Goal: Task Accomplishment & Management: Manage account settings

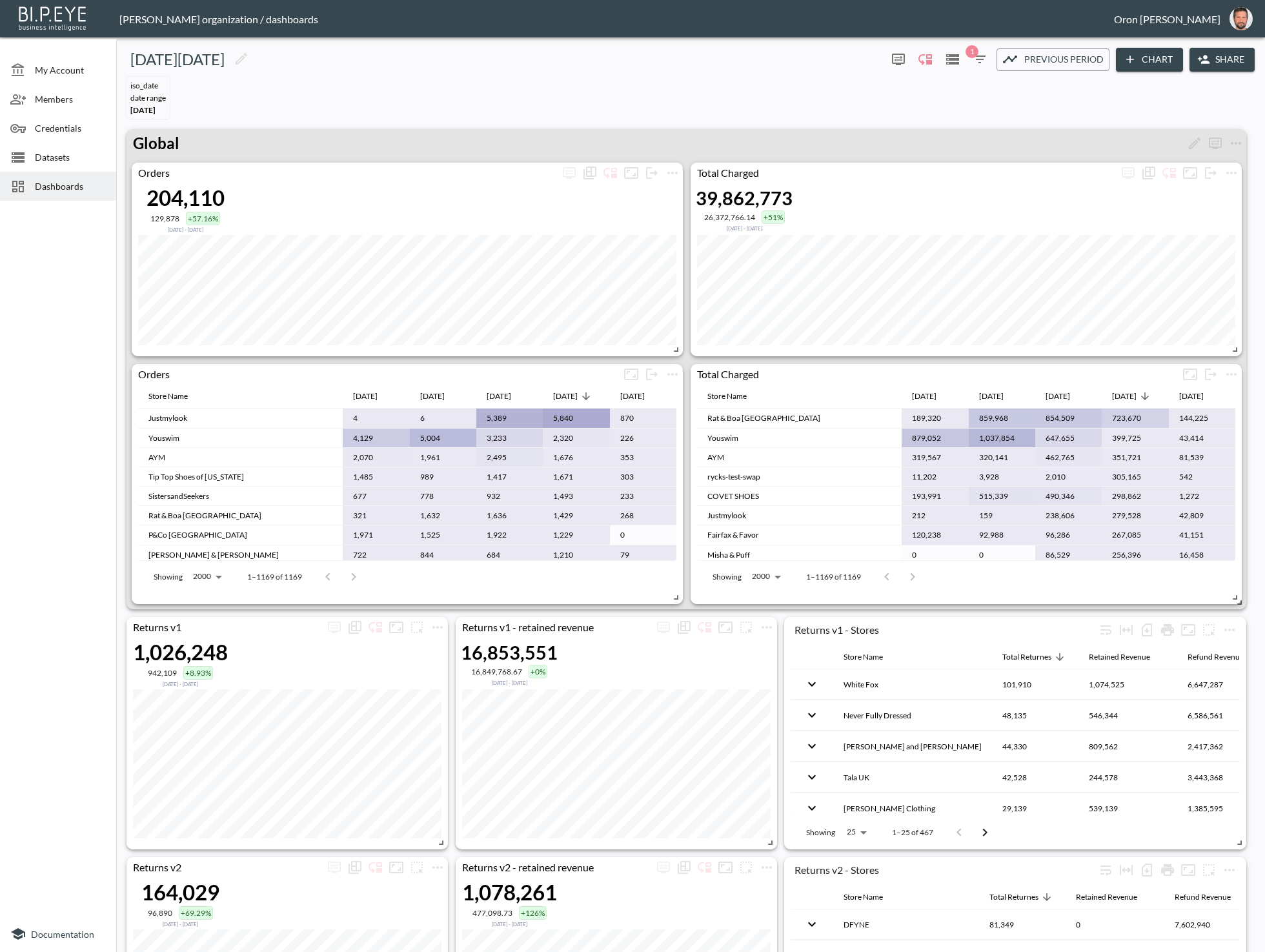
click at [1250, 20] on img "oron@bipeye.com" at bounding box center [1241, 18] width 23 height 23
drag, startPoint x: 767, startPoint y: 57, endPoint x: 776, endPoint y: 61, distance: 9.8
click at [767, 57] on div "Black friday" at bounding box center [501, 60] width 760 height 20
click at [1237, 16] on img "oron@bipeye.com" at bounding box center [1241, 18] width 23 height 23
click at [1229, 44] on li "Switch Organization" at bounding box center [1209, 50] width 111 height 23
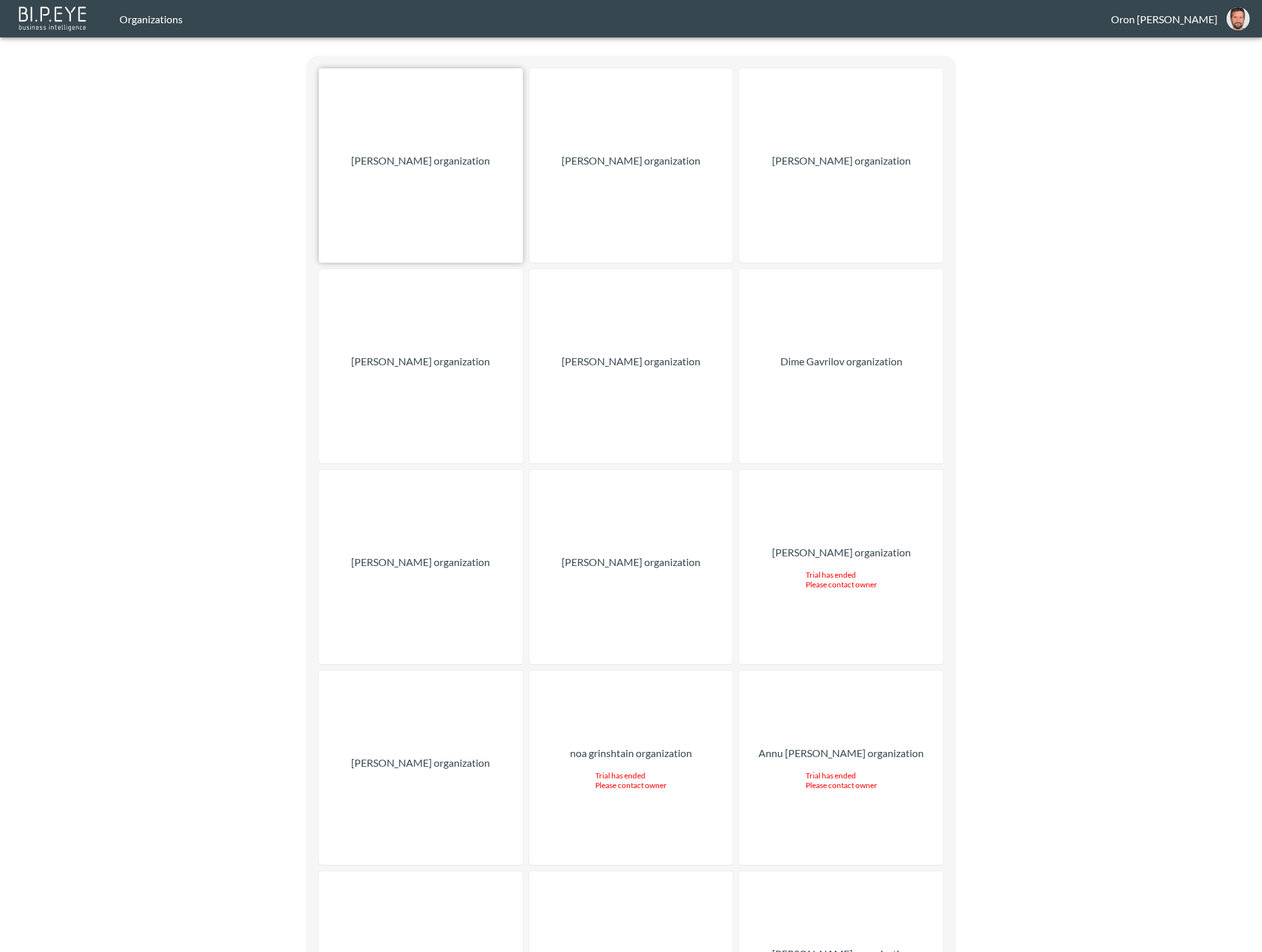
click at [387, 133] on div "[PERSON_NAME] organization" at bounding box center [420, 165] width 204 height 194
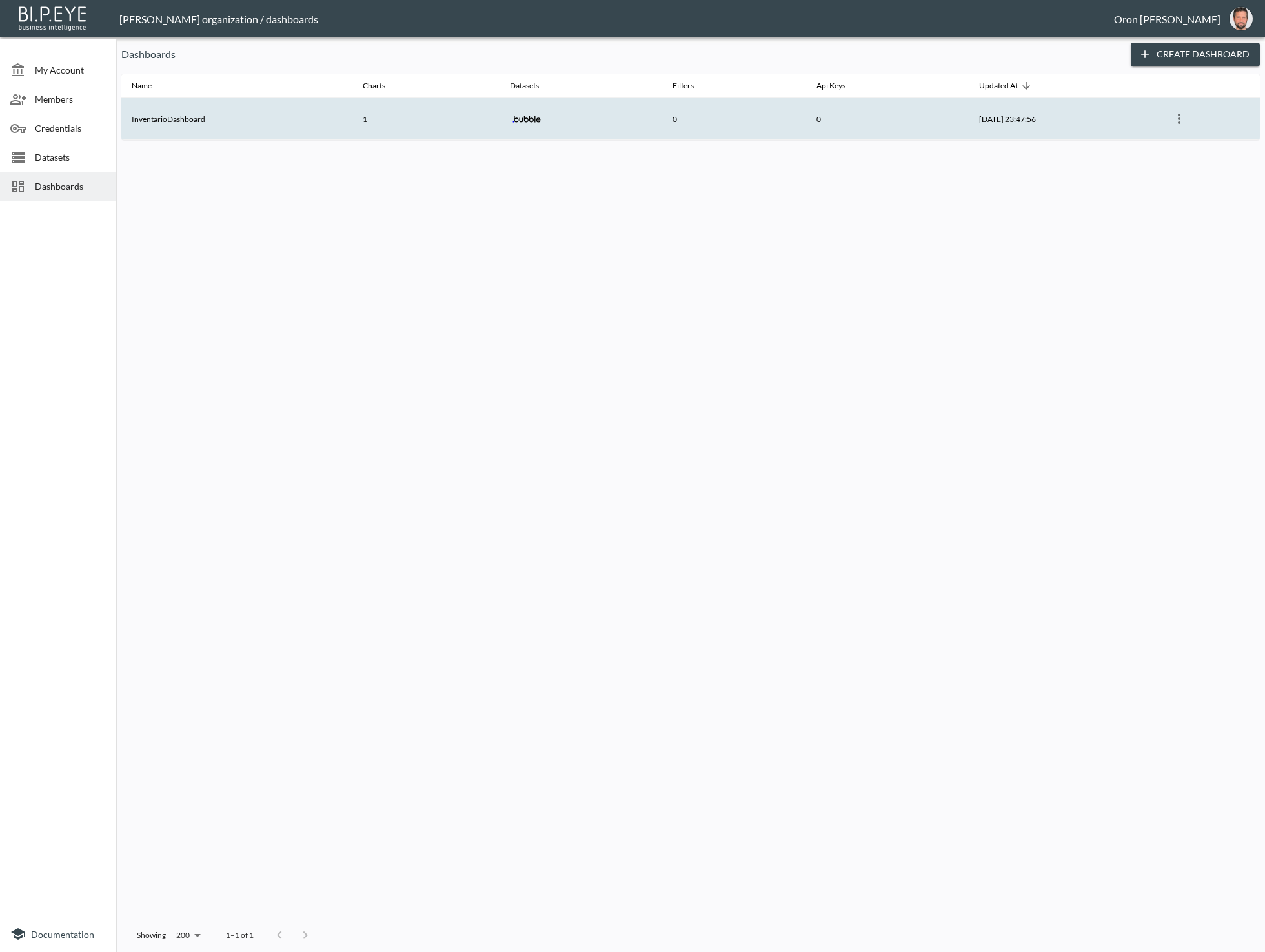
click at [170, 119] on th "InventarioDashboard" at bounding box center [236, 118] width 231 height 42
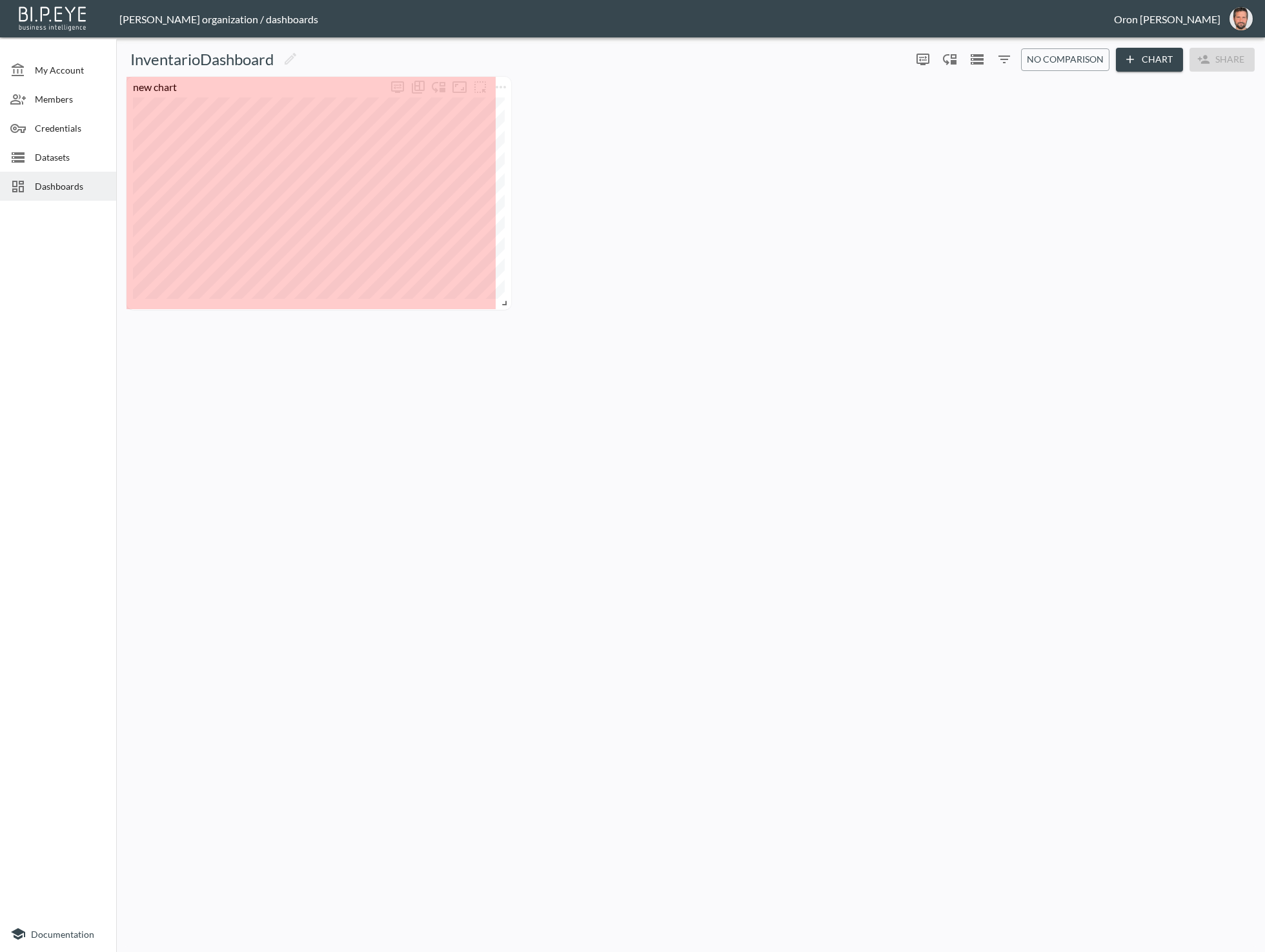
drag, startPoint x: 392, startPoint y: 153, endPoint x: 501, endPoint y: 299, distance: 182.2
click at [501, 299] on span at bounding box center [502, 300] width 13 height 13
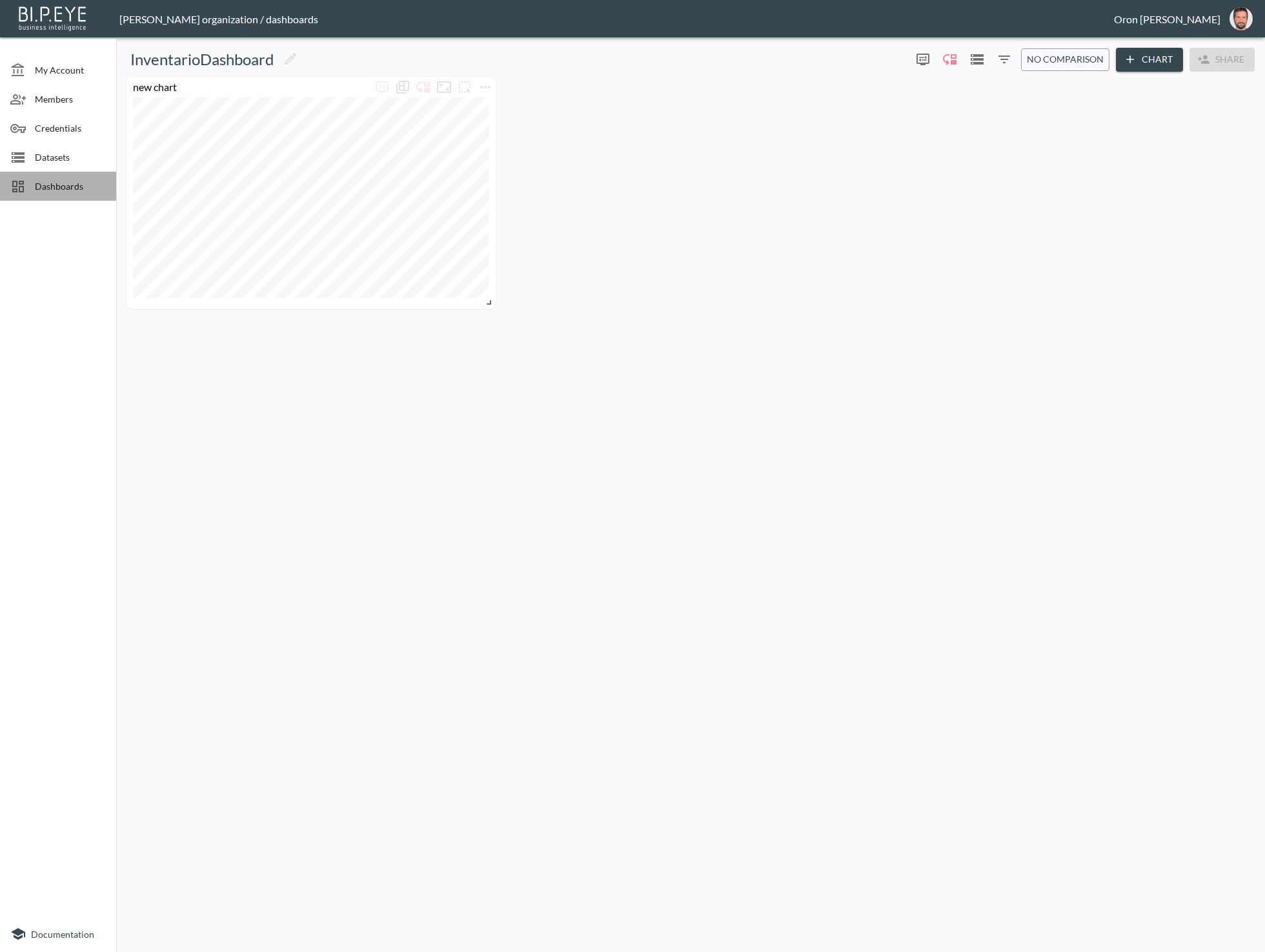
drag, startPoint x: 73, startPoint y: 188, endPoint x: 73, endPoint y: 169, distance: 19.0
click at [73, 188] on span "Dashboards" at bounding box center [70, 187] width 71 height 14
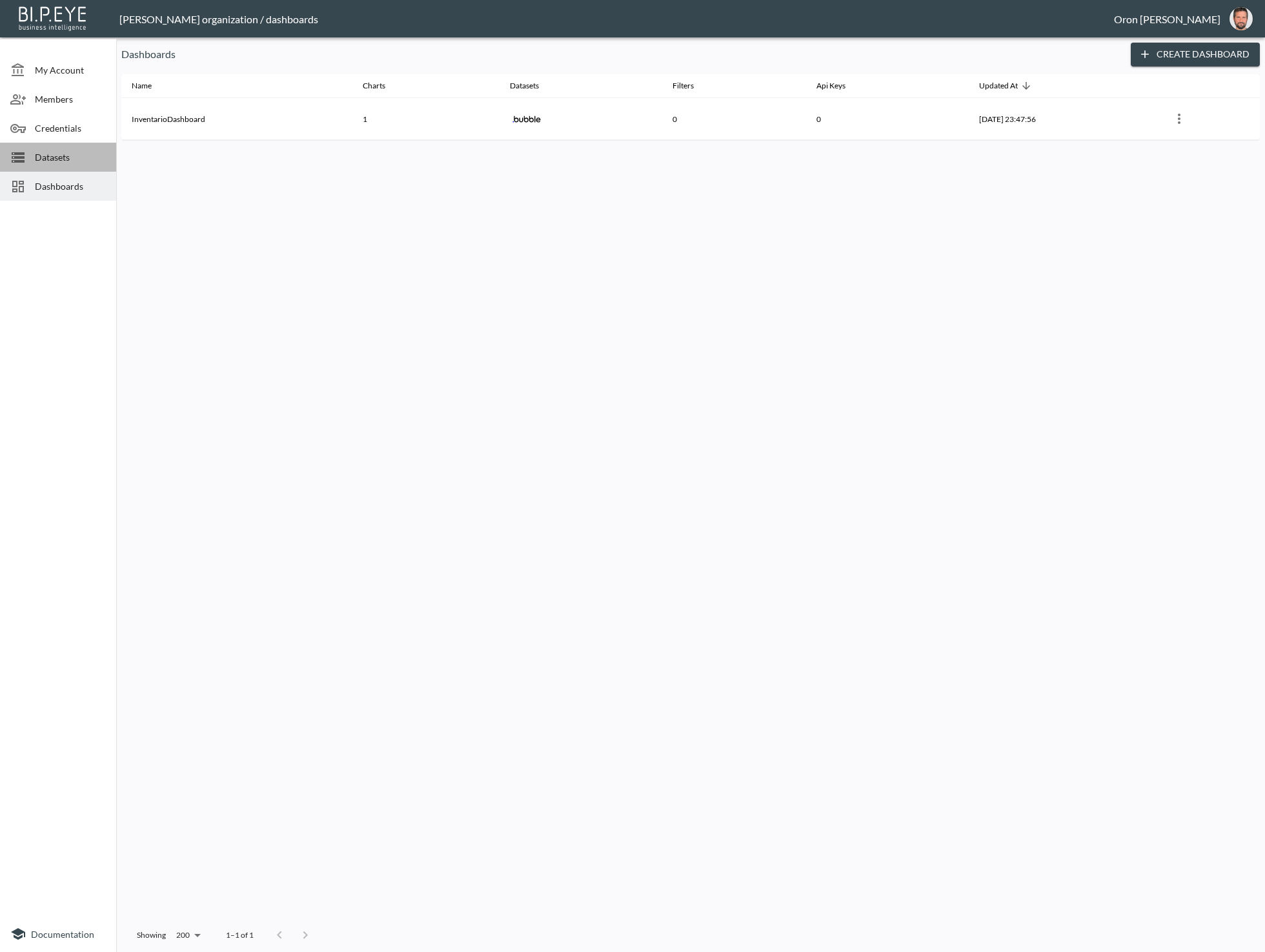
click at [73, 160] on span "Datasets" at bounding box center [70, 157] width 71 height 14
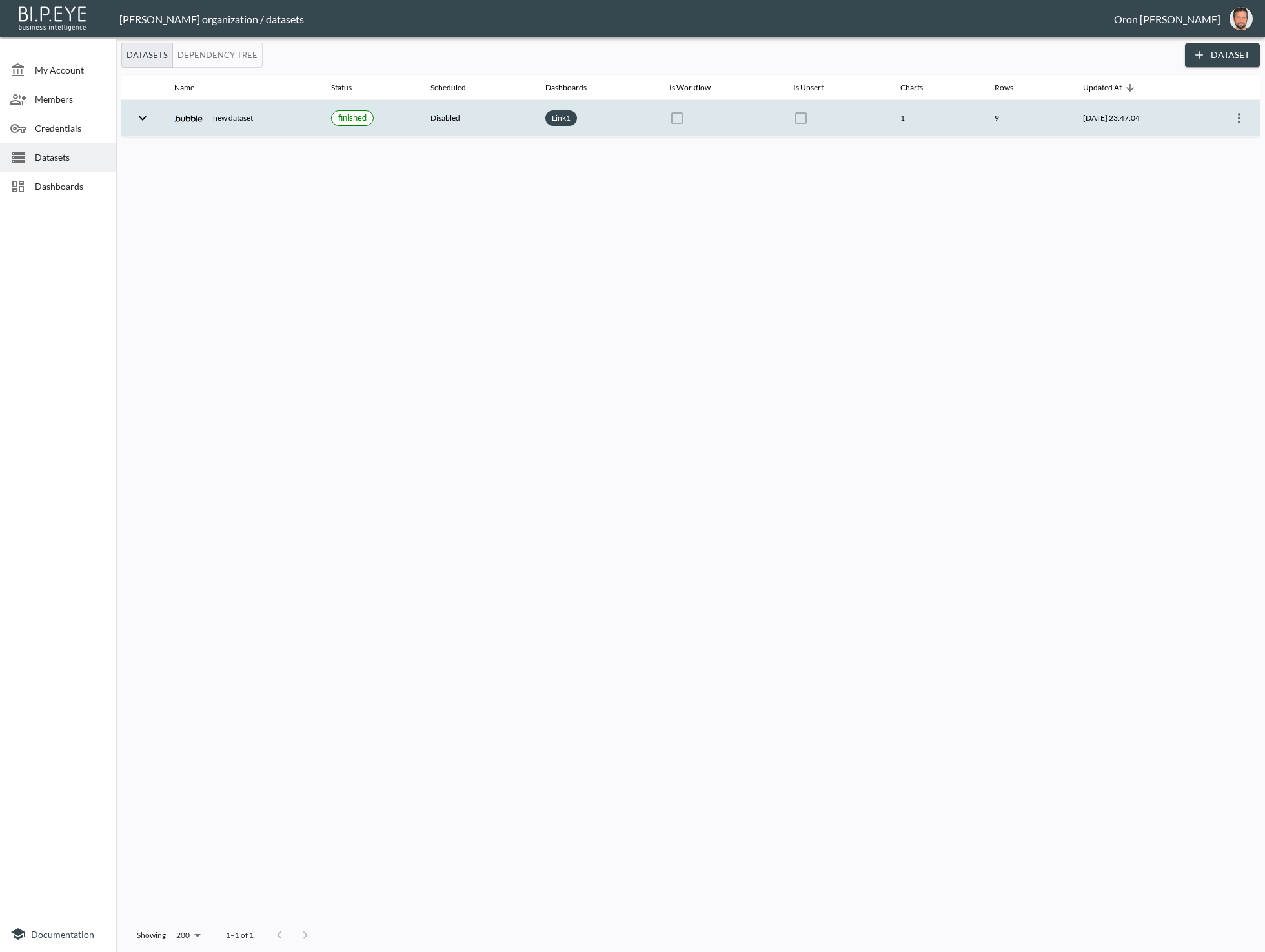
click at [1242, 113] on icon "more" at bounding box center [1239, 118] width 15 height 15
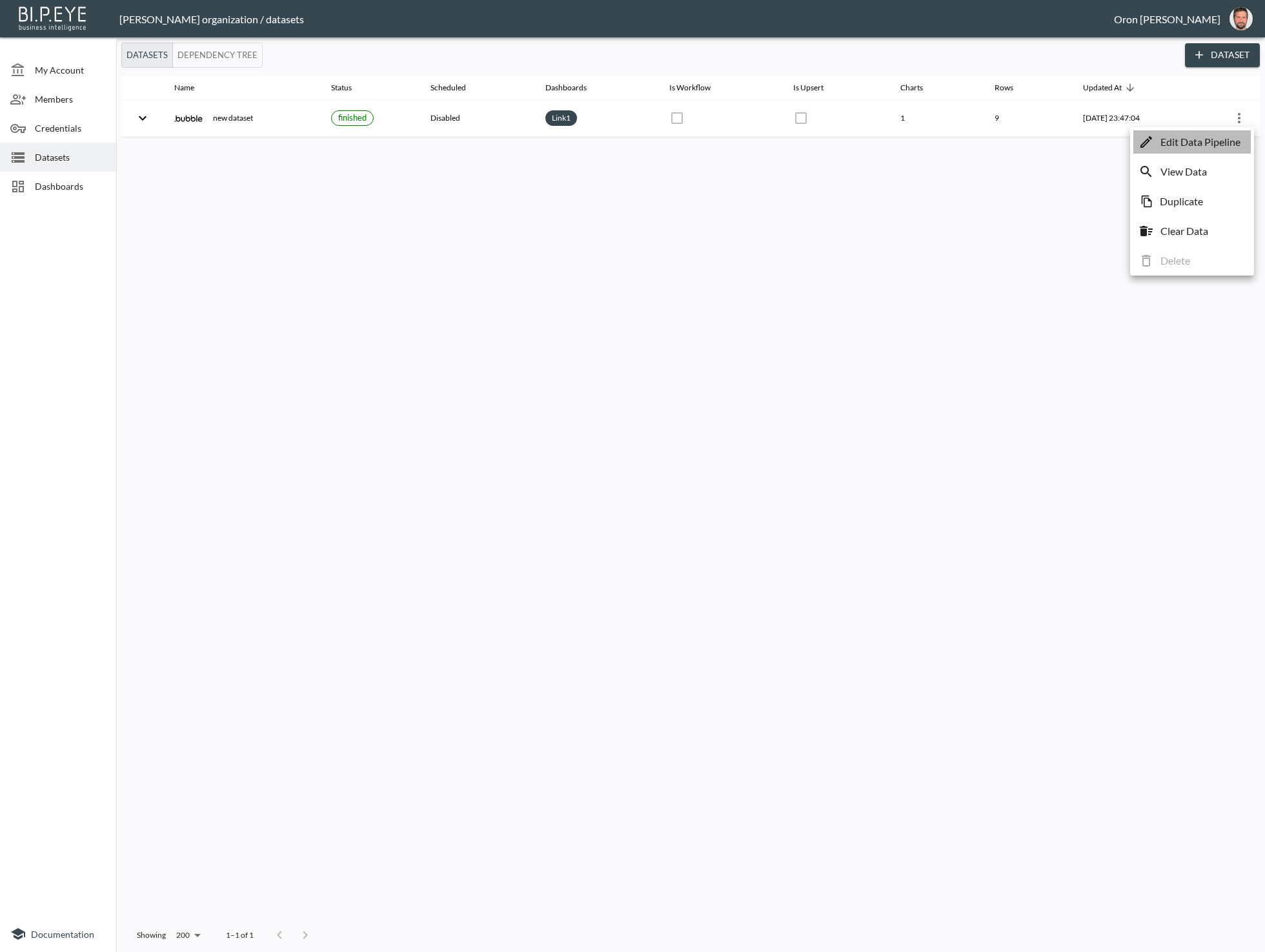
click at [1231, 137] on p "Edit Data Pipeline" at bounding box center [1201, 142] width 80 height 15
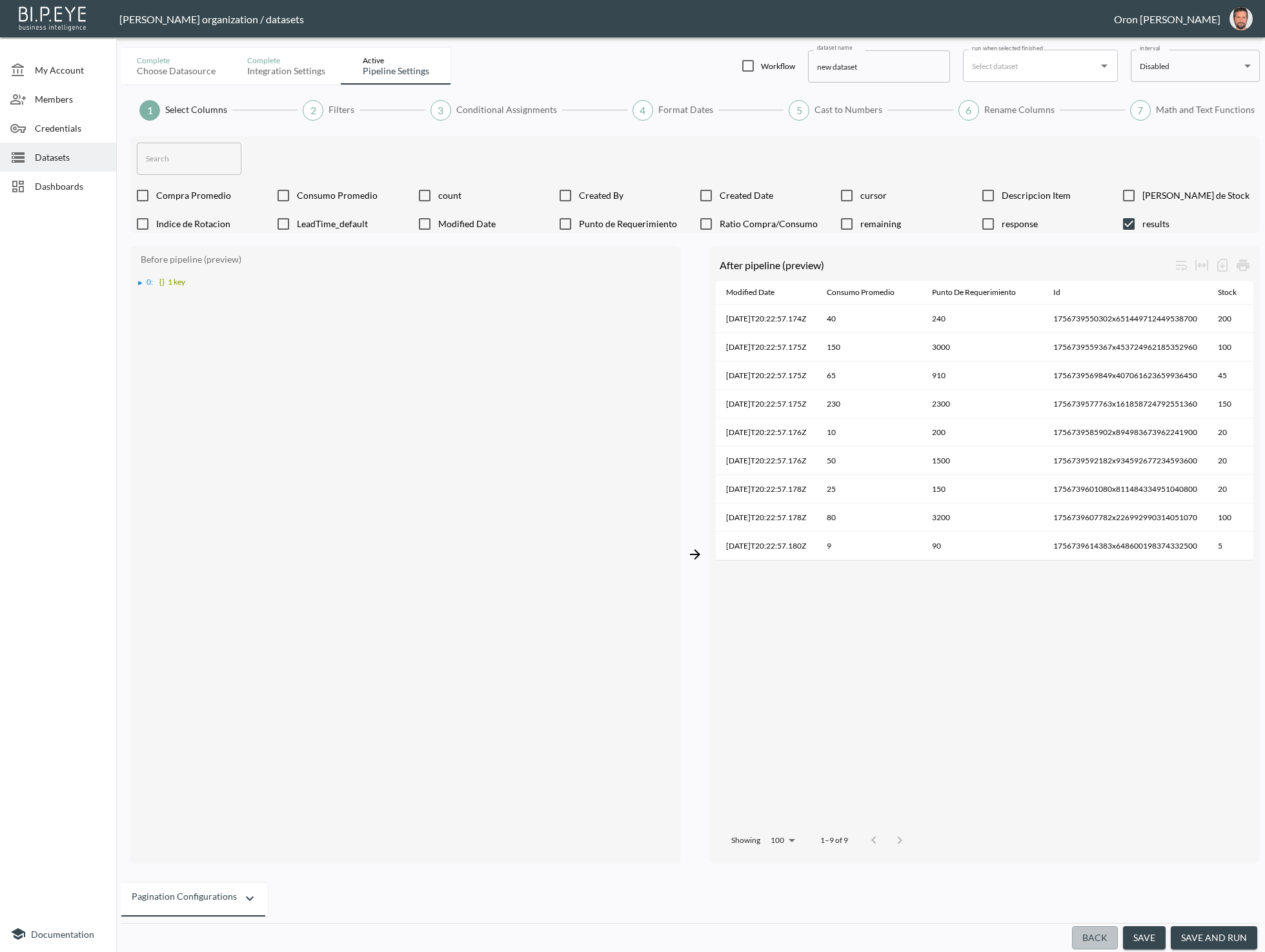
click at [1107, 939] on button "Back" at bounding box center [1095, 938] width 46 height 24
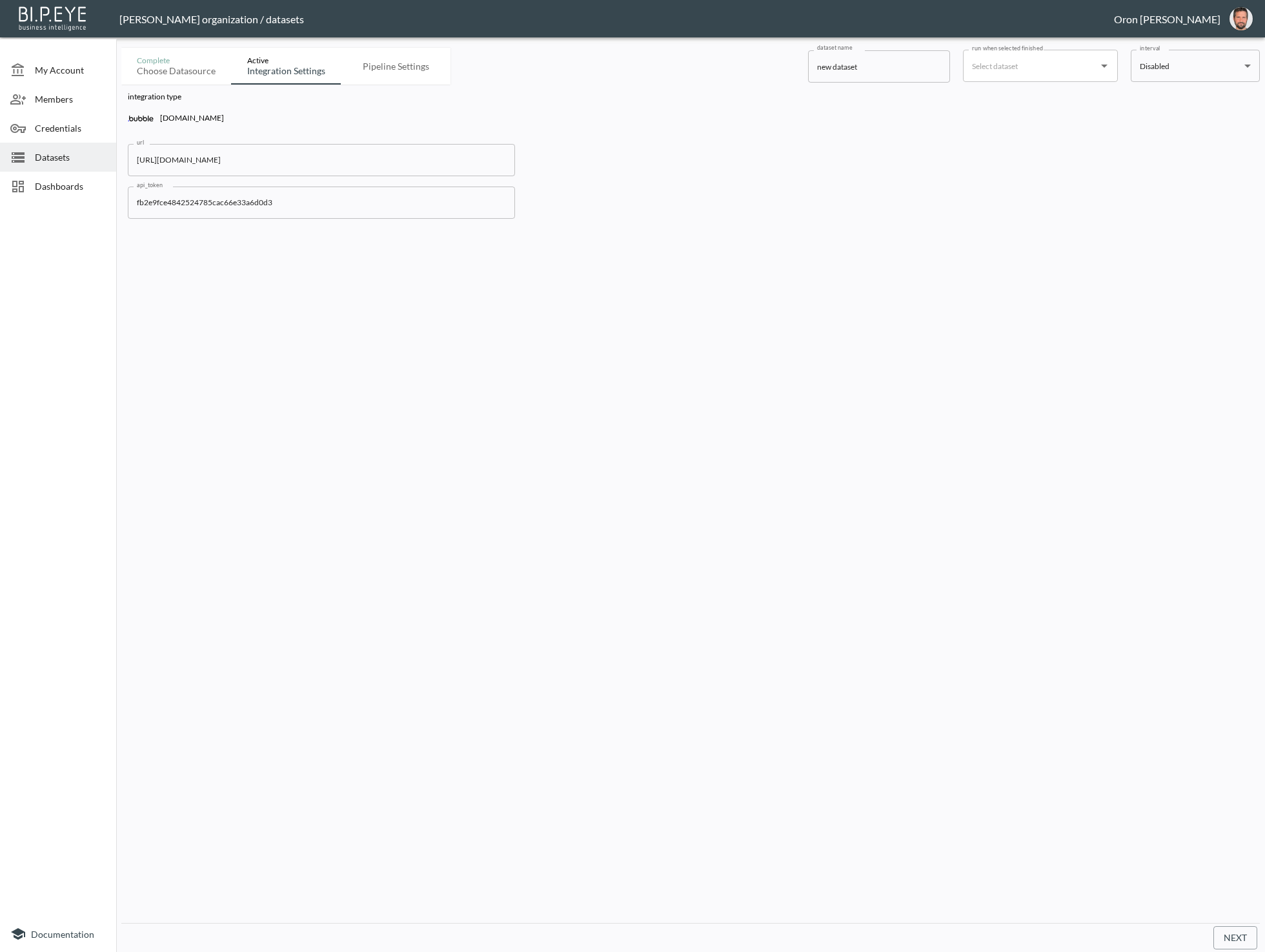
click at [316, 169] on input "[URL][DOMAIN_NAME]" at bounding box center [321, 160] width 387 height 32
click at [323, 163] on input "[URL][DOMAIN_NAME]" at bounding box center [321, 160] width 387 height 32
click at [323, 162] on input "[URL][DOMAIN_NAME]" at bounding box center [321, 160] width 387 height 32
click at [455, 211] on input "fb2e9fce4842524785cac66e33a6d0d3" at bounding box center [321, 203] width 387 height 32
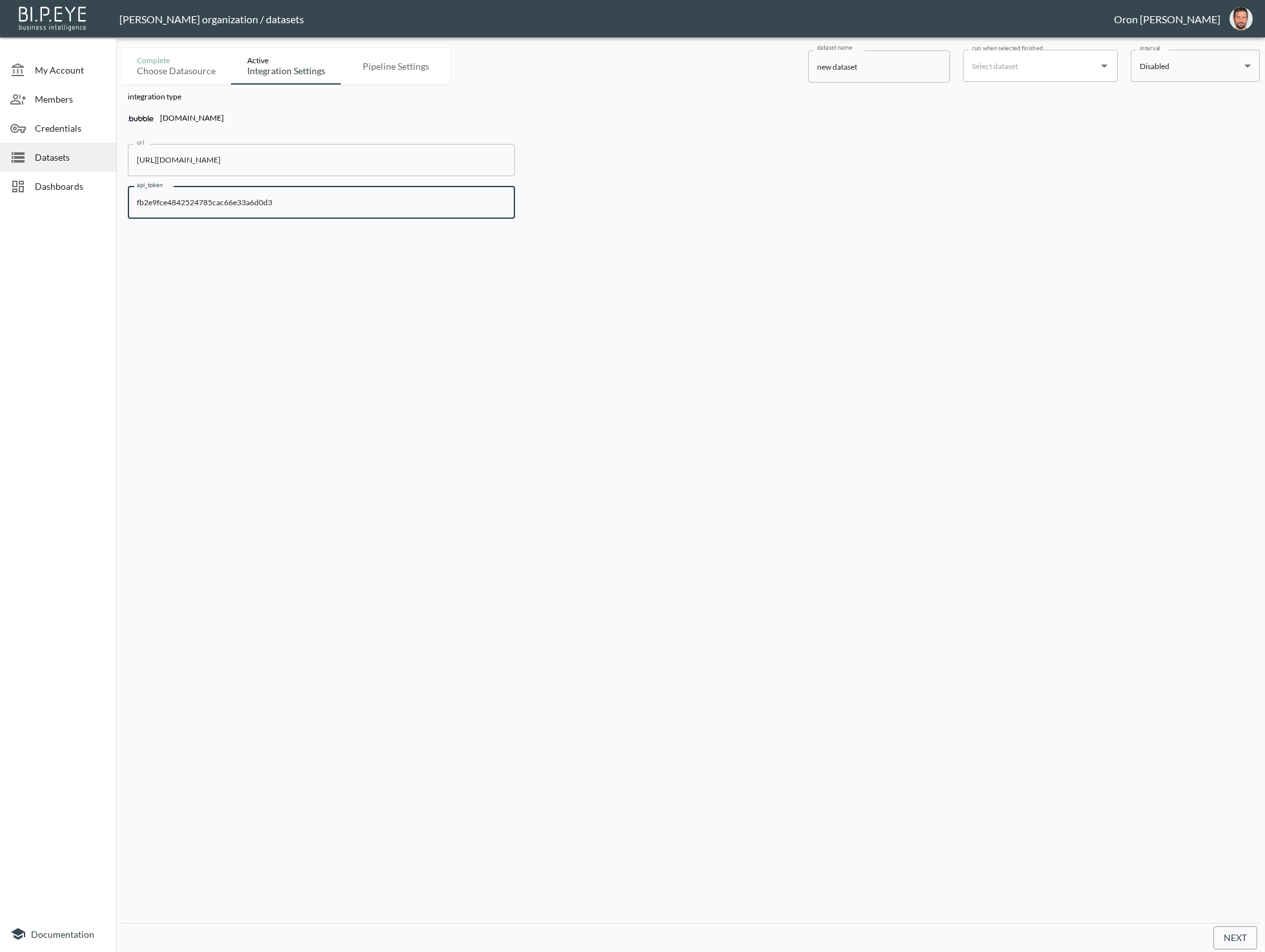
click at [455, 211] on input "fb2e9fce4842524785cac66e33a6d0d3" at bounding box center [321, 203] width 387 height 32
click at [1245, 22] on img "oron@bipeye.com" at bounding box center [1241, 18] width 23 height 23
click at [1228, 55] on li "Switch Organization" at bounding box center [1209, 50] width 111 height 23
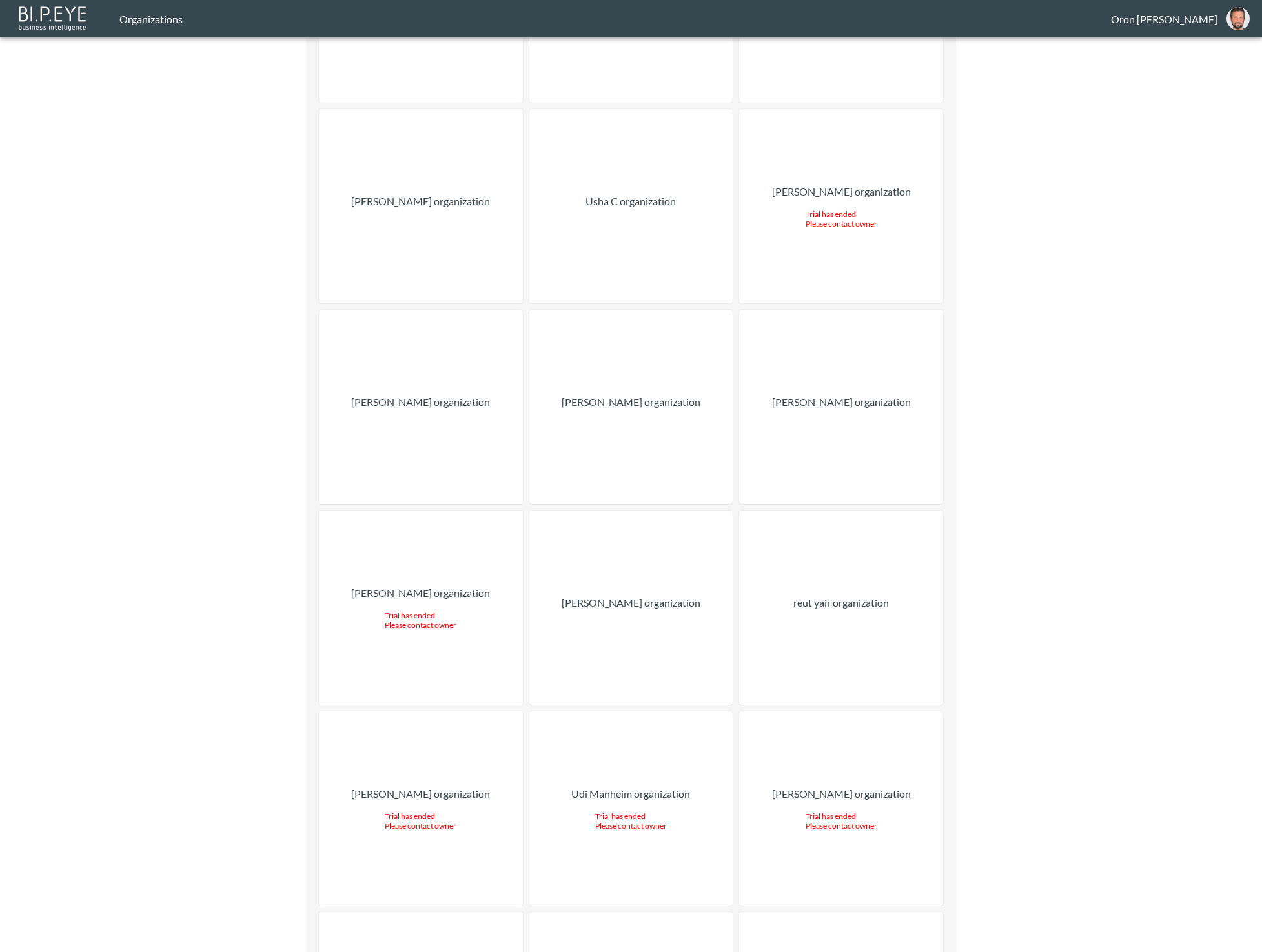
scroll to position [2170, 0]
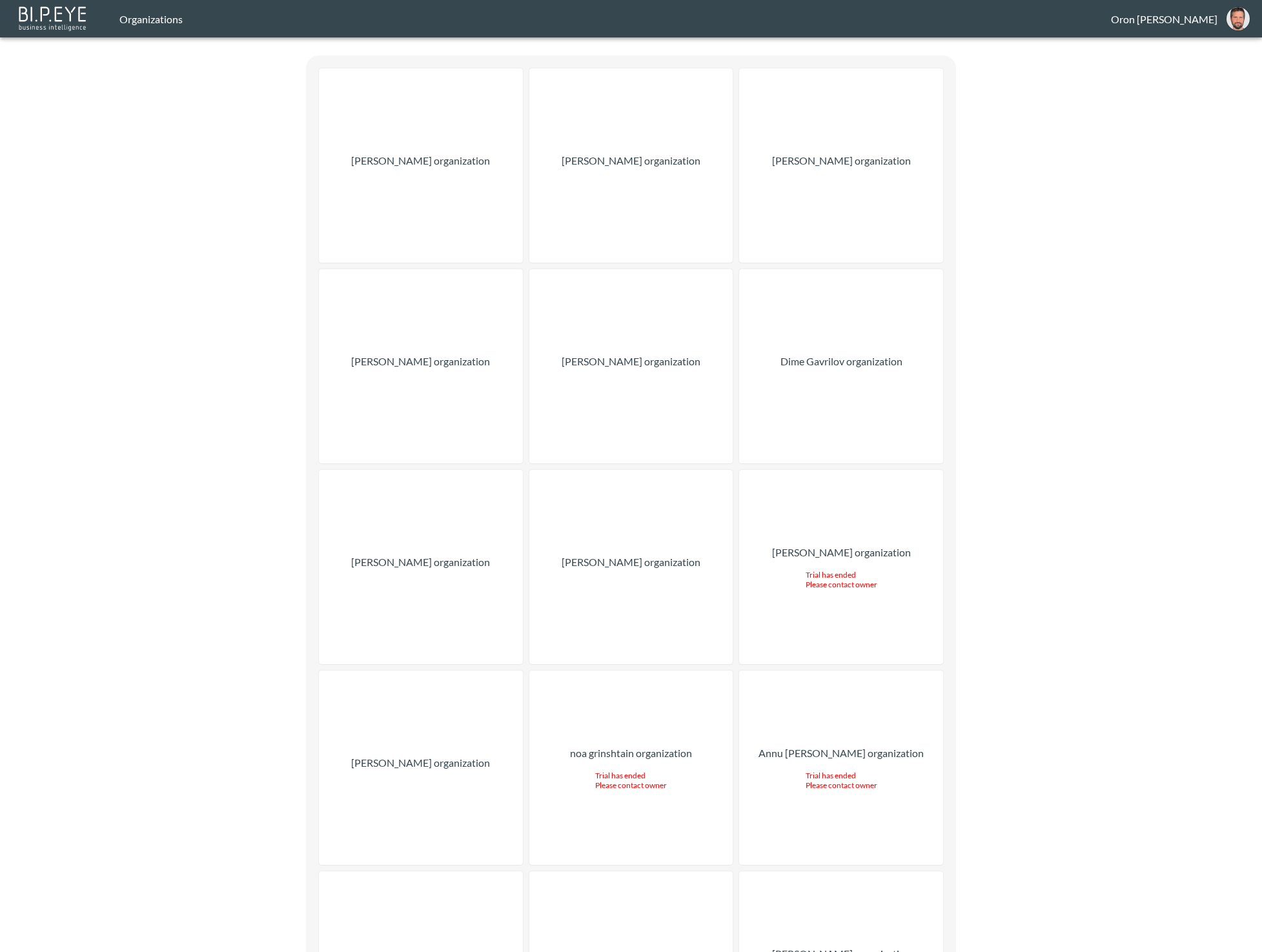
scroll to position [517, 0]
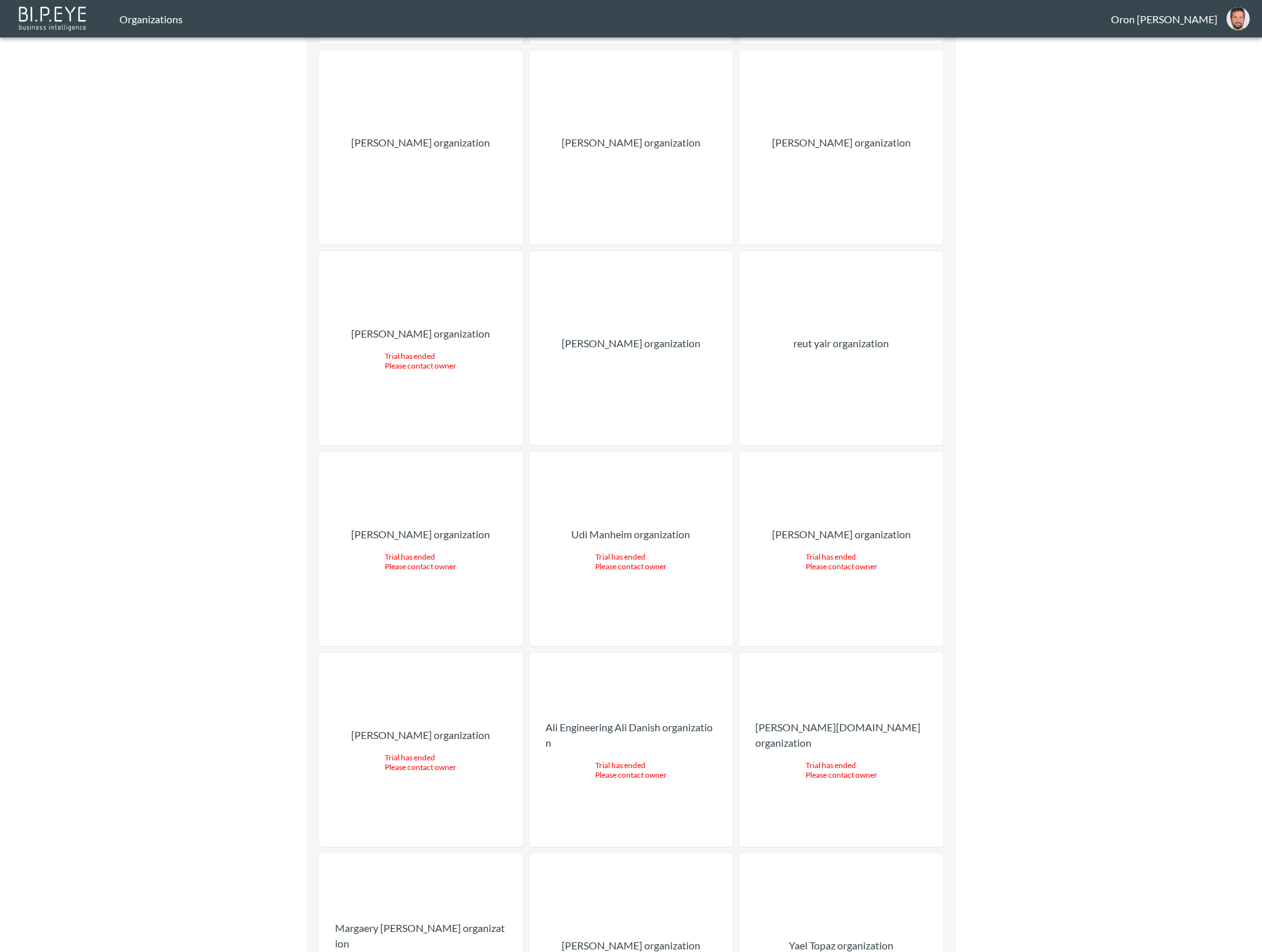
scroll to position [3349, 0]
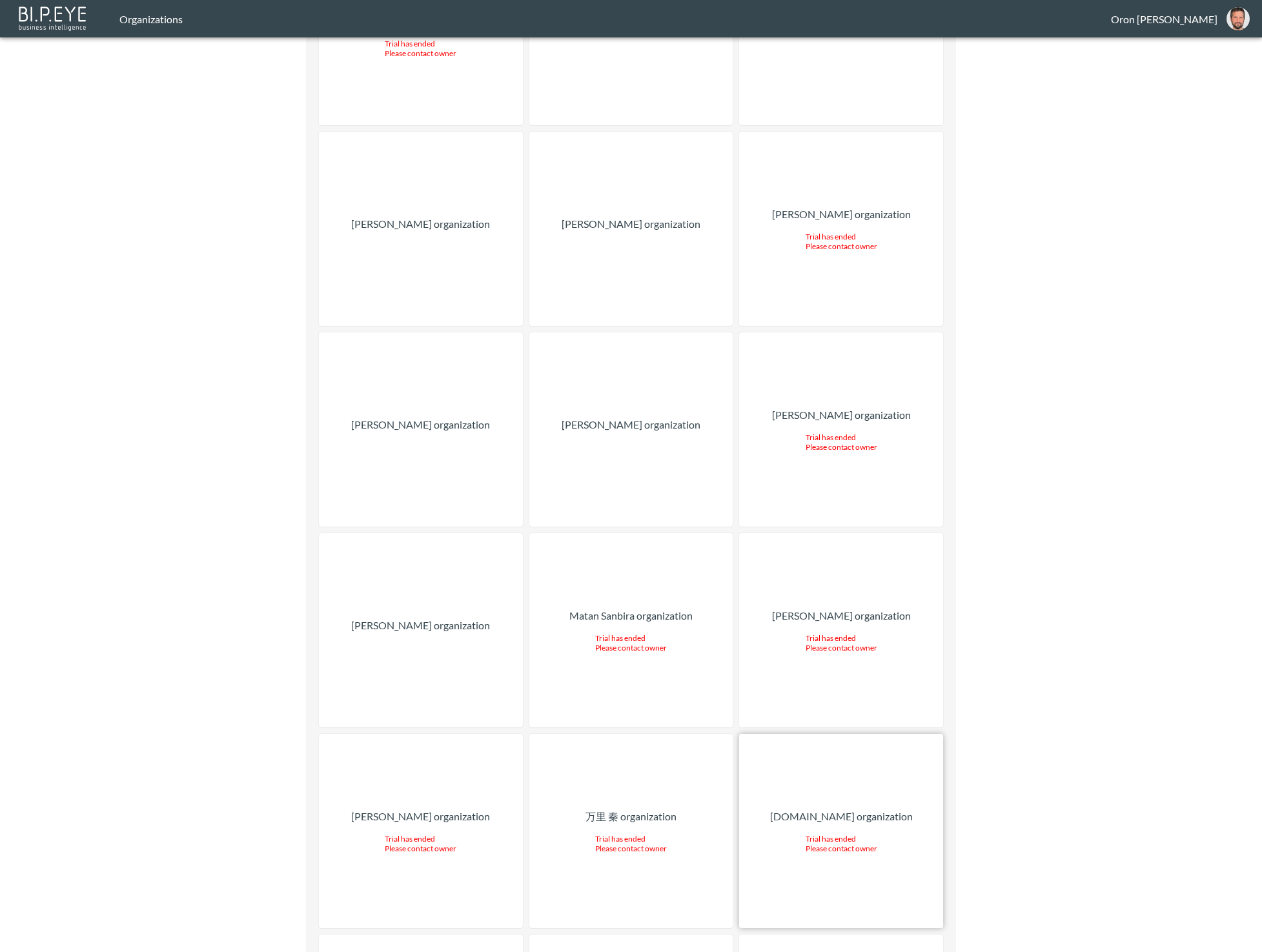
click at [809, 734] on div "congressbox.myshopify.com organization Trial has ended Please contact owner" at bounding box center [840, 831] width 204 height 194
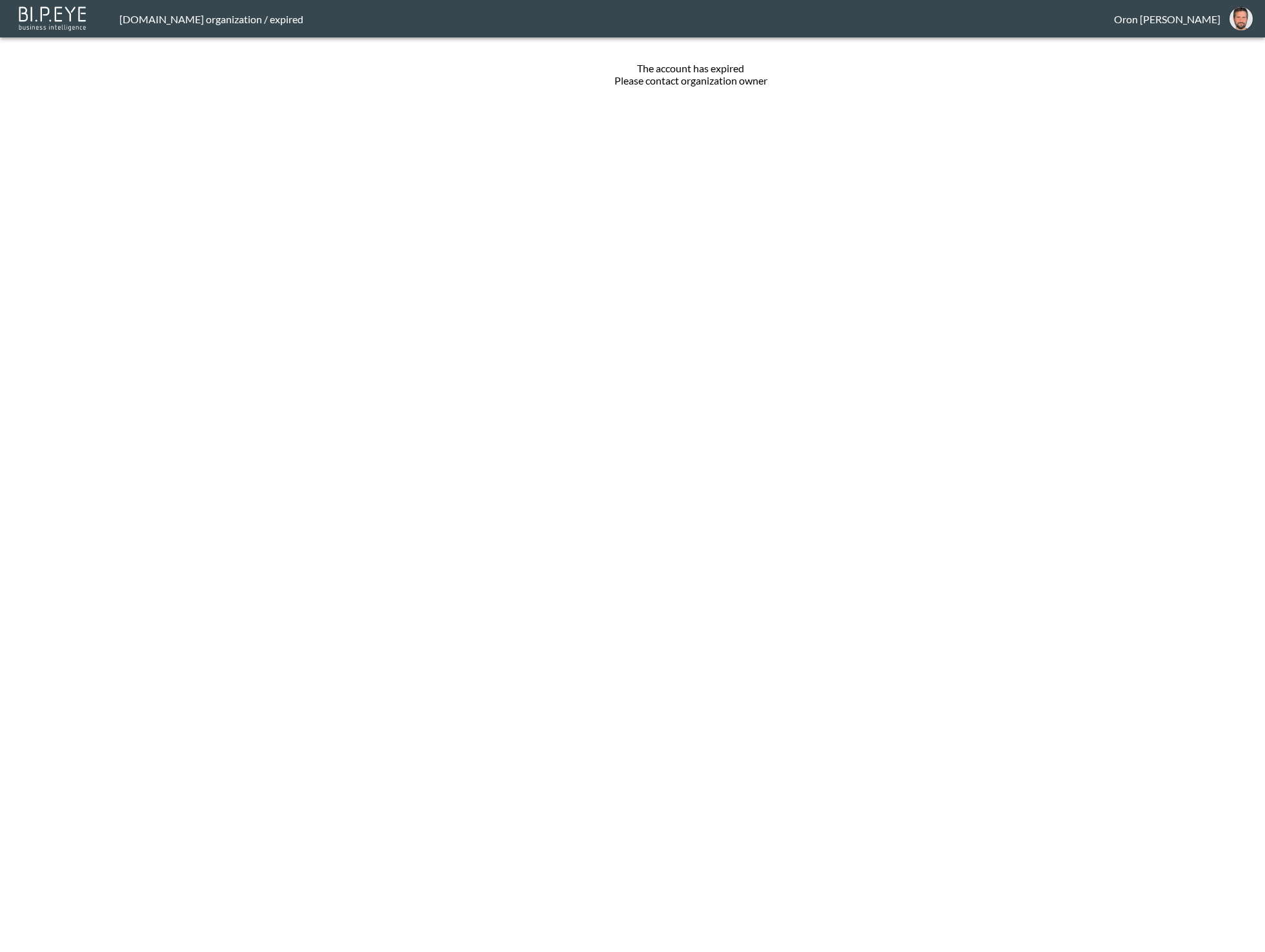
click at [146, 18] on div "congressbox.myshopify.com organization / expired" at bounding box center [616, 19] width 995 height 12
copy div "congressbox"
click at [1250, 20] on img "oron@bipeye.com" at bounding box center [1241, 18] width 23 height 23
click at [1233, 47] on li "Switch Organization" at bounding box center [1209, 50] width 111 height 23
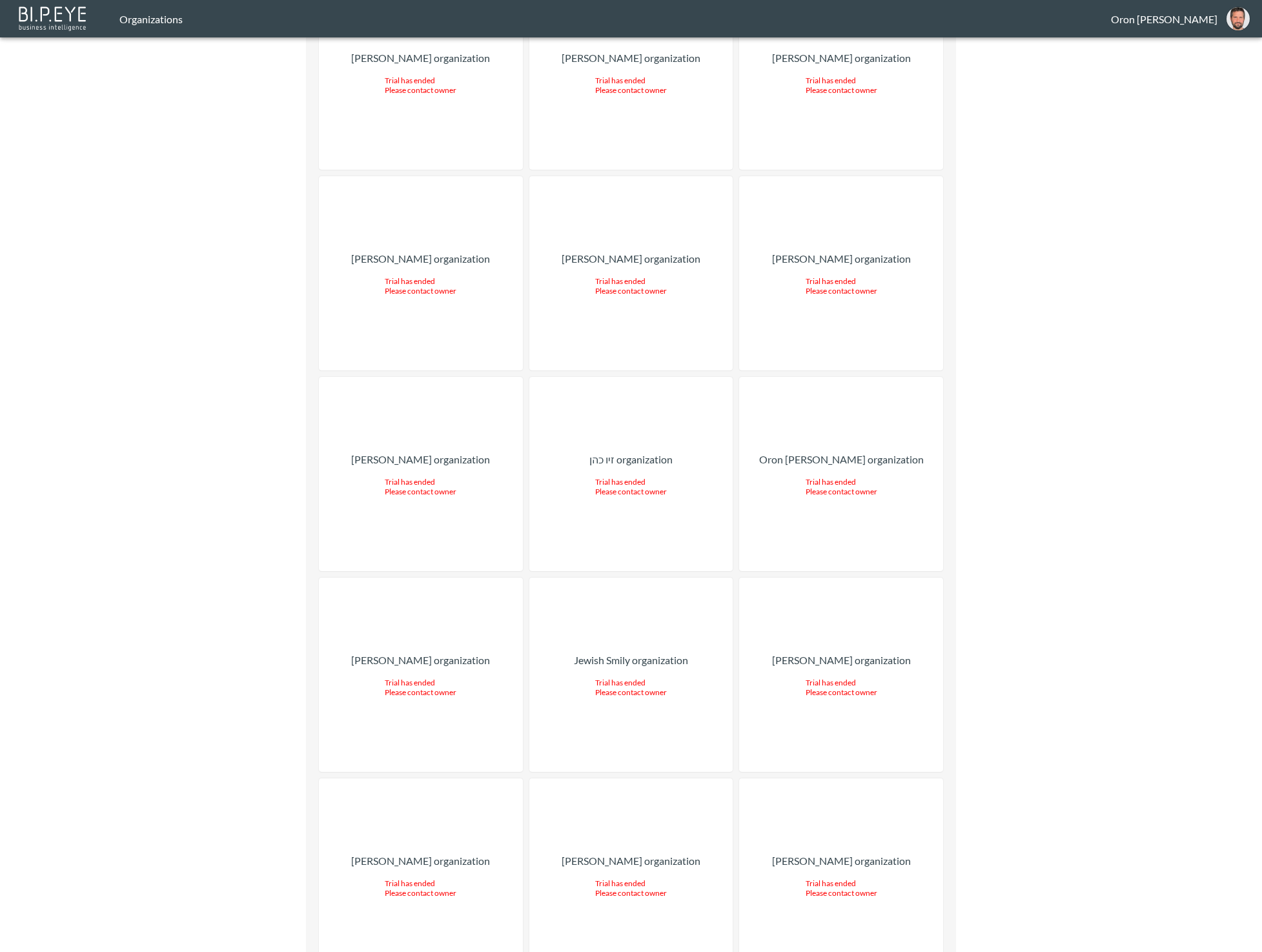
scroll to position [22373, 0]
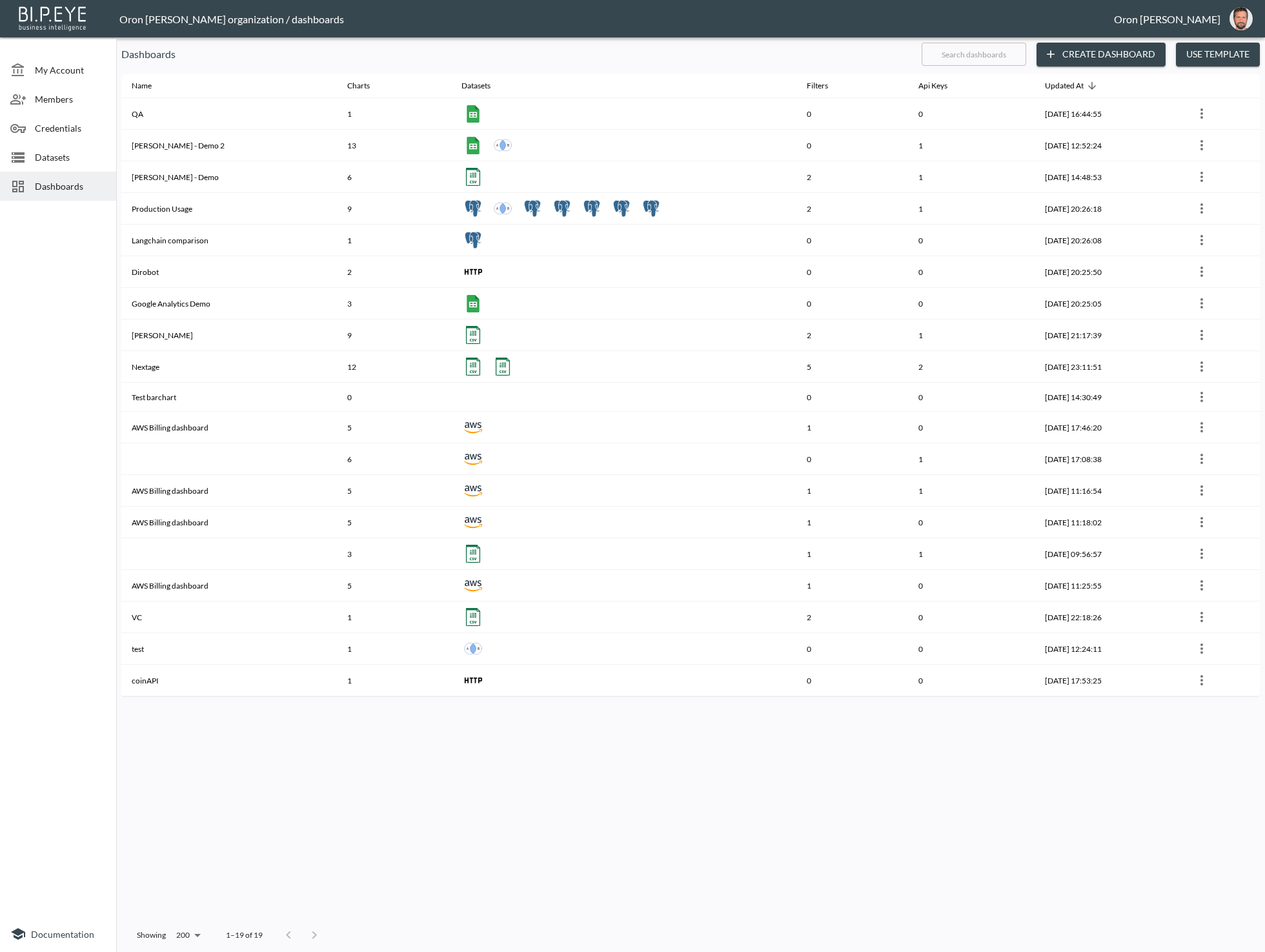
click at [90, 156] on span "Datasets" at bounding box center [70, 157] width 71 height 14
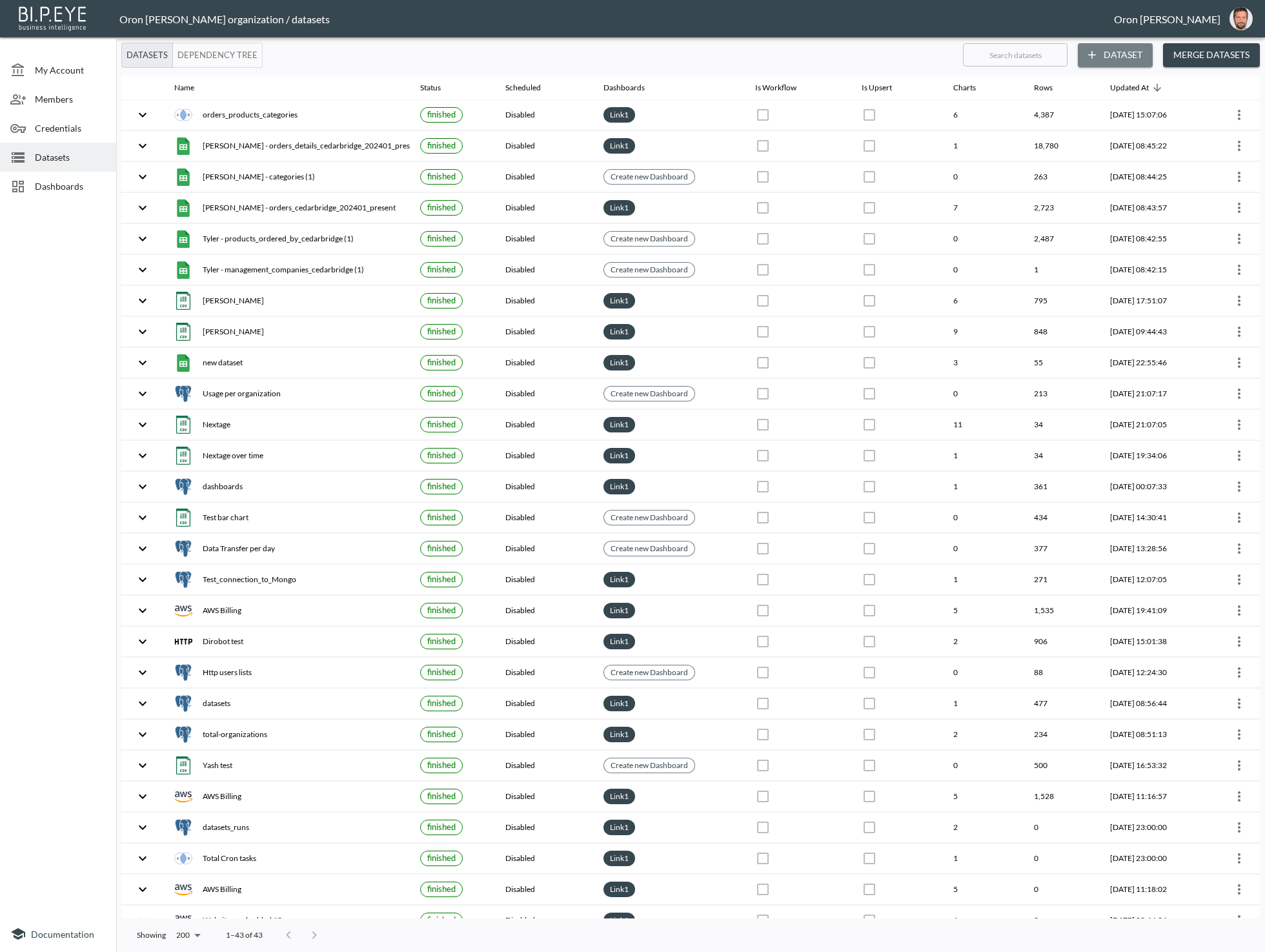
click at [1099, 47] on button "Dataset" at bounding box center [1116, 55] width 75 height 24
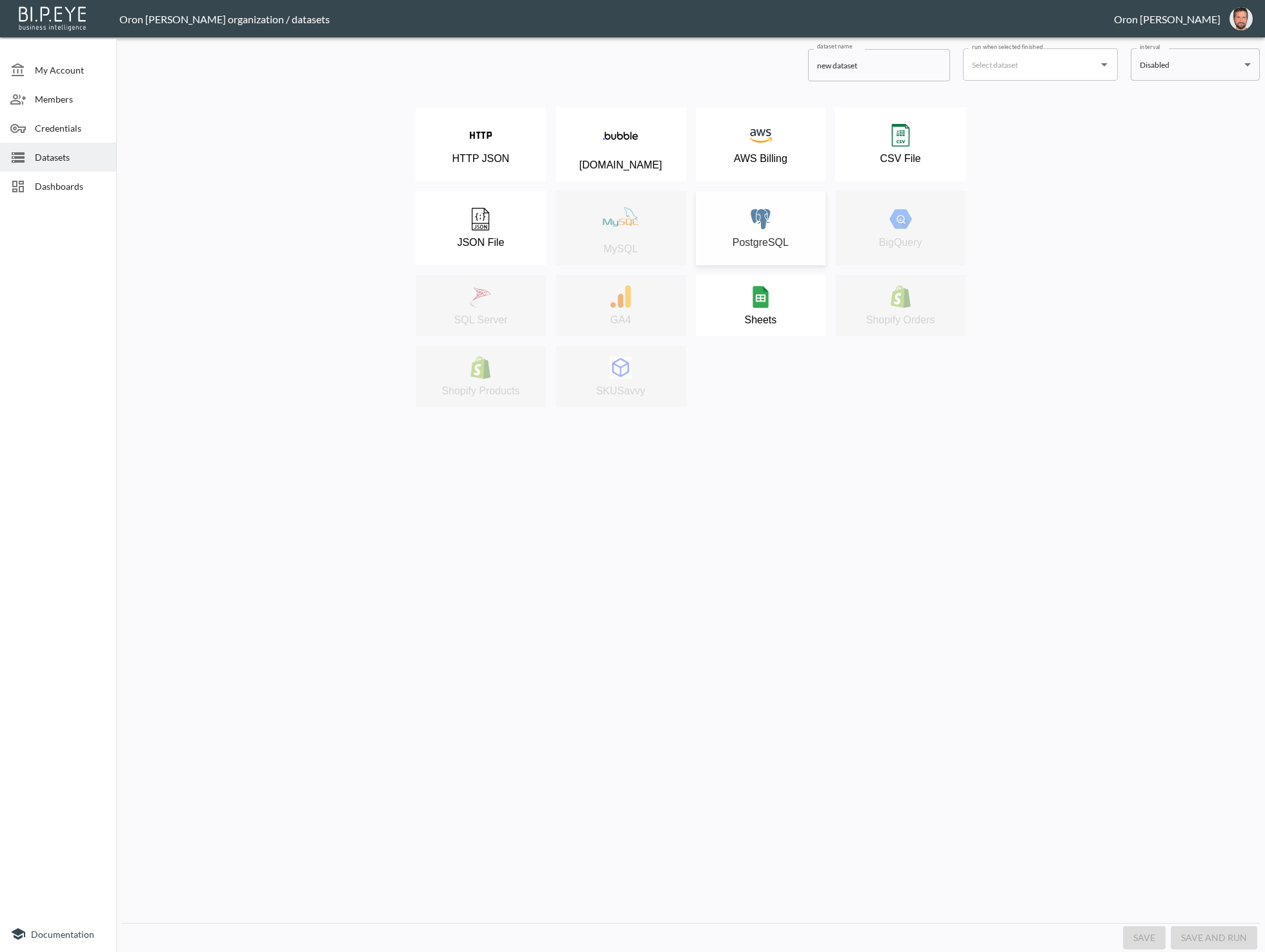
click at [765, 222] on img at bounding box center [760, 219] width 23 height 23
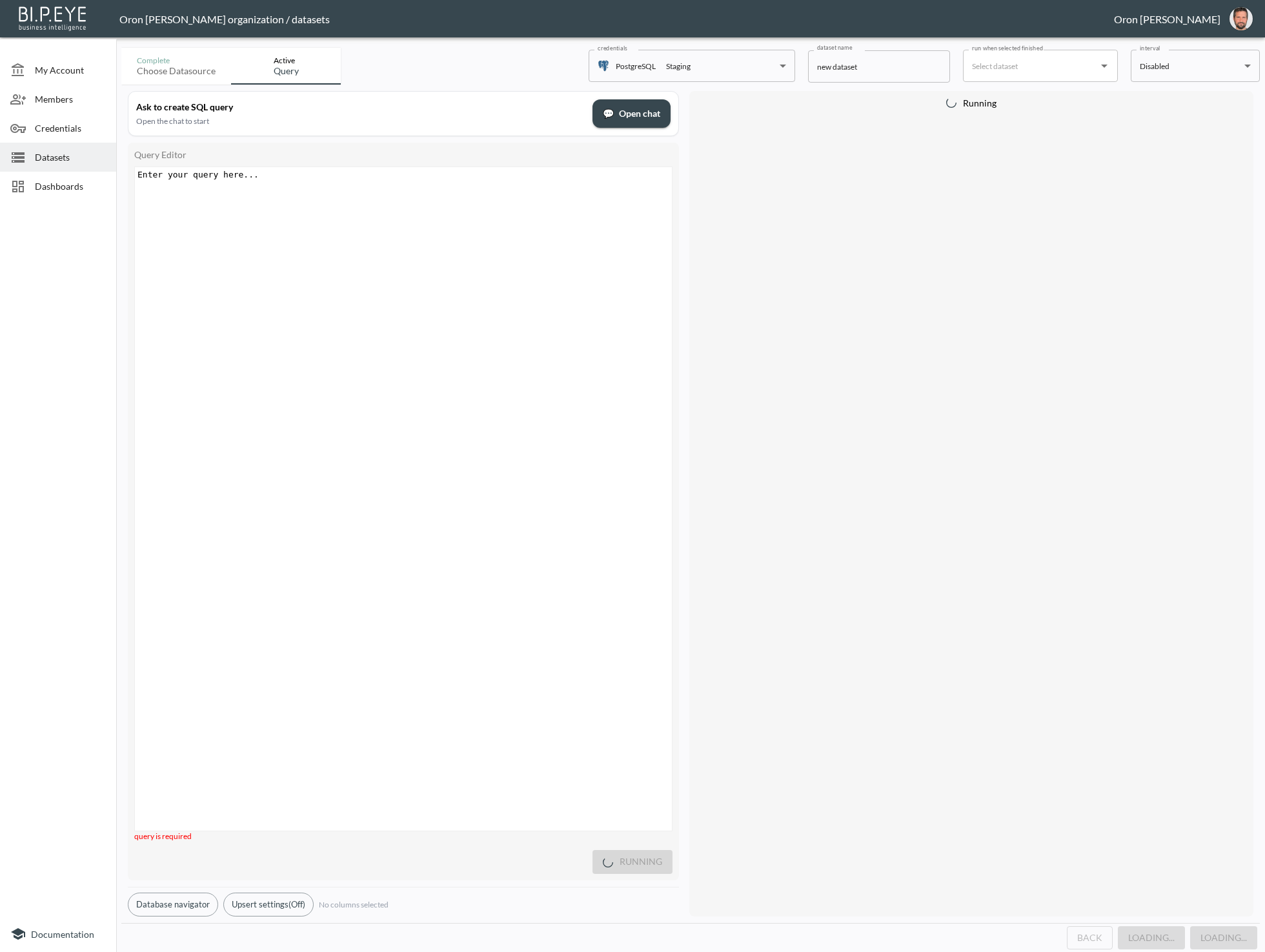
click at [554, 310] on div "Enter your query here... ​ x ​" at bounding box center [419, 515] width 569 height 695
type textarea "select * from org"
click at [713, 72] on body "BI.P.EYE, Interactive Analytics Dashboards - app Oron Bendavid organization / d…" at bounding box center [632, 476] width 1265 height 952
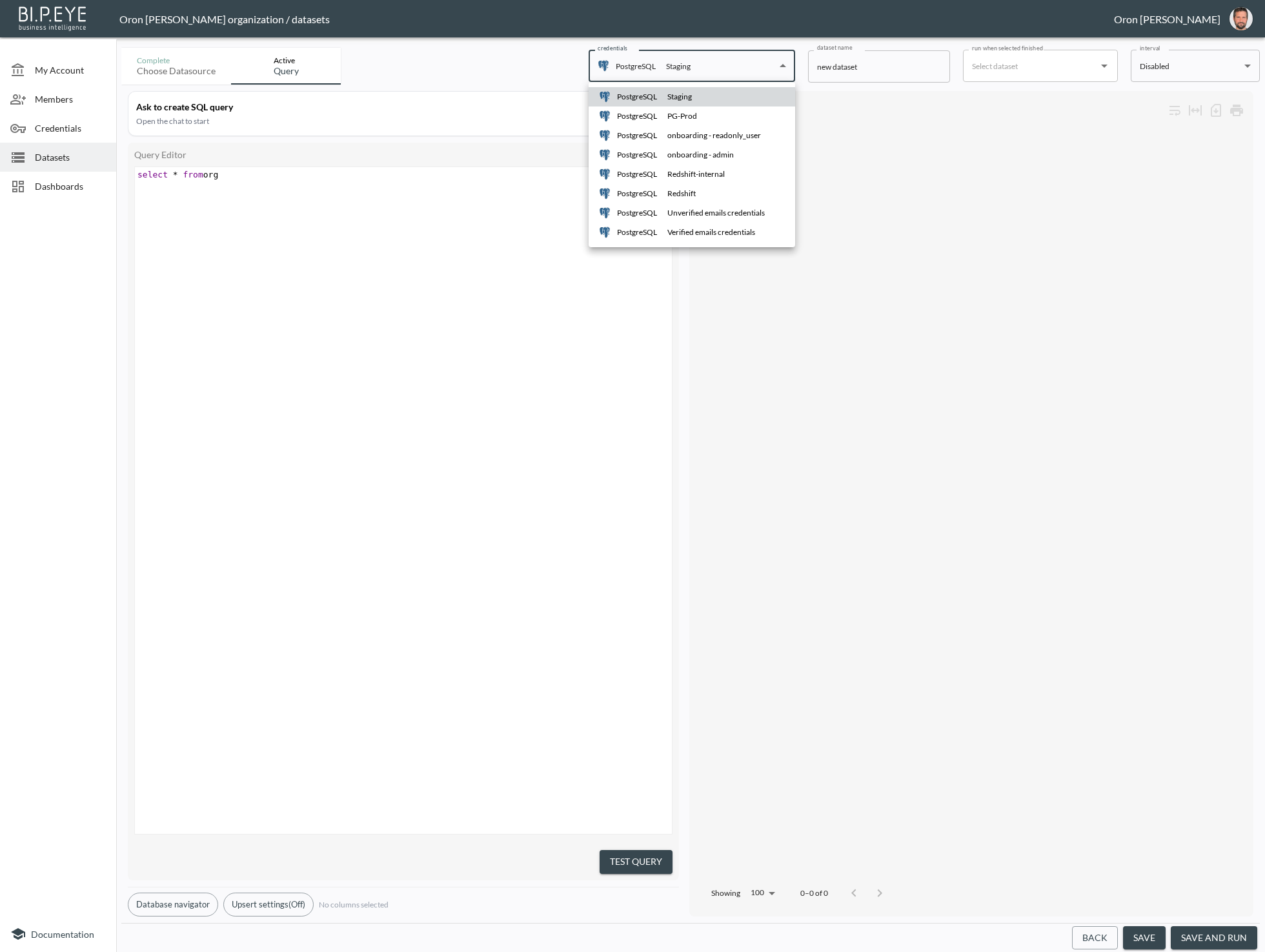
drag, startPoint x: 681, startPoint y: 113, endPoint x: 585, endPoint y: 141, distance: 100.0
click at [681, 113] on div "PG-Prod" at bounding box center [682, 117] width 30 height 12
type input "33565624-96c9-42d7-9e06-949fc026634e"
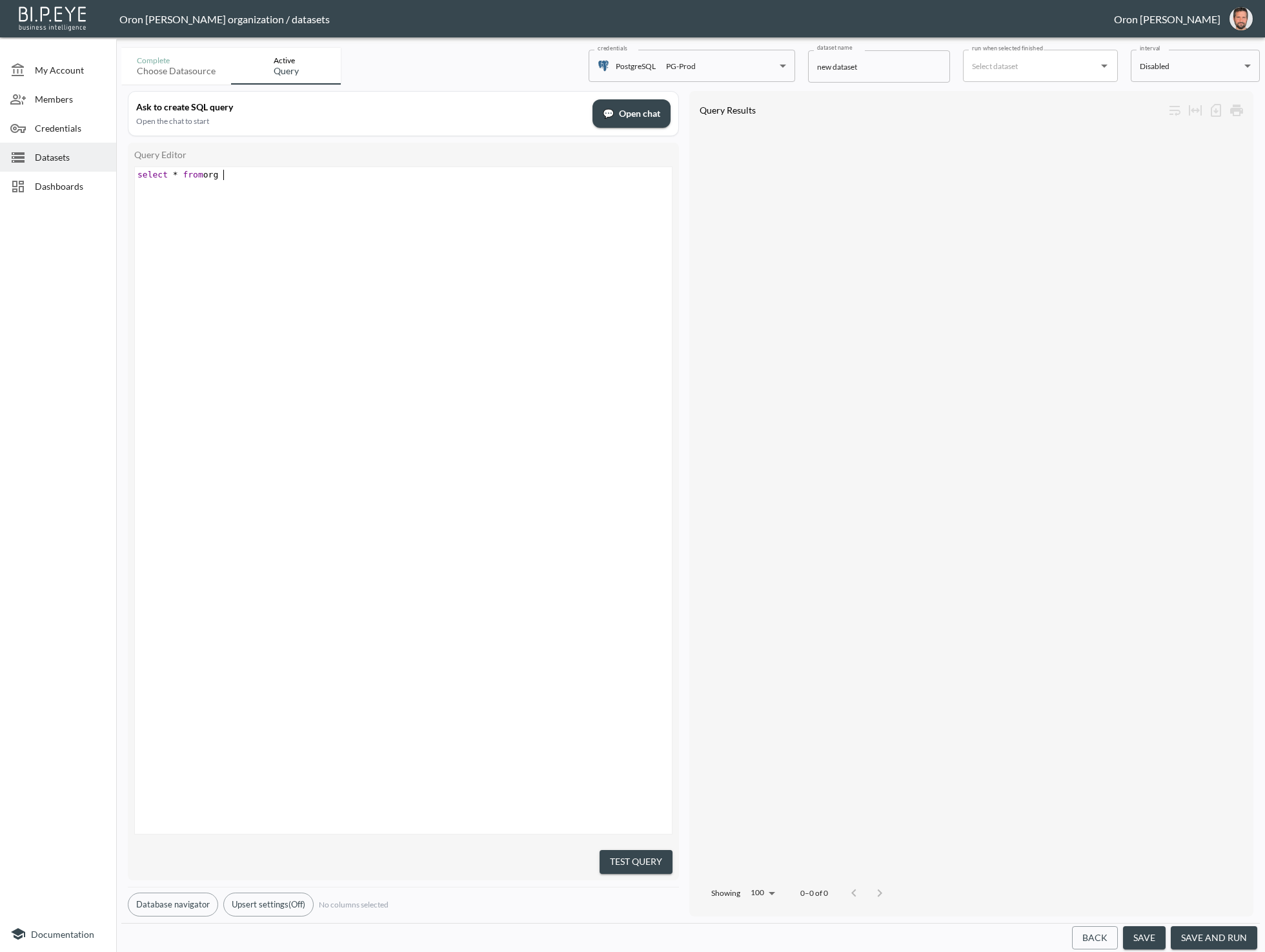
click at [355, 187] on div "​ x select * from org" at bounding box center [419, 516] width 569 height 699
type textarea "orga]"
type textarea "ni"
paste textarea "'"
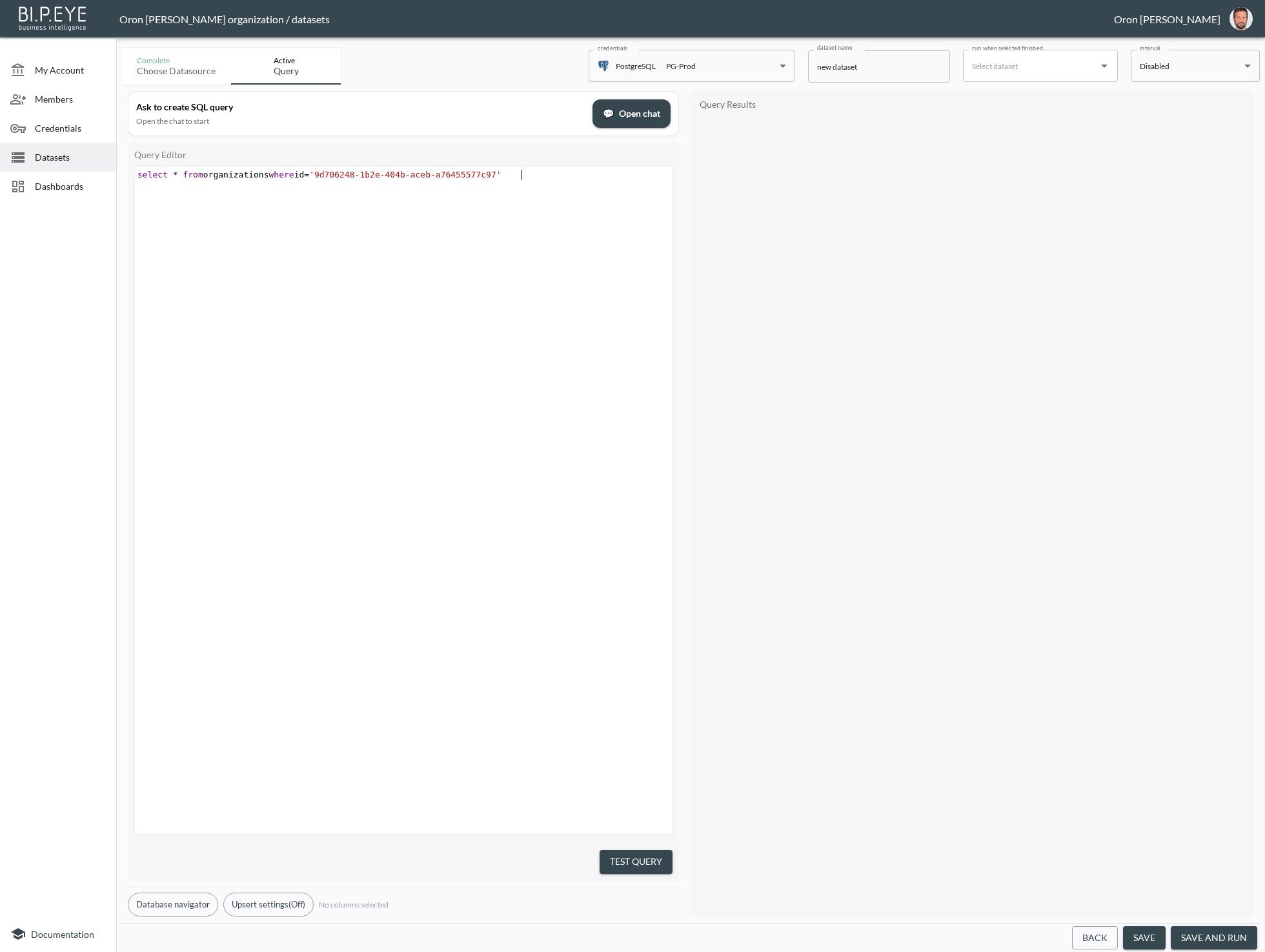
scroll to position [0, 71]
type textarea "where id ='';"
drag, startPoint x: 660, startPoint y: 863, endPoint x: 573, endPoint y: 845, distance: 88.8
click at [660, 863] on button "Test Query" at bounding box center [637, 862] width 73 height 24
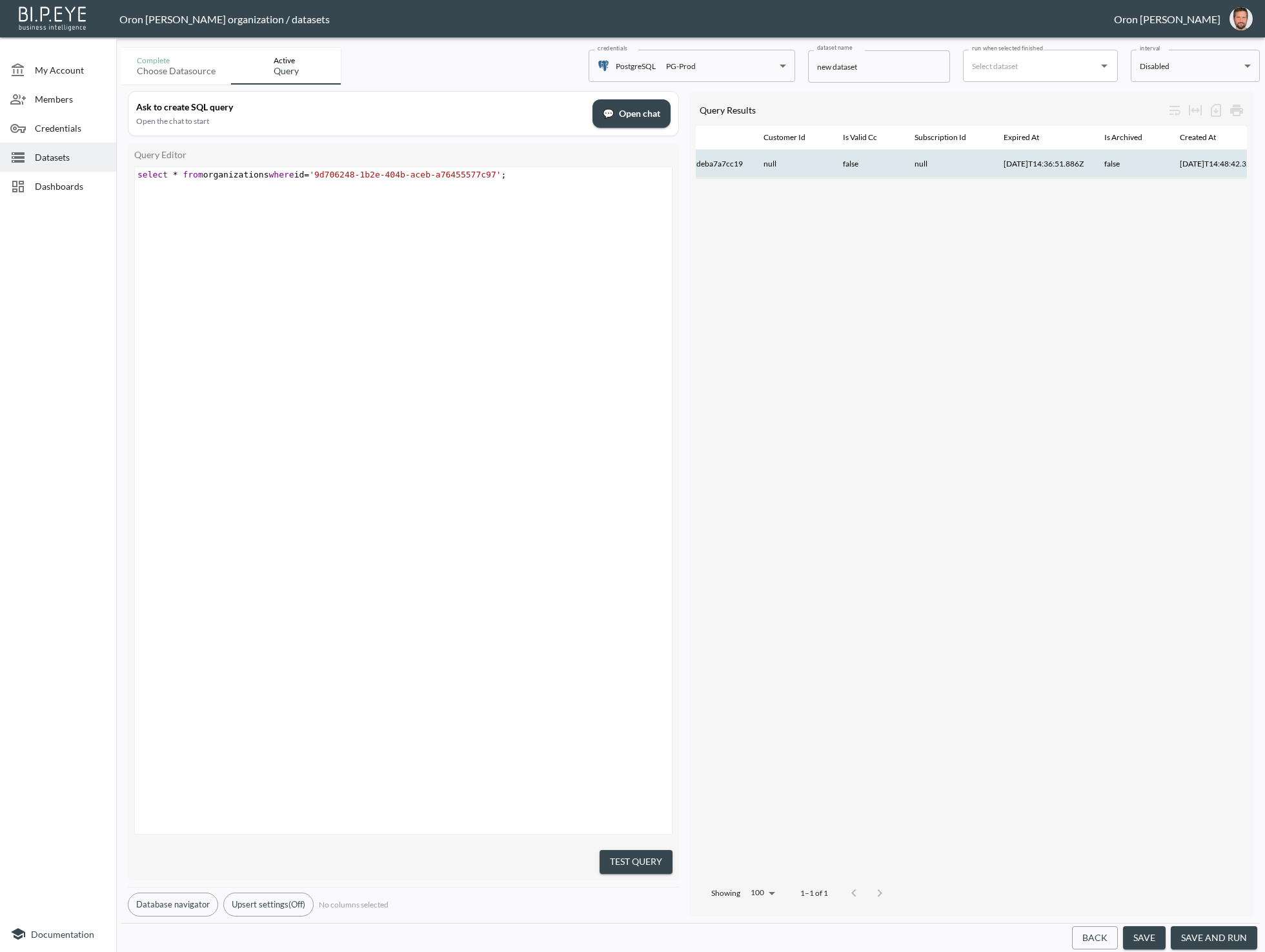
scroll to position [0, 429]
click at [1018, 165] on th "2024-09-04T14:36:51.886Z" at bounding box center [1025, 164] width 101 height 28
drag, startPoint x: 1014, startPoint y: 166, endPoint x: 1109, endPoint y: 166, distance: 95.0
click at [1077, 166] on th "2024-09-04T14:36:51.886Z" at bounding box center [1025, 164] width 101 height 28
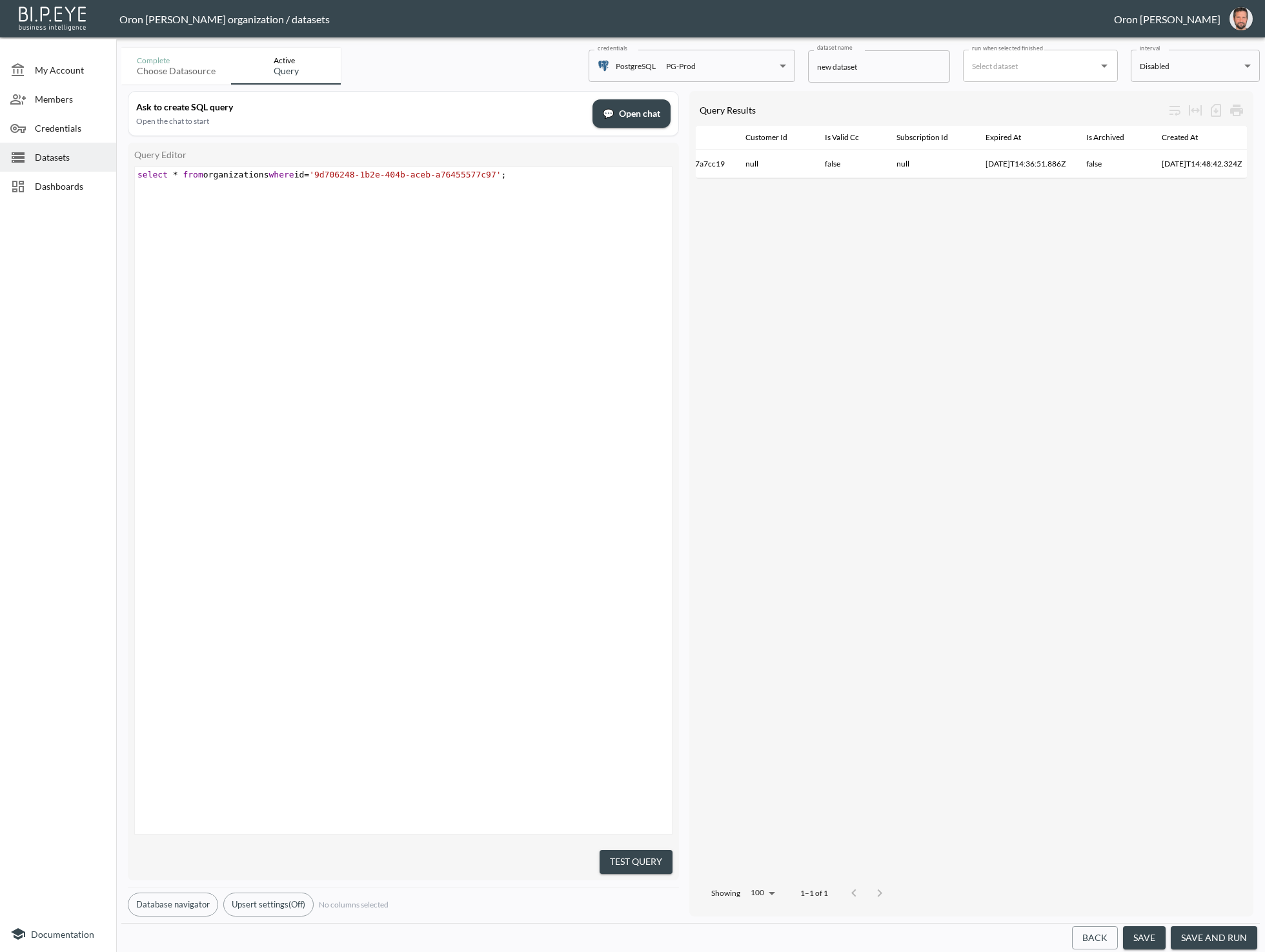
copy th "2024-09-04T14:36:51.886Z"
drag, startPoint x: 574, startPoint y: 186, endPoint x: 581, endPoint y: 188, distance: 7.3
click at [574, 186] on div "x select * from organizations where id = '9d706248-1b2e-404b-aceb-a76455577c97'…" at bounding box center [419, 516] width 569 height 699
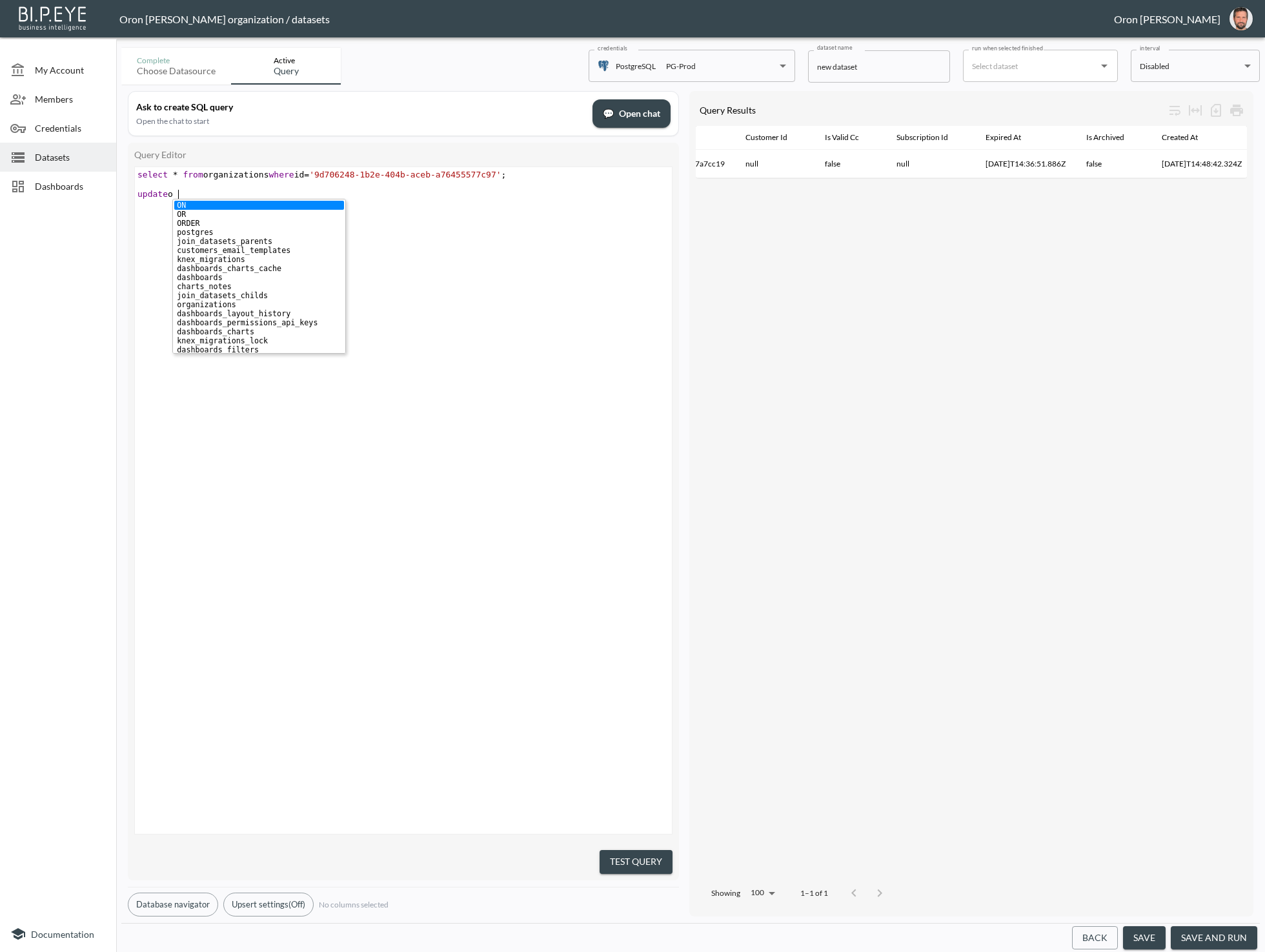
scroll to position [0, 45]
type textarea "update or"
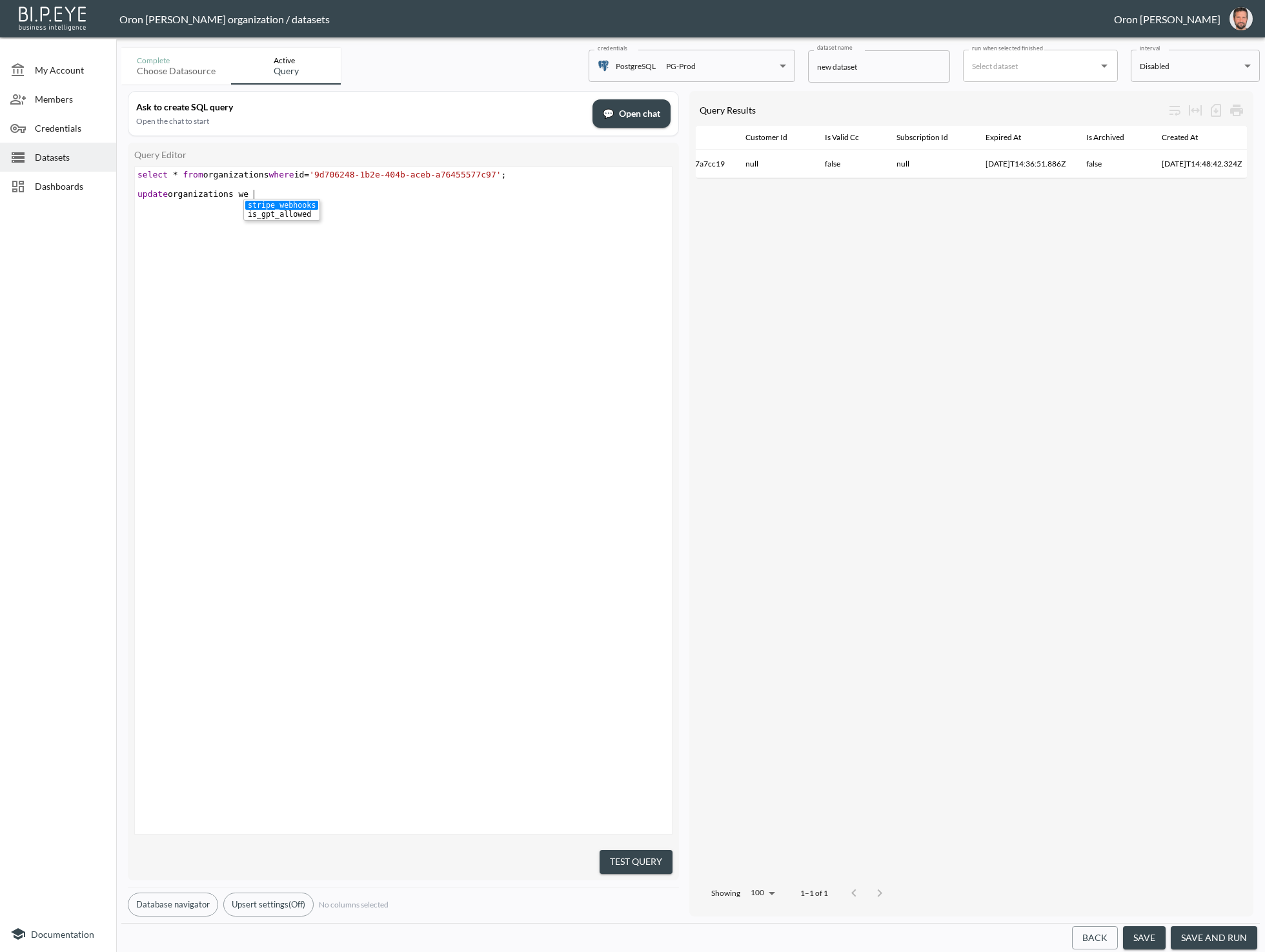
type textarea "wet"
type textarea "set expi"
paste textarea "'"
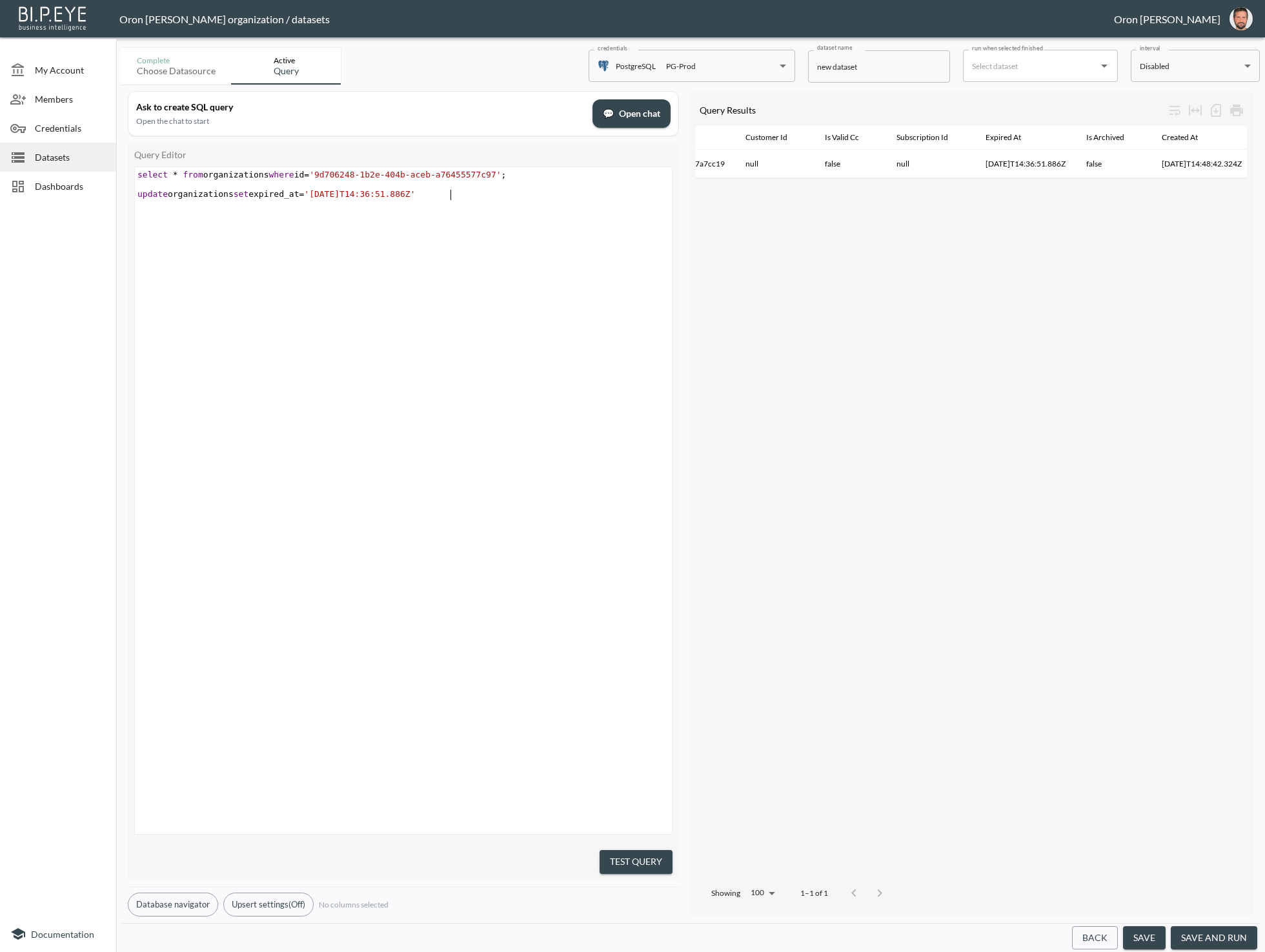
type textarea "='';"
type textarea "where"
type textarea "id ='9d706248-1b2e-404b-aceb-a76455577c97'"
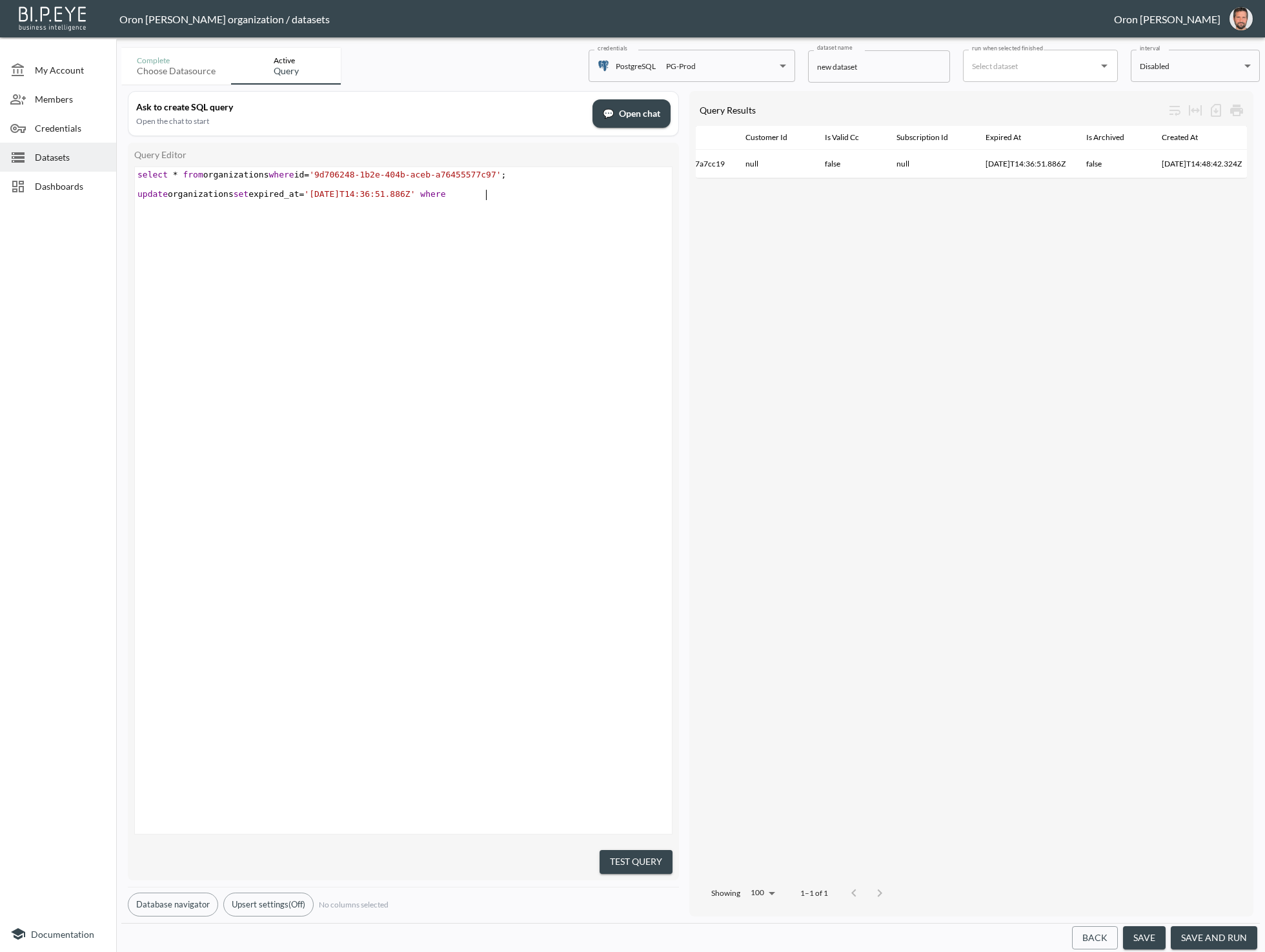
paste textarea ";"
type textarea ";"
type textarea "--"
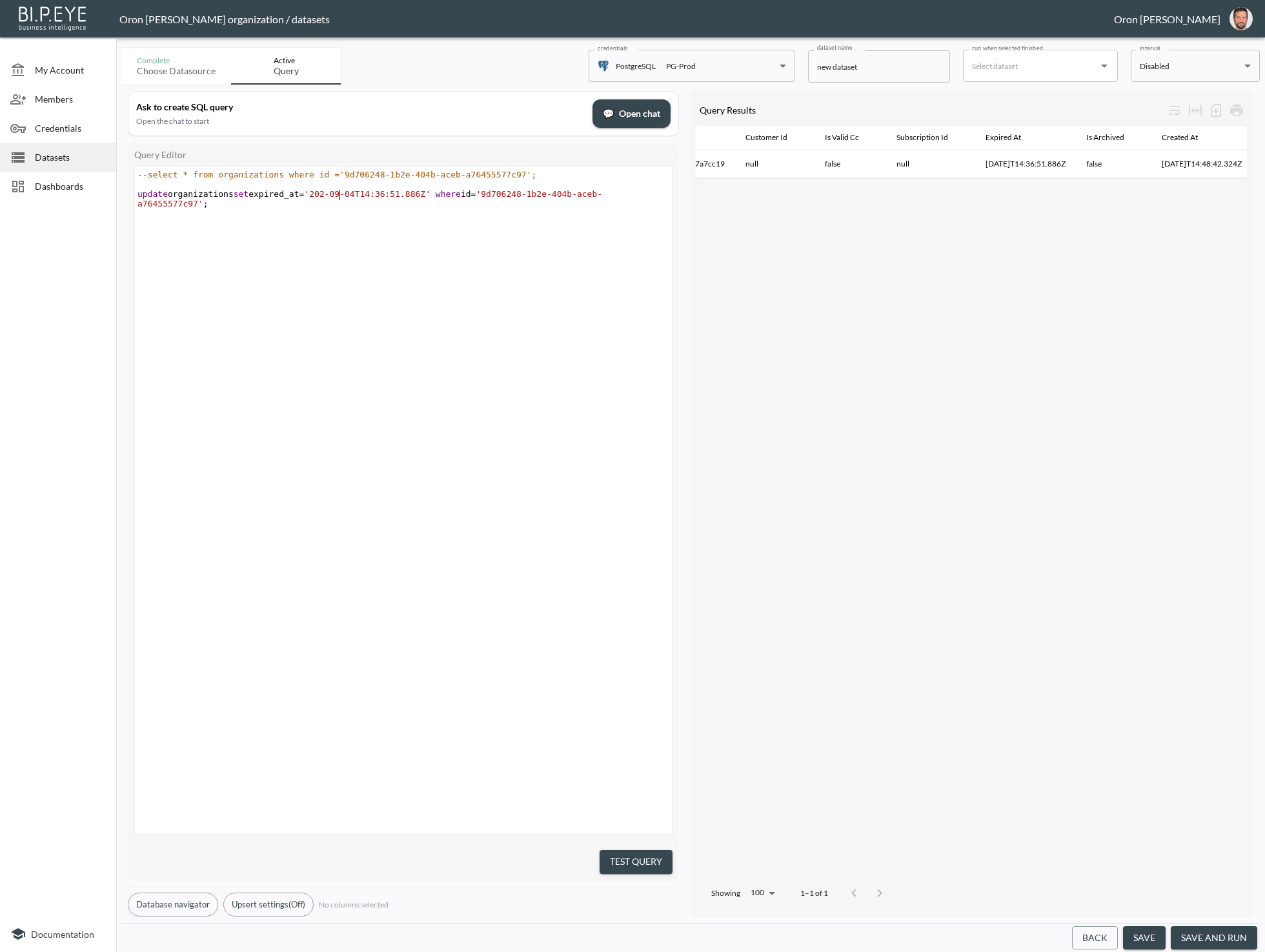
type textarea "5"
type textarea "10"
click at [589, 332] on div "x --select * from organizations where id ='9d706248-1b2e-404b-aceb-a76455577c97…" at bounding box center [419, 516] width 569 height 699
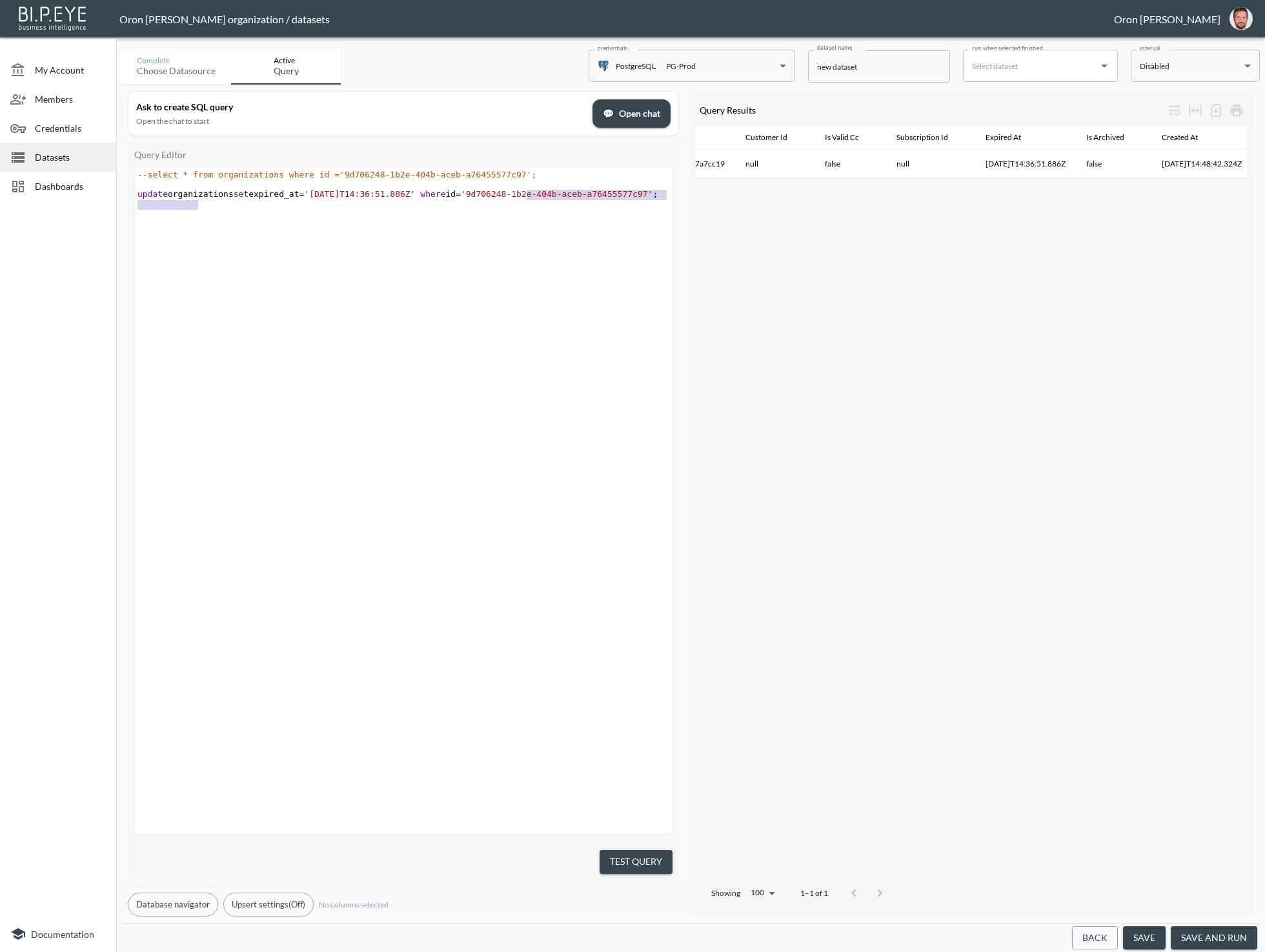
type textarea "9d706248-1b2e-404b-aceb-a76455577c97"
drag, startPoint x: 195, startPoint y: 206, endPoint x: 520, endPoint y: 227, distance: 325.7
click at [510, 193] on span "'9d706248-1b2e-404b-aceb-a76455577c97'" at bounding box center [557, 193] width 192 height 9
drag, startPoint x: 566, startPoint y: 507, endPoint x: 594, endPoint y: 629, distance: 125.2
click at [566, 507] on div "x --select * from organizations where id ='9d706248-1b2e-404b-aceb-a76455577c97…" at bounding box center [419, 516] width 569 height 699
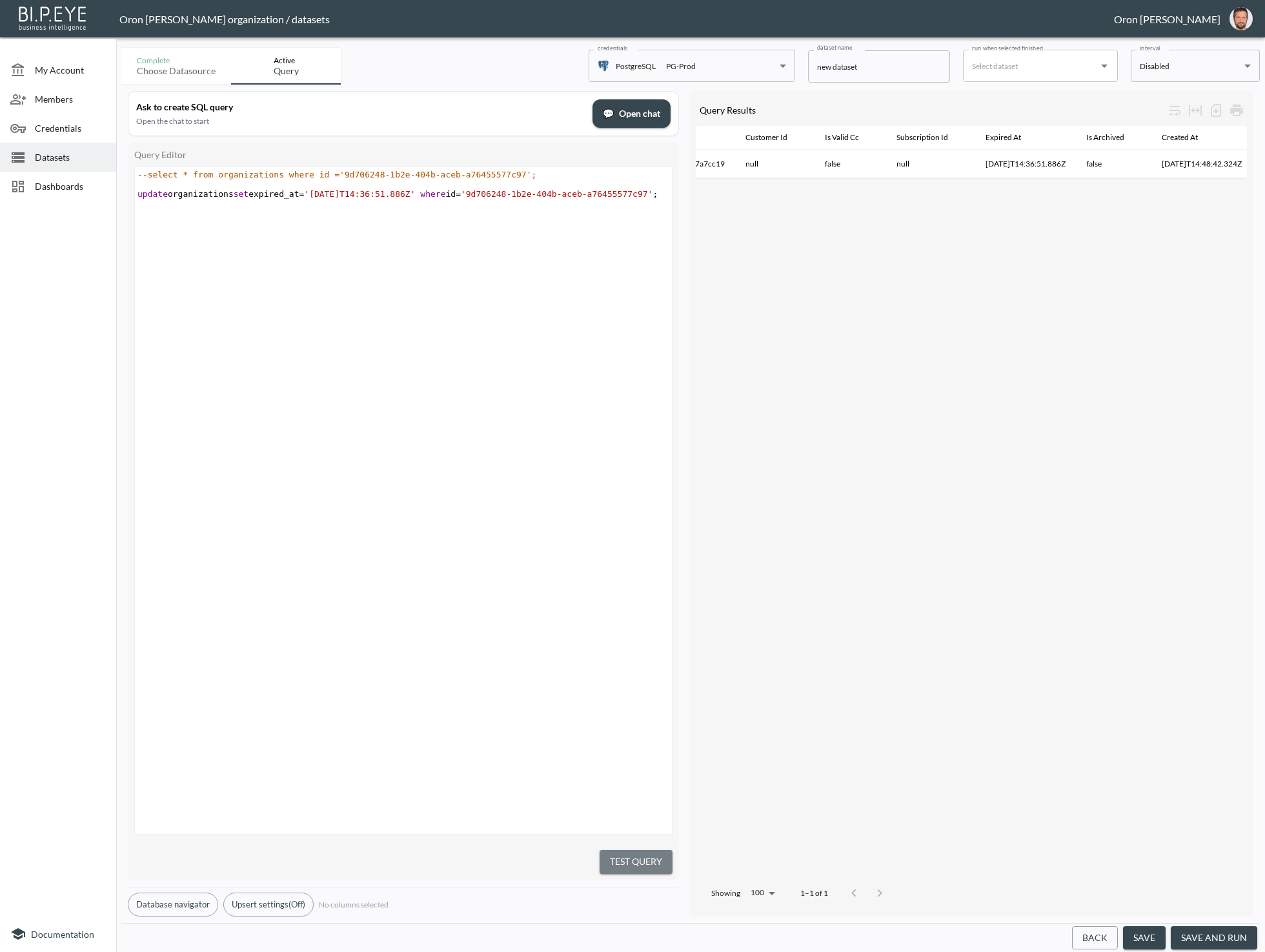
drag, startPoint x: 635, startPoint y: 852, endPoint x: 635, endPoint y: 842, distance: 10.0
click at [635, 851] on button "Test Query" at bounding box center [637, 862] width 73 height 24
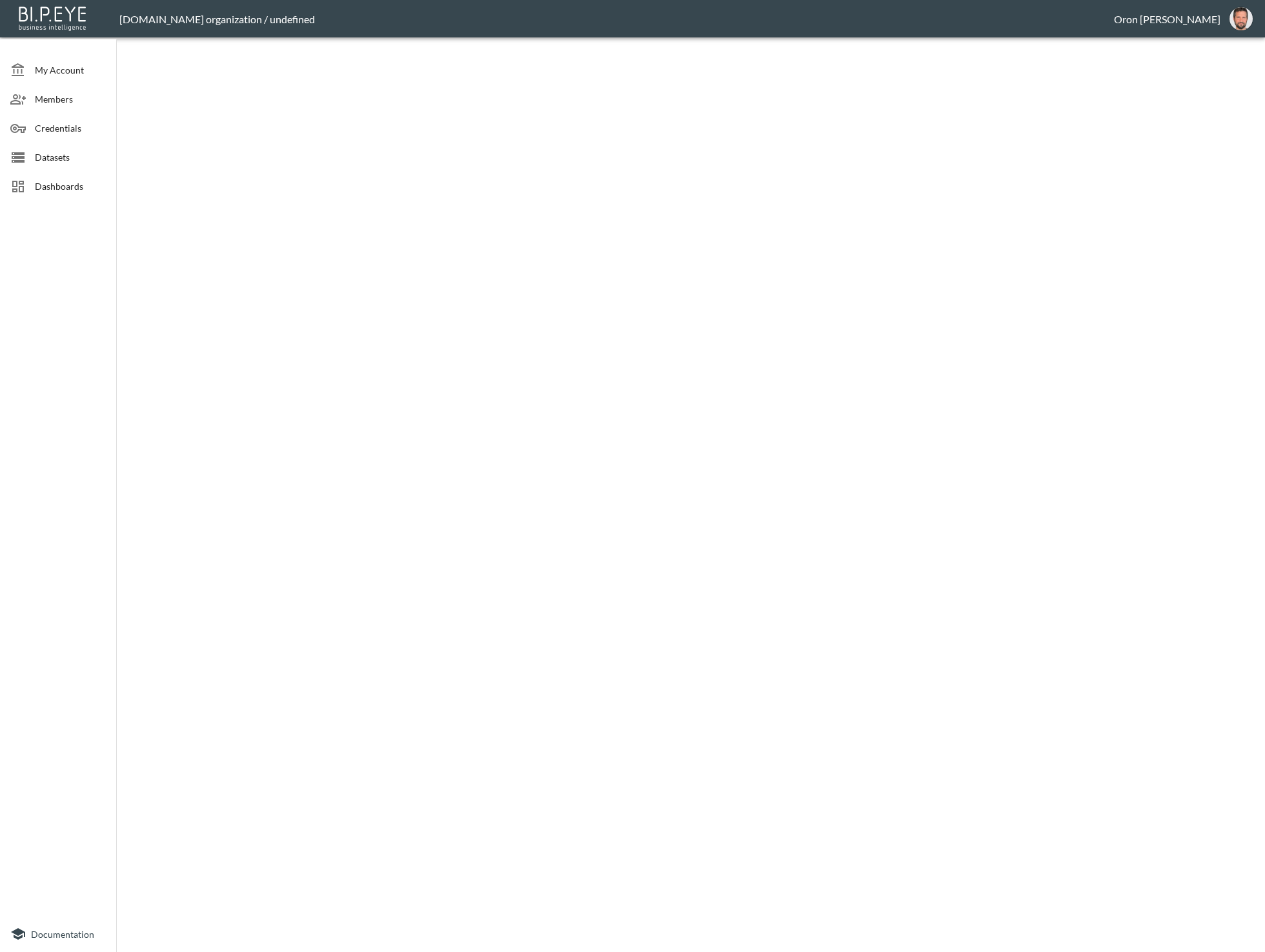
click at [98, 69] on span "My Account" at bounding box center [70, 70] width 71 height 14
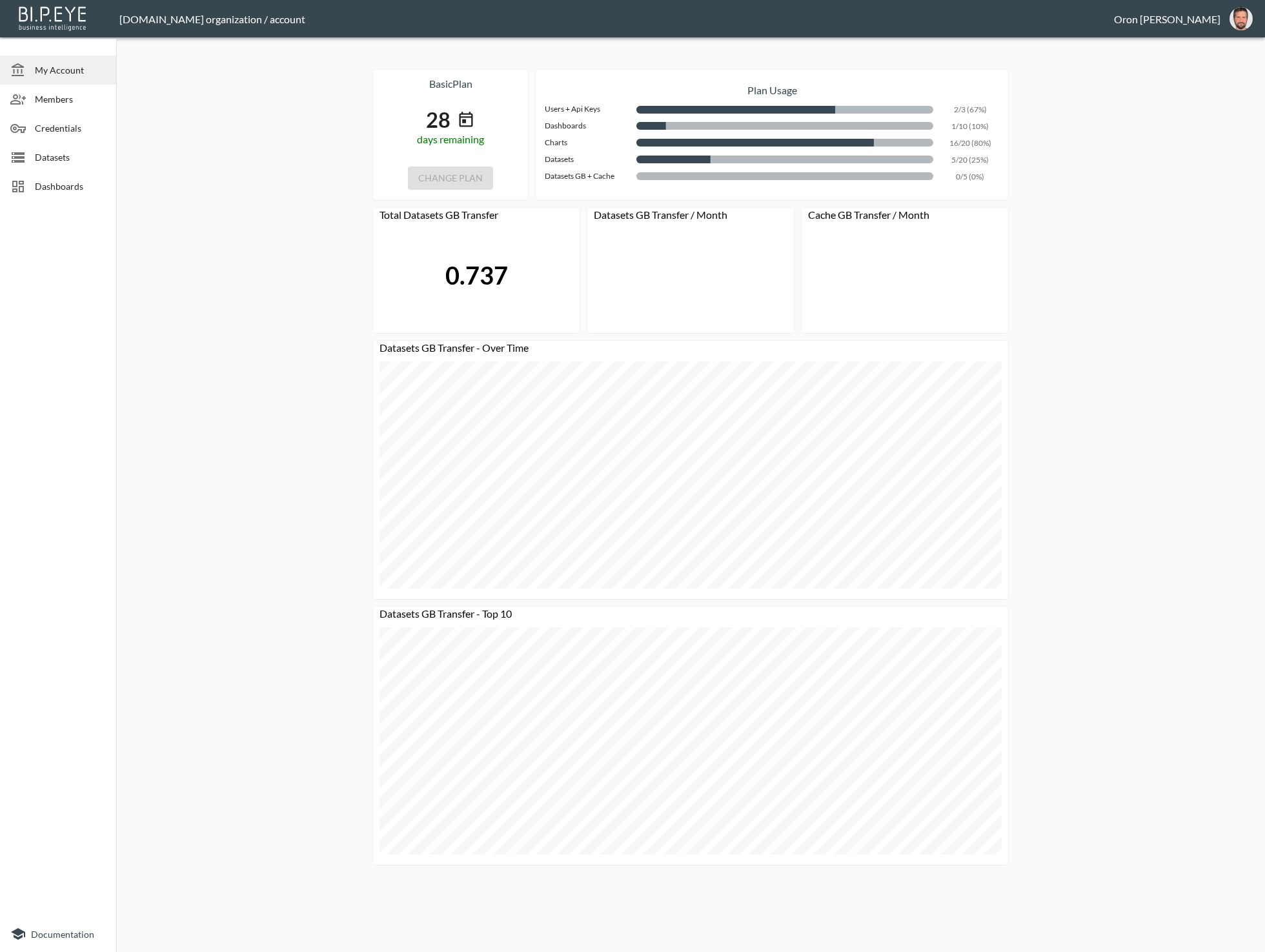
click at [64, 183] on span "Dashboards" at bounding box center [70, 187] width 71 height 14
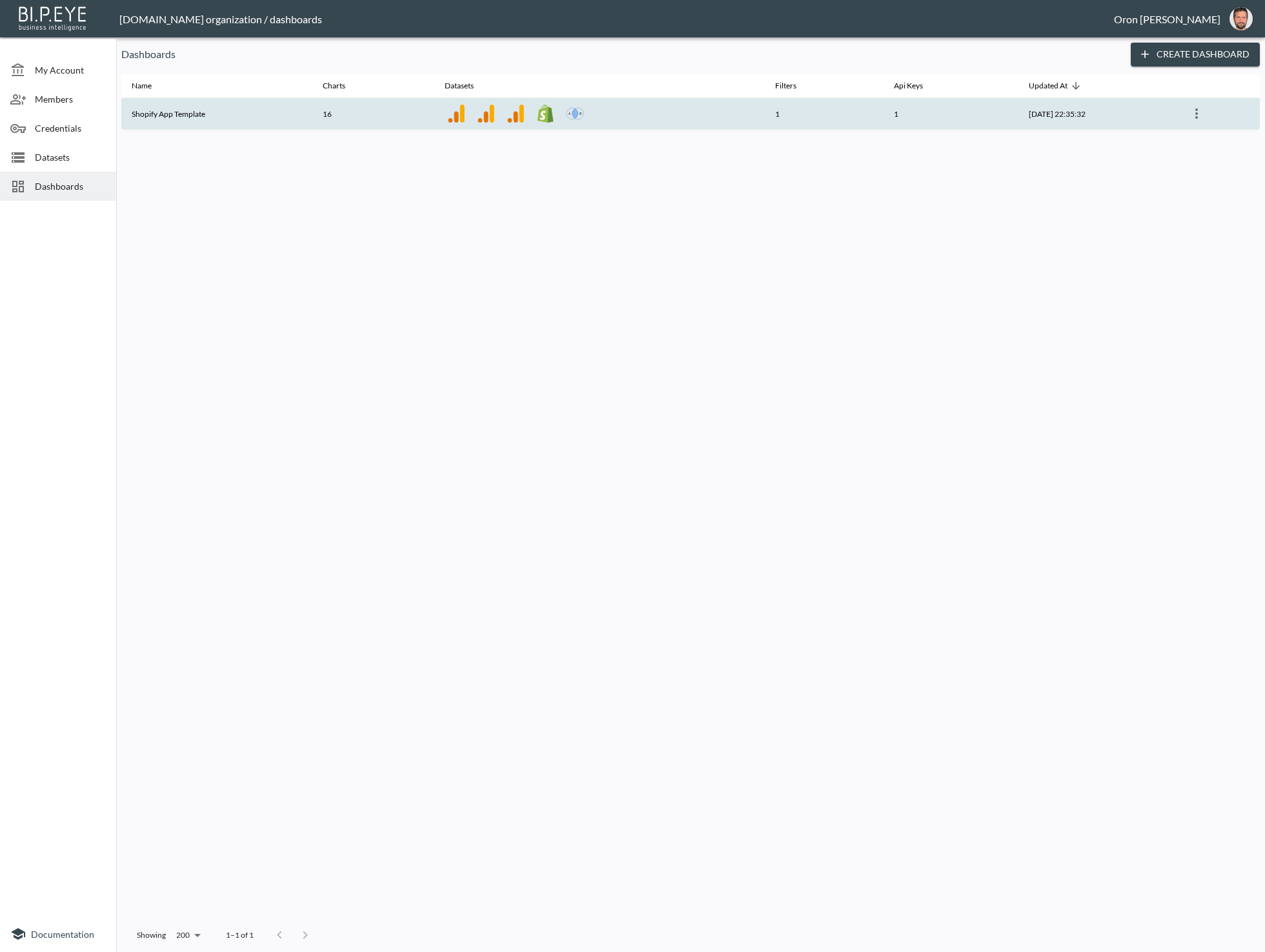
click at [188, 109] on th "Shopify App Template" at bounding box center [217, 113] width 191 height 32
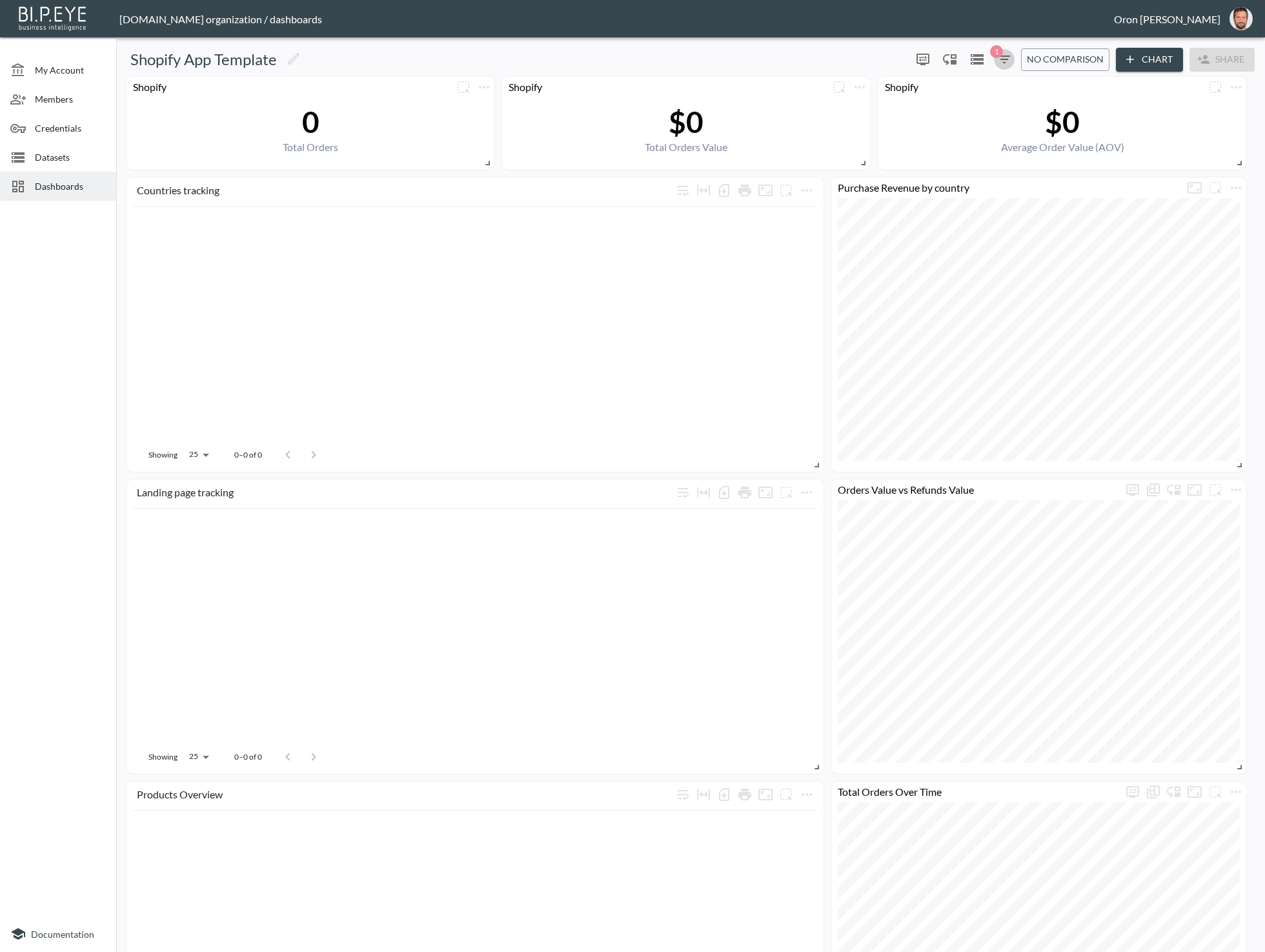
click at [996, 60] on icon "button" at bounding box center [1004, 60] width 15 height 15
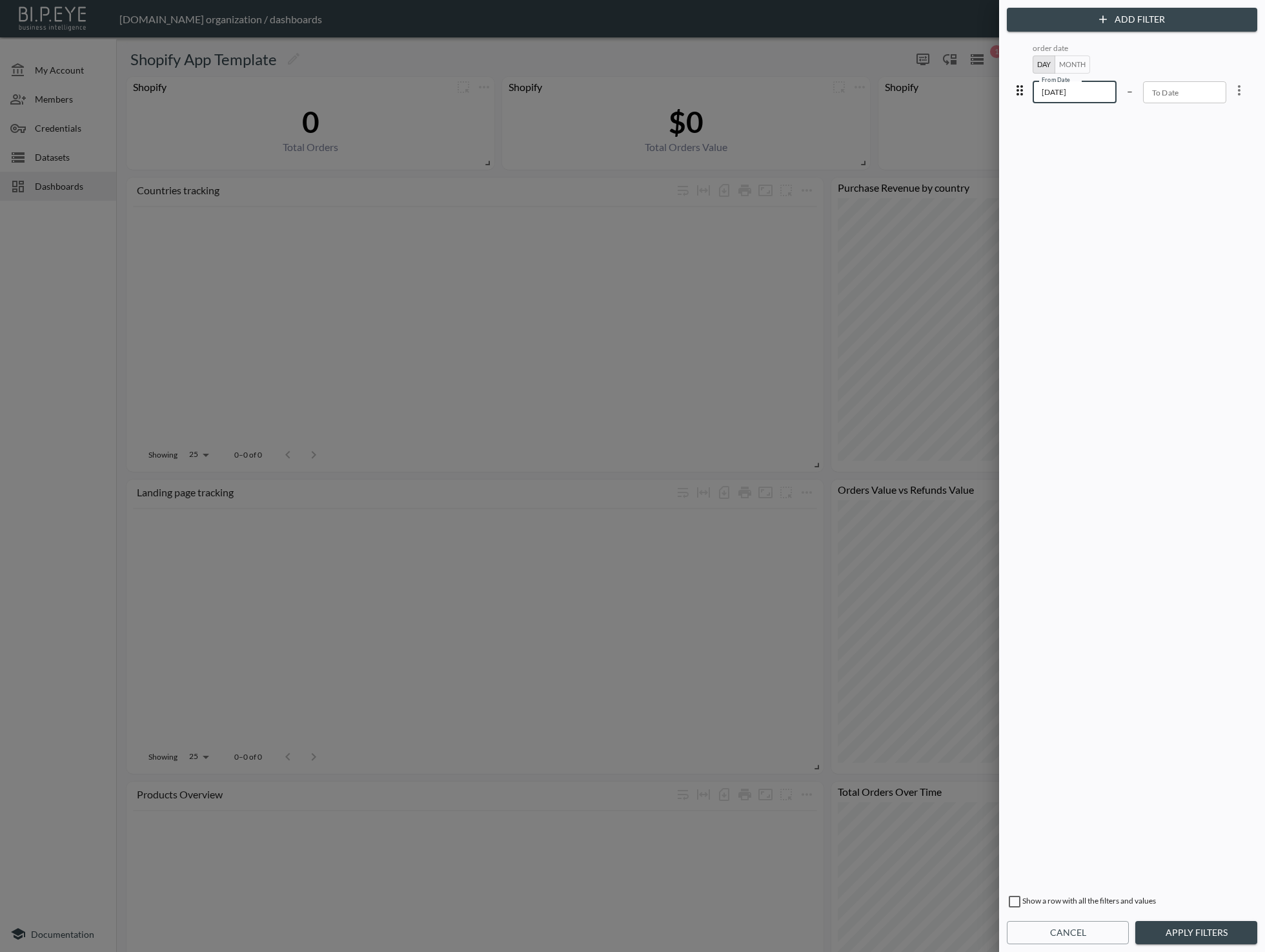
click at [1054, 89] on input "2025-09-01" at bounding box center [1075, 92] width 84 height 22
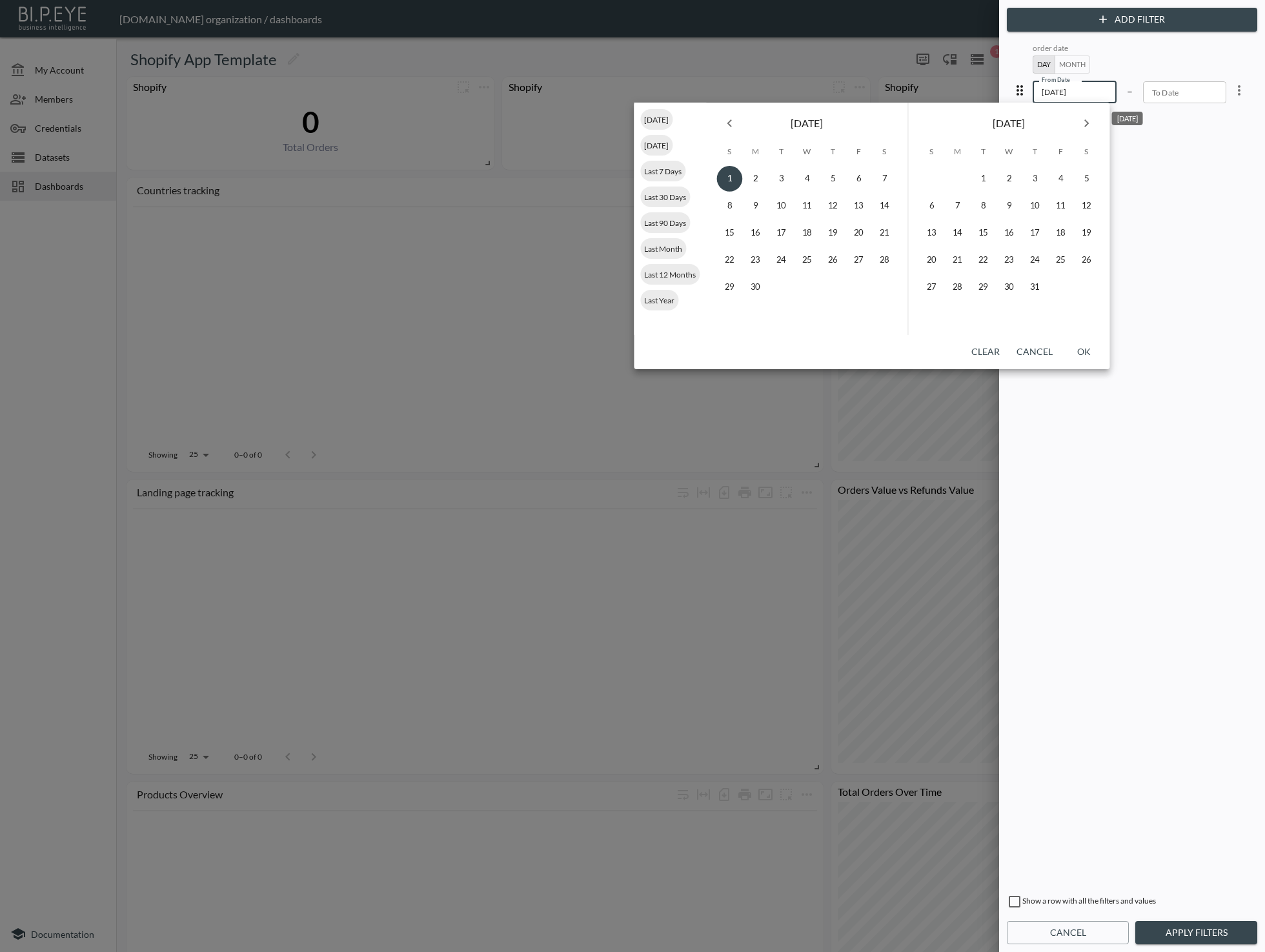
type input "2024-09-01"
drag, startPoint x: 1081, startPoint y: 355, endPoint x: 1079, endPoint y: 345, distance: 10.2
click at [1082, 355] on button "OK" at bounding box center [1083, 352] width 41 height 24
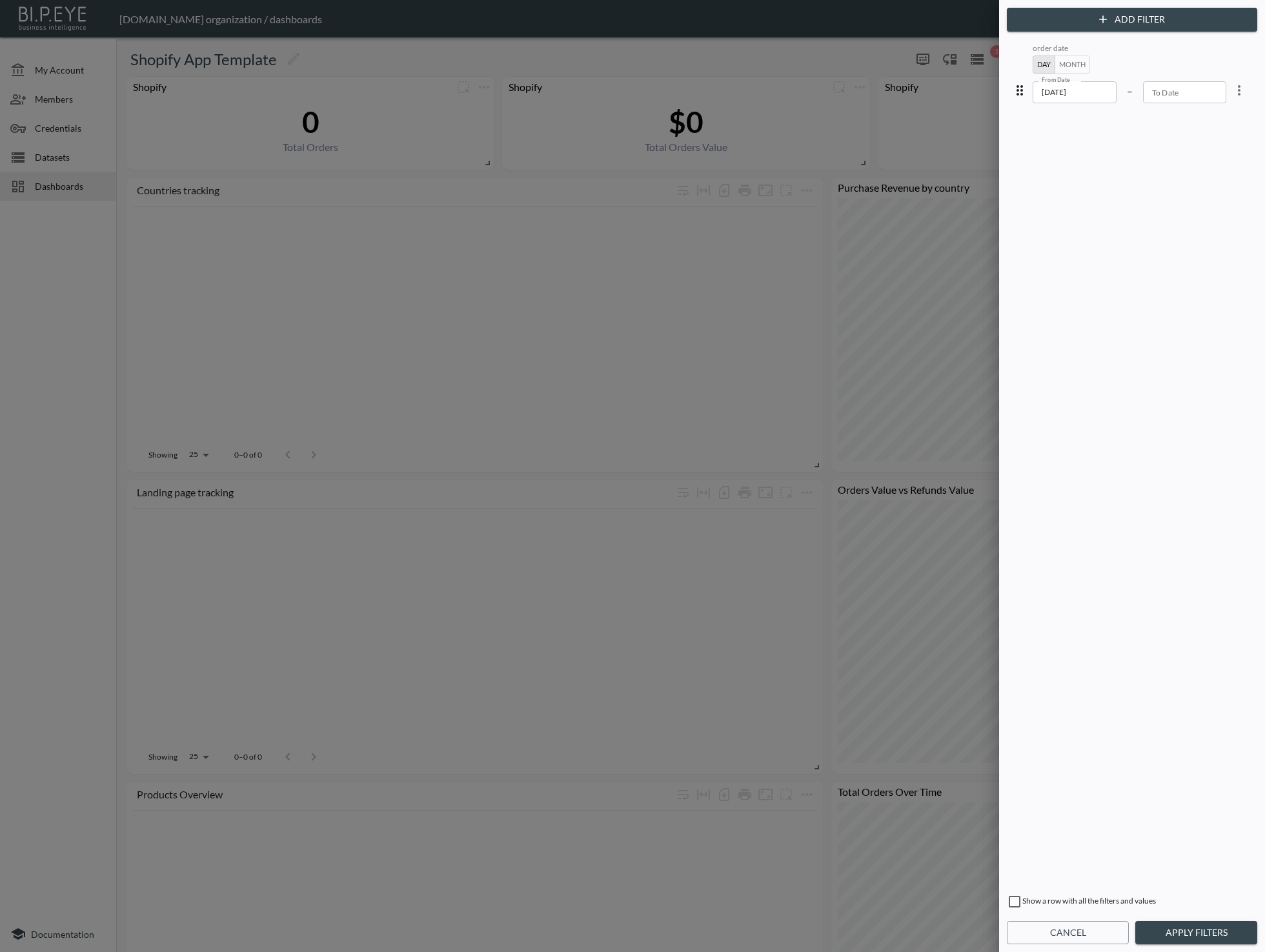
click at [1171, 935] on button "Apply Filters" at bounding box center [1196, 933] width 122 height 24
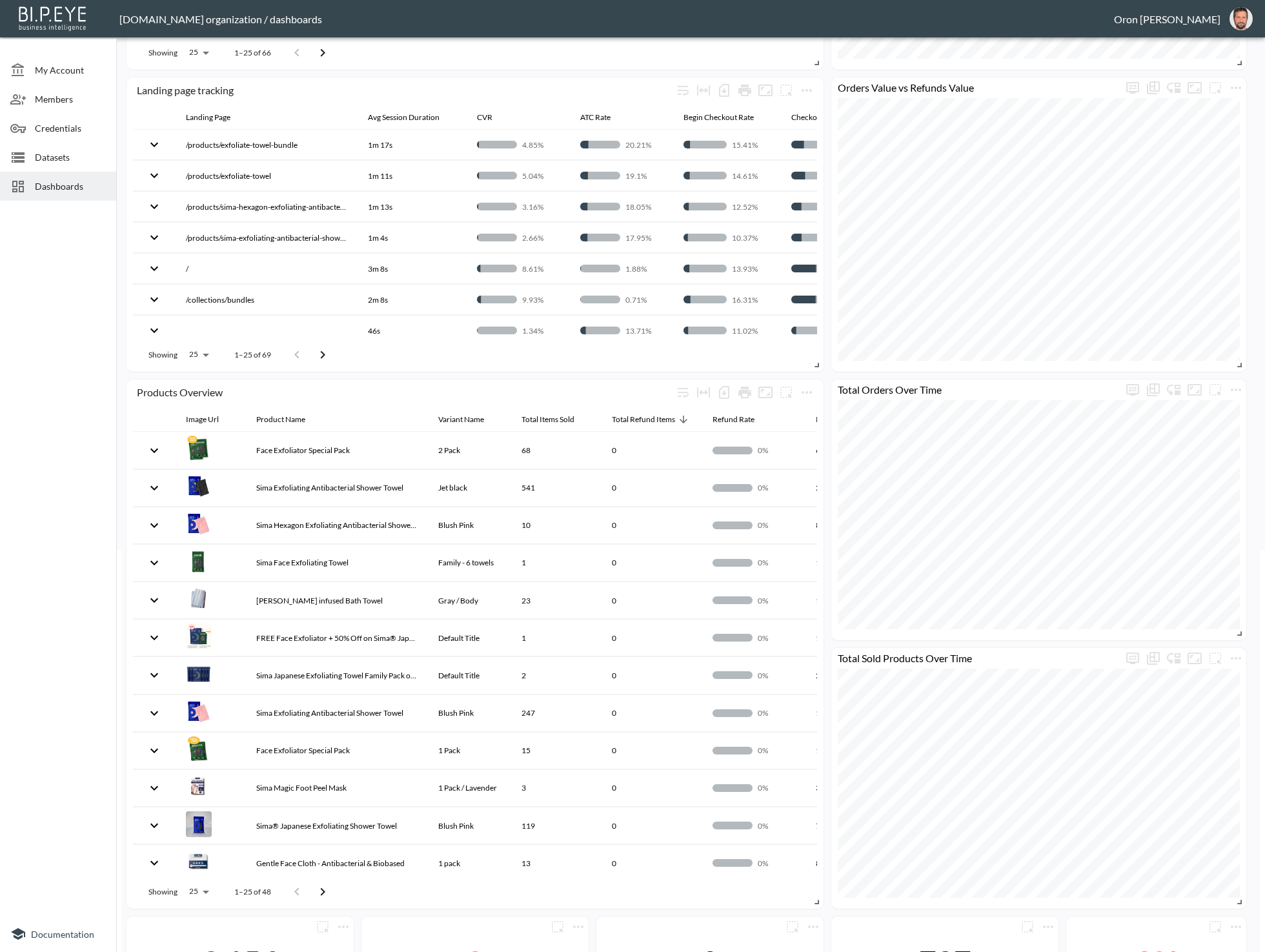
scroll to position [403, 0]
click at [673, 415] on div "Total Refund Items" at bounding box center [644, 418] width 63 height 15
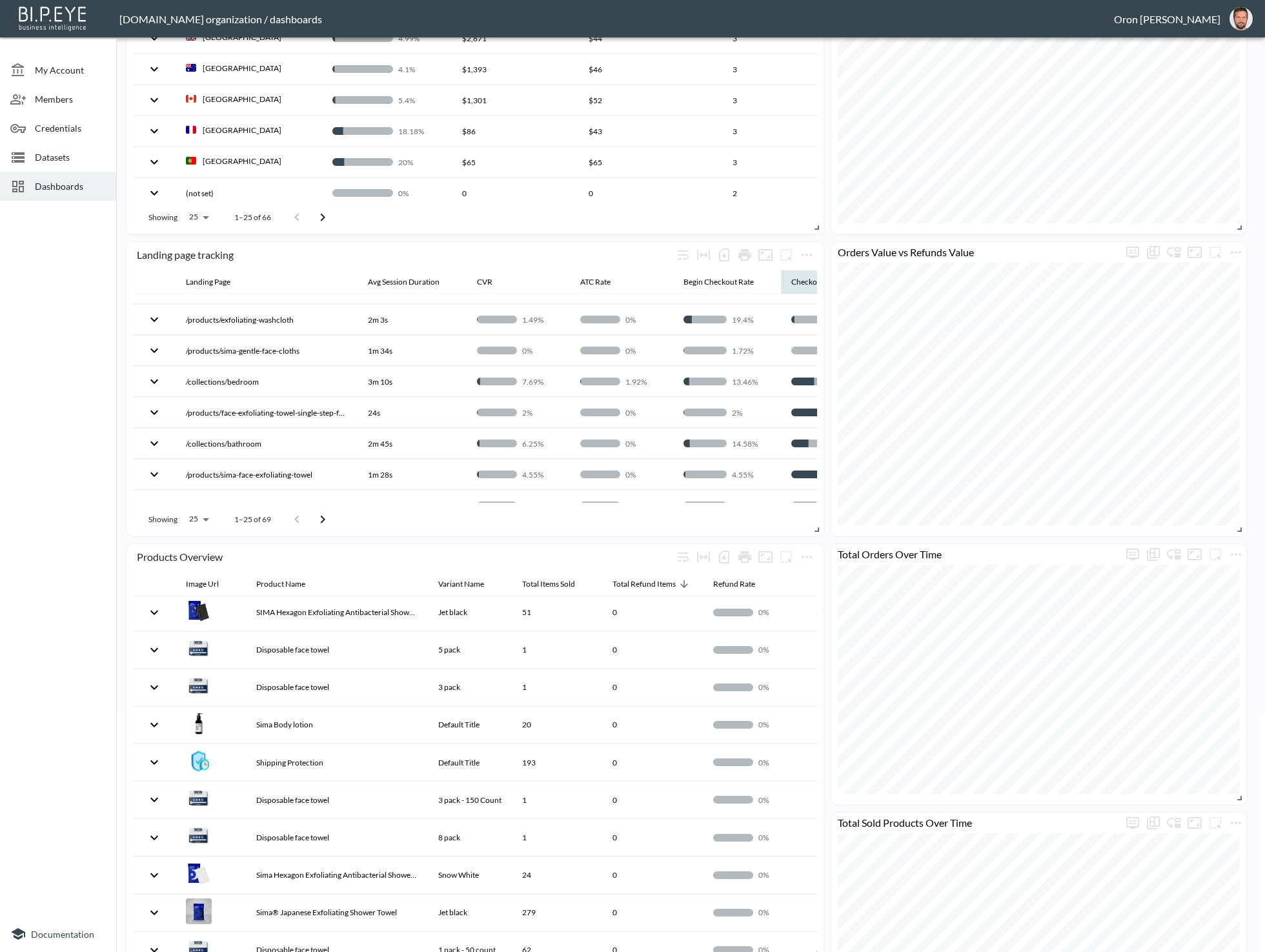
scroll to position [287, 0]
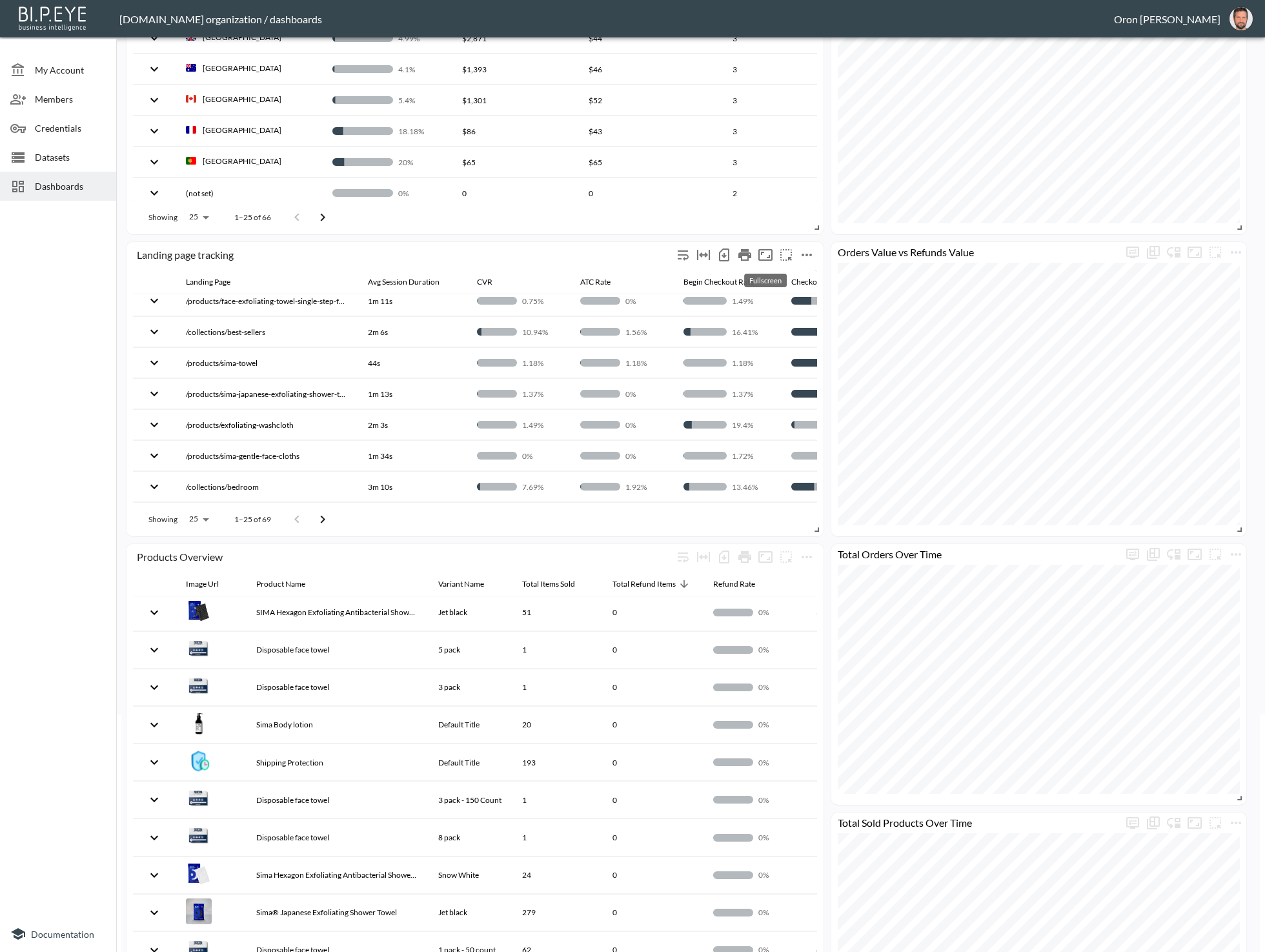
click at [765, 251] on icon "Fullscreen" at bounding box center [765, 255] width 15 height 15
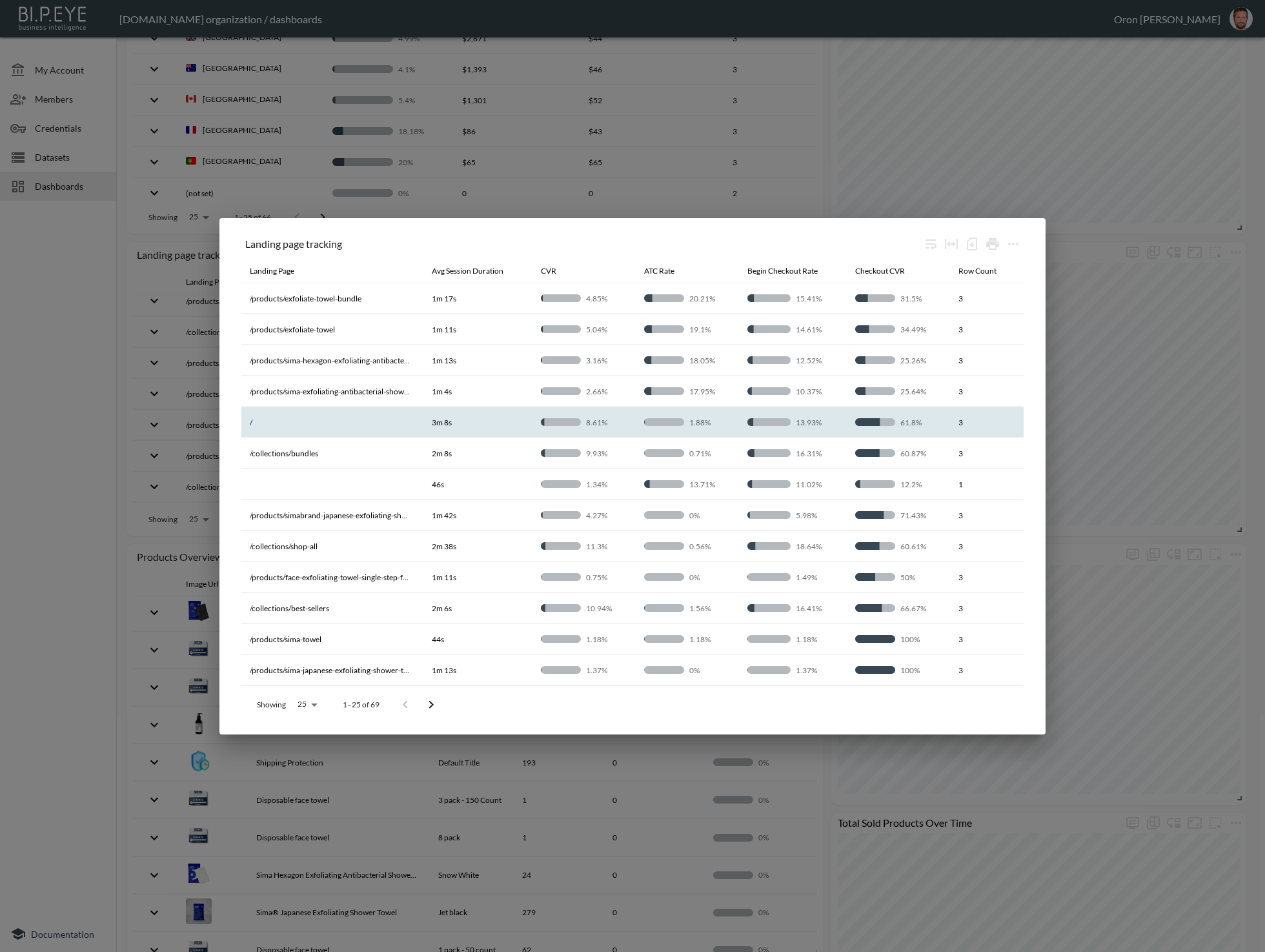
scroll to position [0, 0]
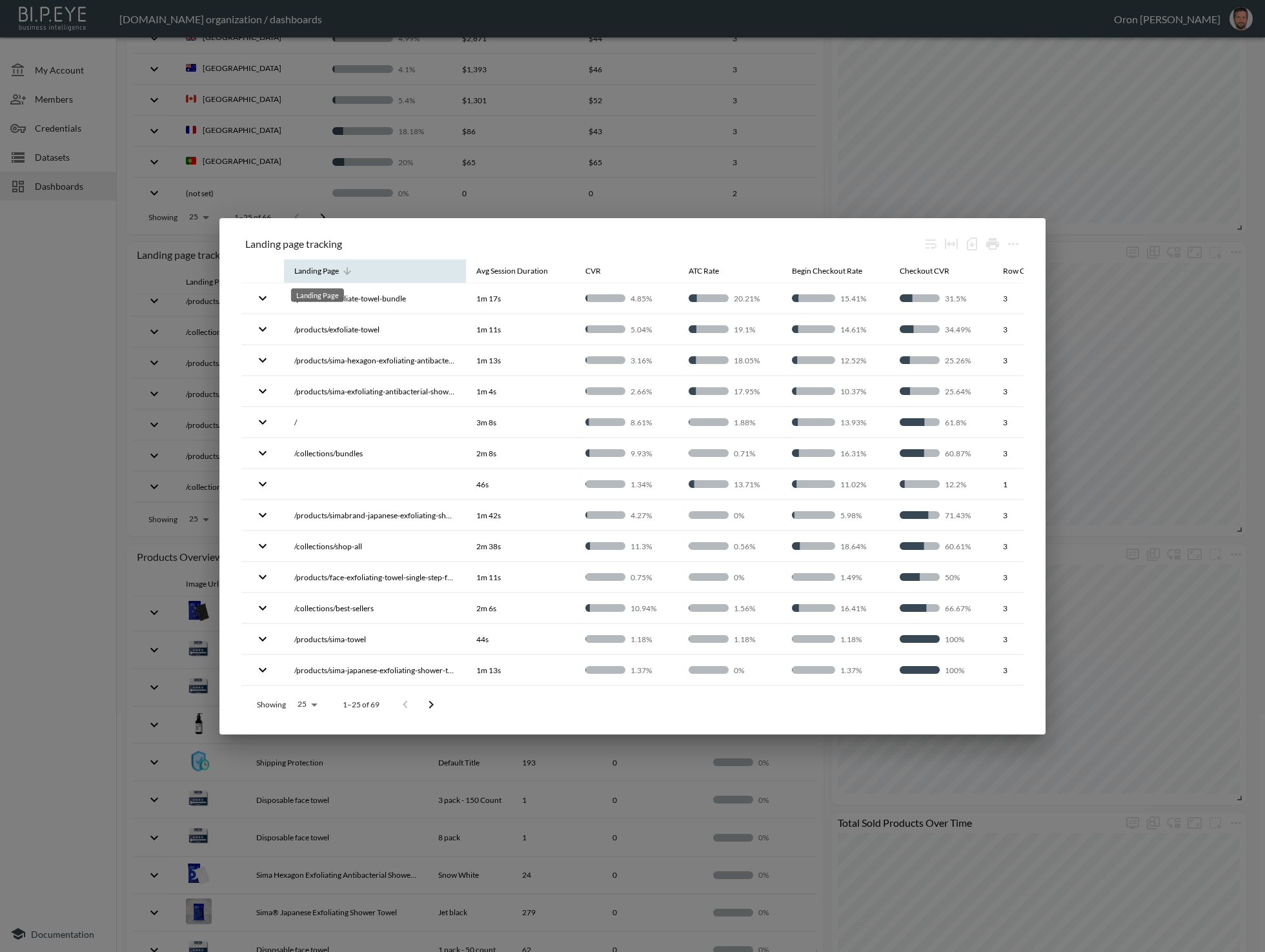
click at [323, 273] on div "Landing Page" at bounding box center [316, 271] width 44 height 15
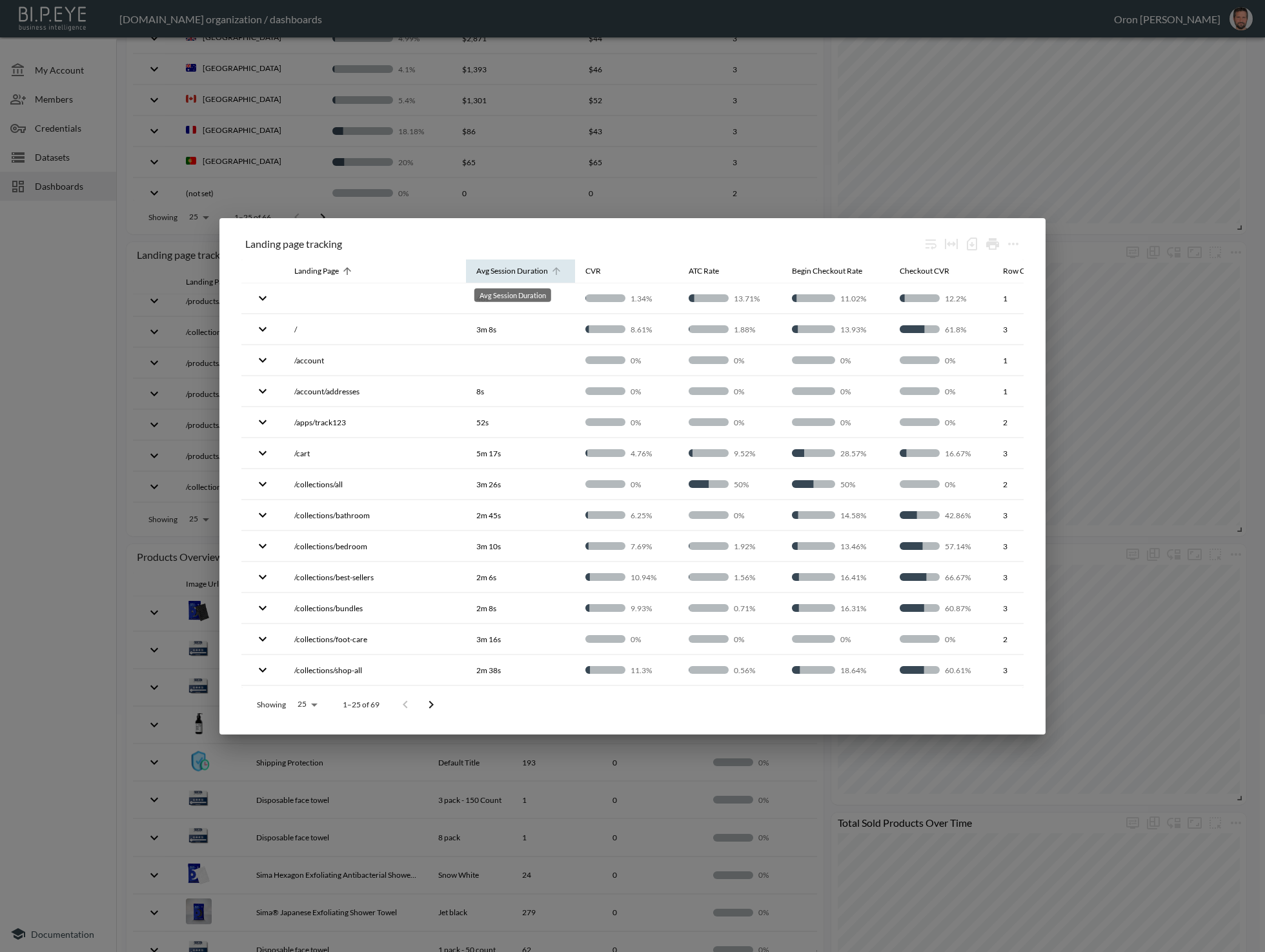
click at [513, 270] on div "Avg Session Duration" at bounding box center [512, 271] width 72 height 15
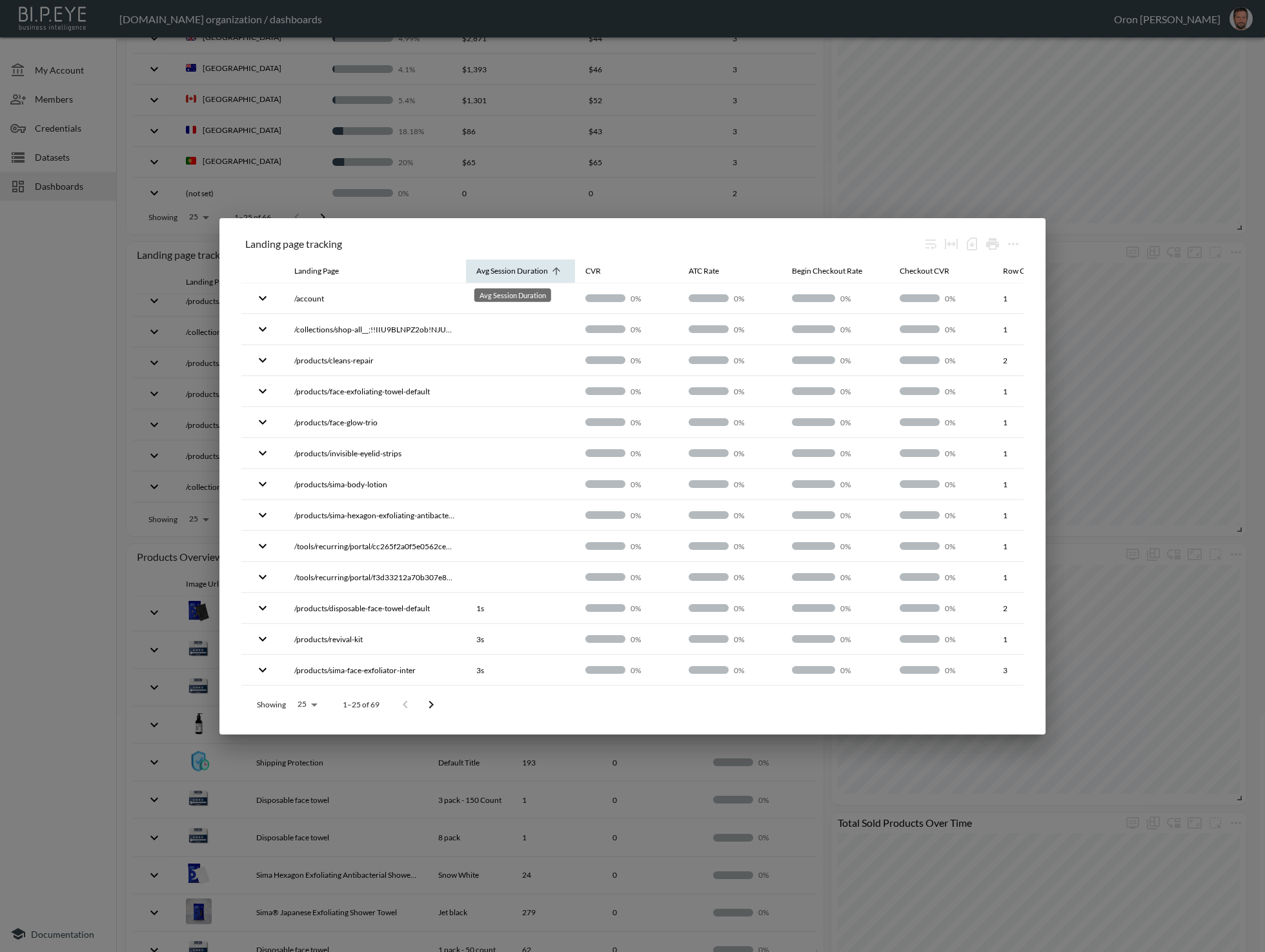
click at [513, 270] on div "Avg Session Duration" at bounding box center [512, 271] width 72 height 15
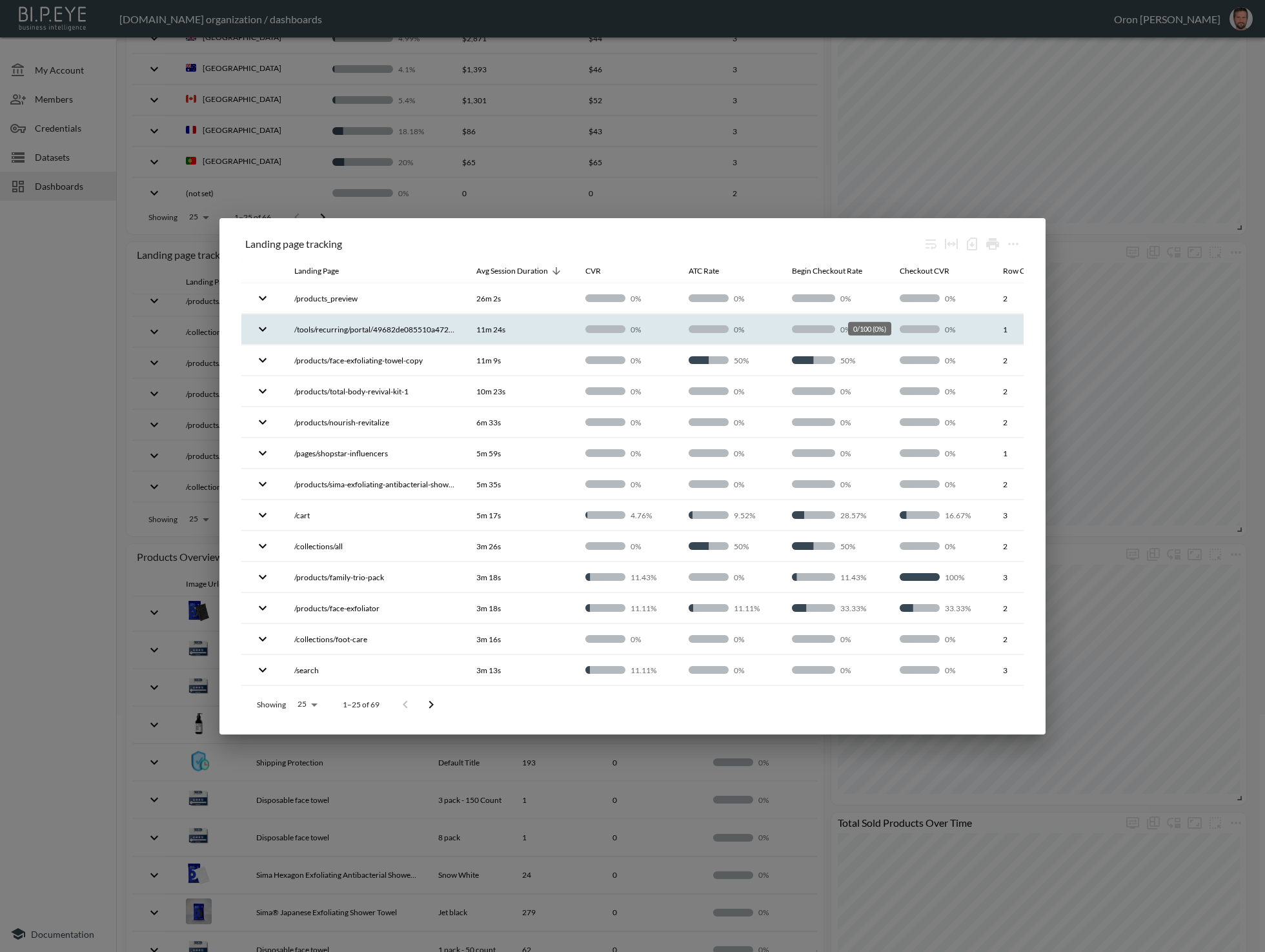
scroll to position [0, 48]
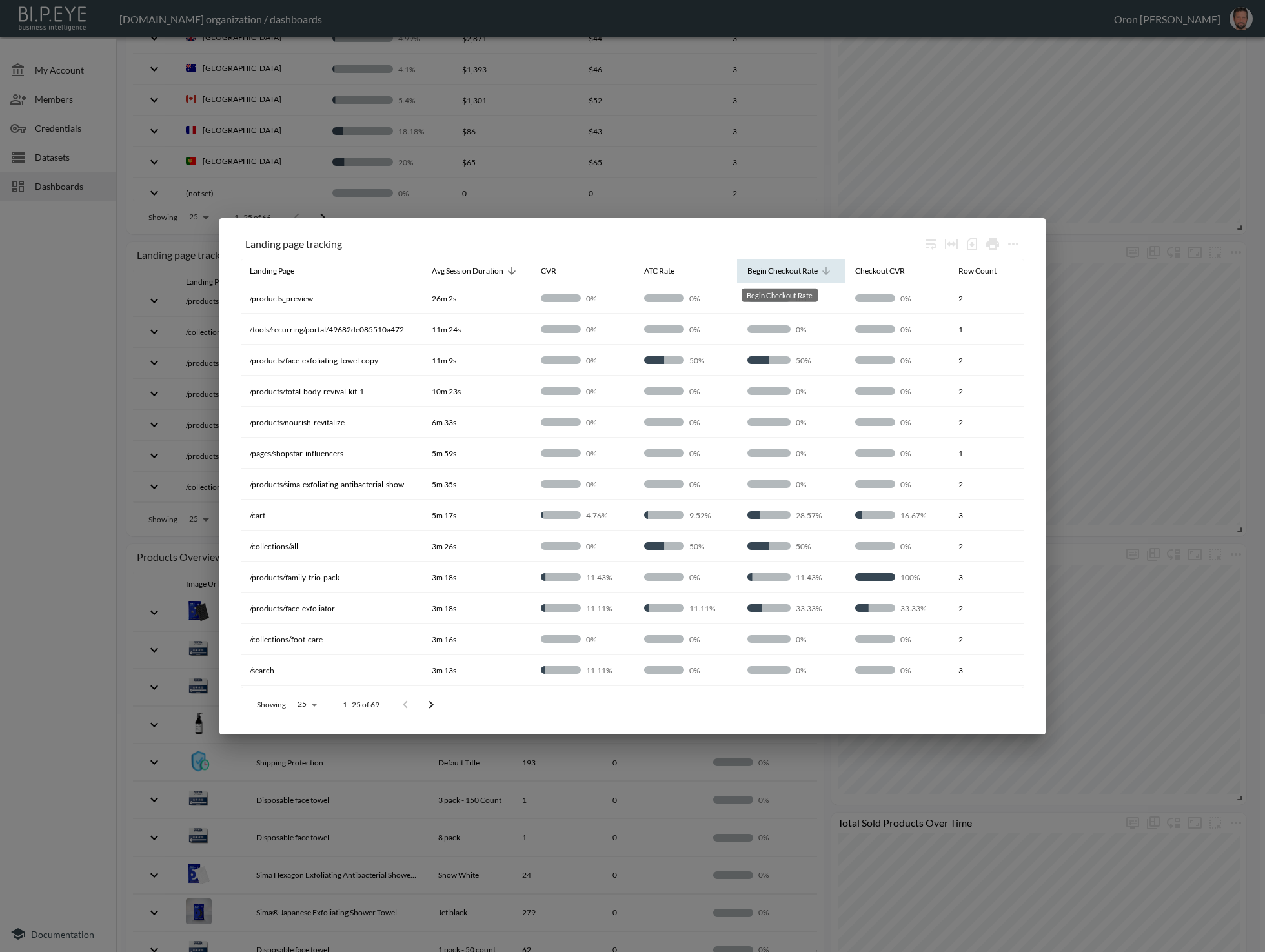
click at [773, 274] on div "Begin Checkout Rate" at bounding box center [783, 271] width 71 height 15
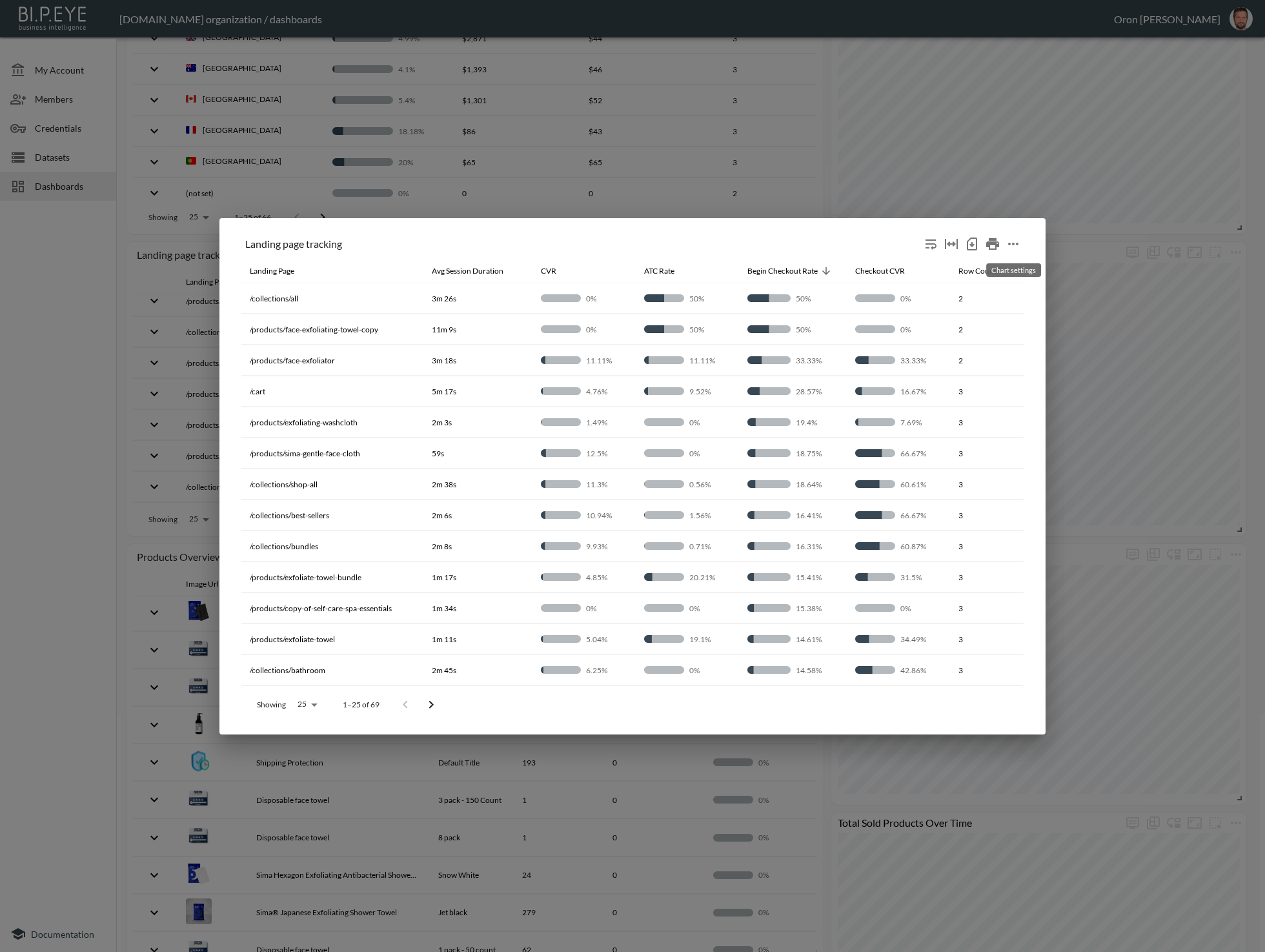
click at [1013, 241] on icon "more" at bounding box center [1014, 244] width 15 height 15
click at [996, 264] on p "Edit" at bounding box center [999, 269] width 18 height 15
click at [1015, 245] on icon "more" at bounding box center [1014, 244] width 15 height 15
click at [993, 270] on p "Edit" at bounding box center [999, 269] width 18 height 15
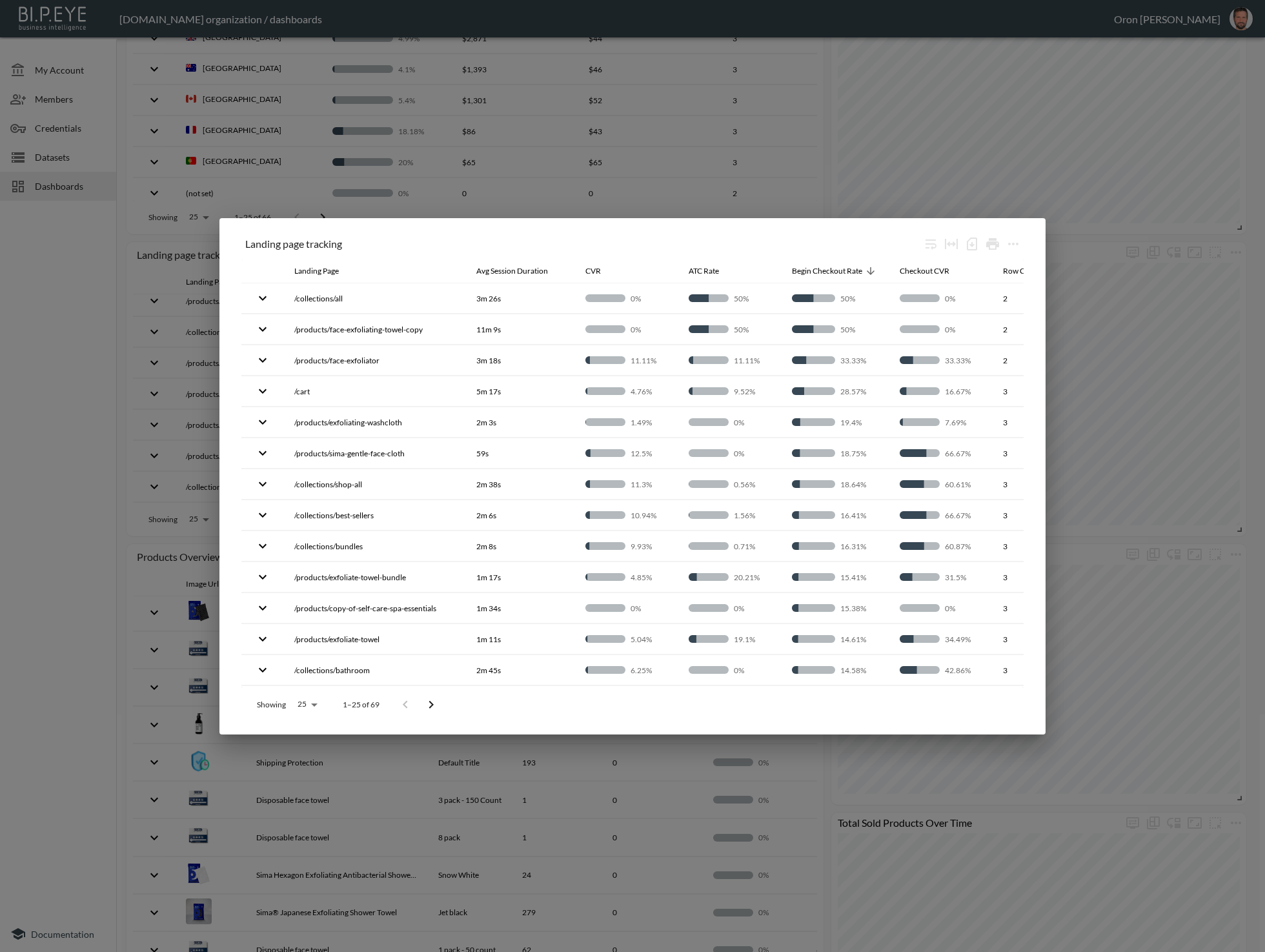
scroll to position [362, 0]
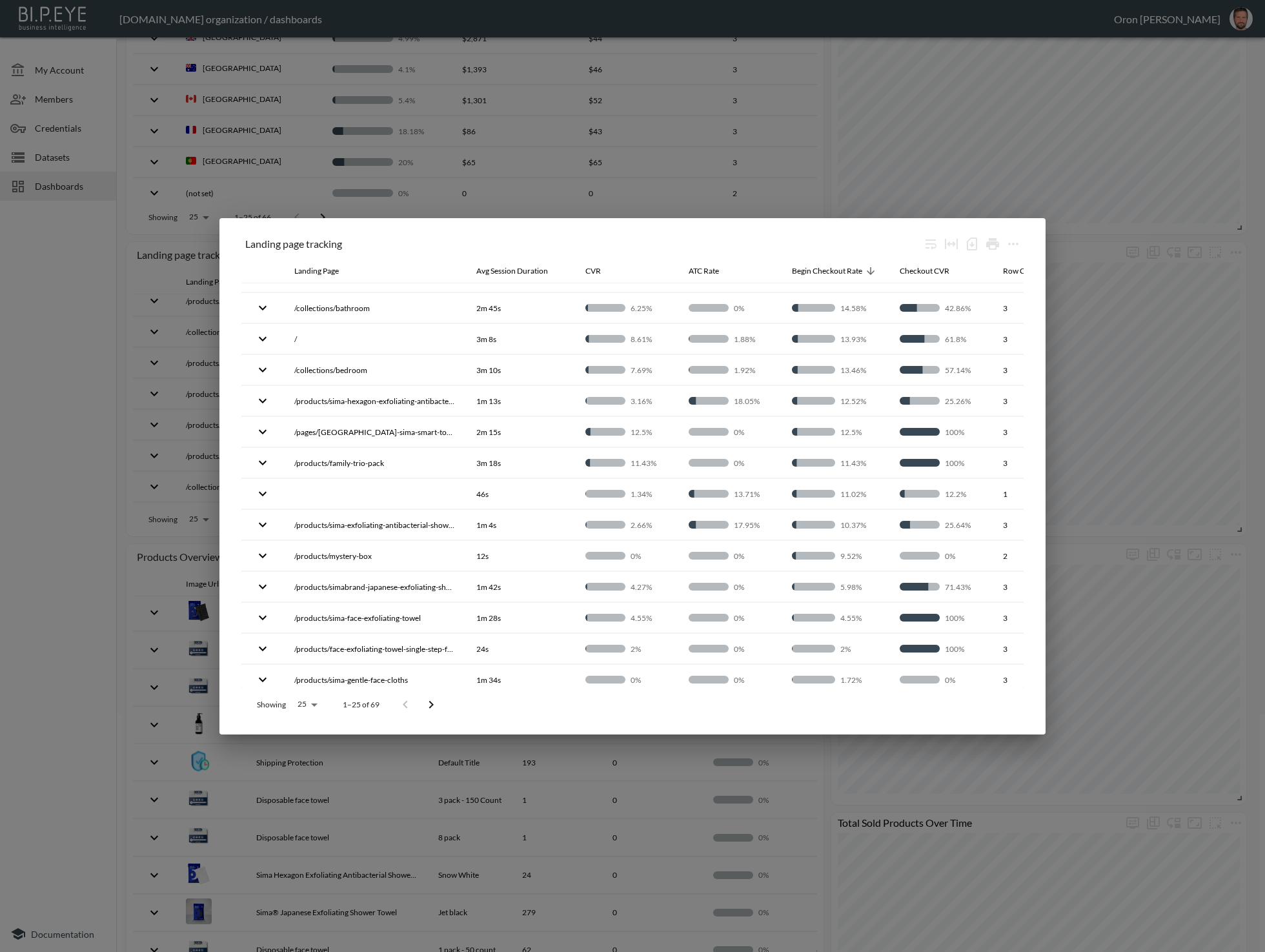
click at [1066, 309] on div "Landing page tracking Landing Page Avg Session Duration CVR ATC Rate Begin Chec…" at bounding box center [632, 476] width 1265 height 952
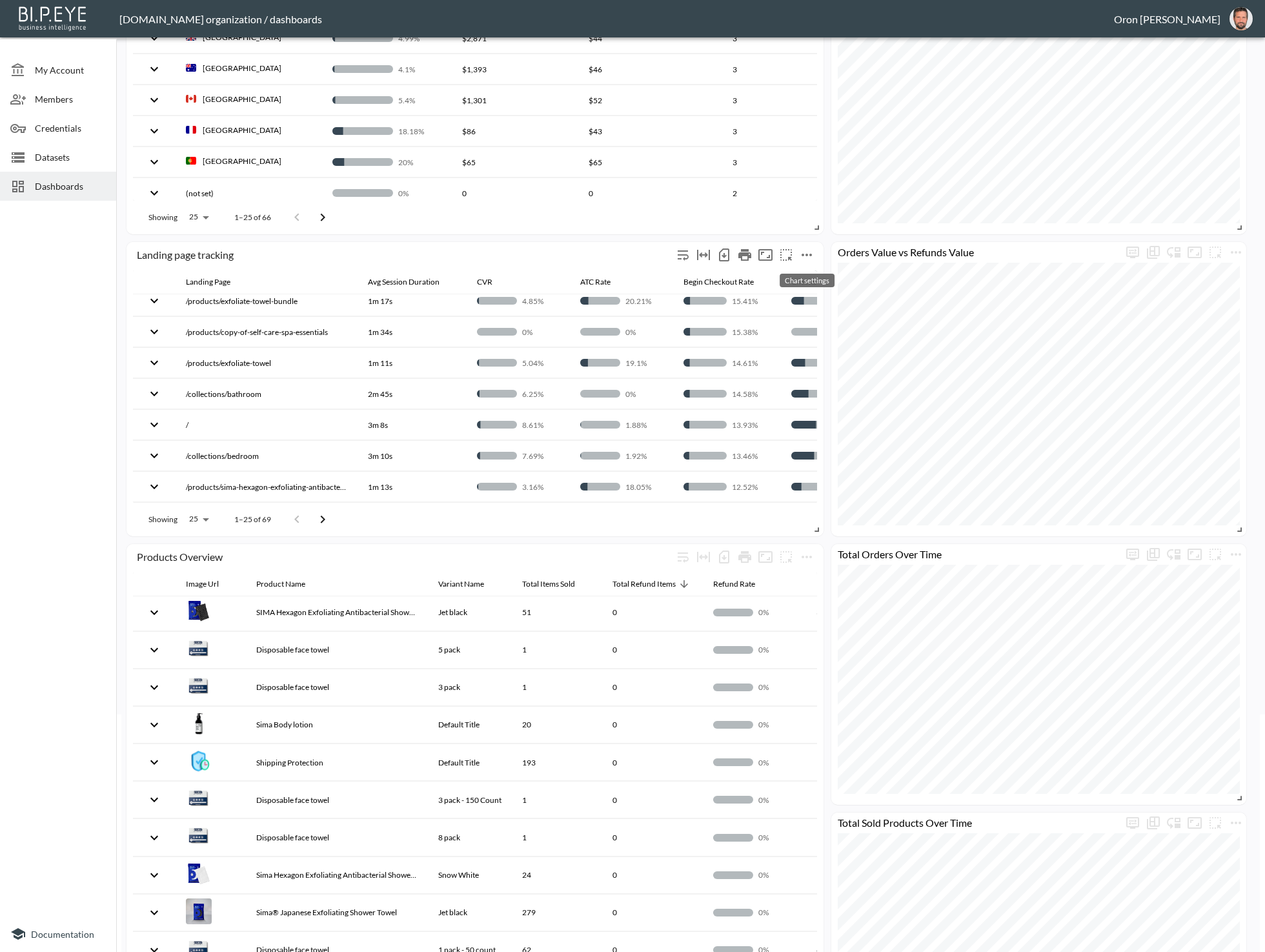
click at [810, 253] on icon "more" at bounding box center [807, 255] width 15 height 15
click at [800, 274] on p "Edit" at bounding box center [792, 280] width 18 height 15
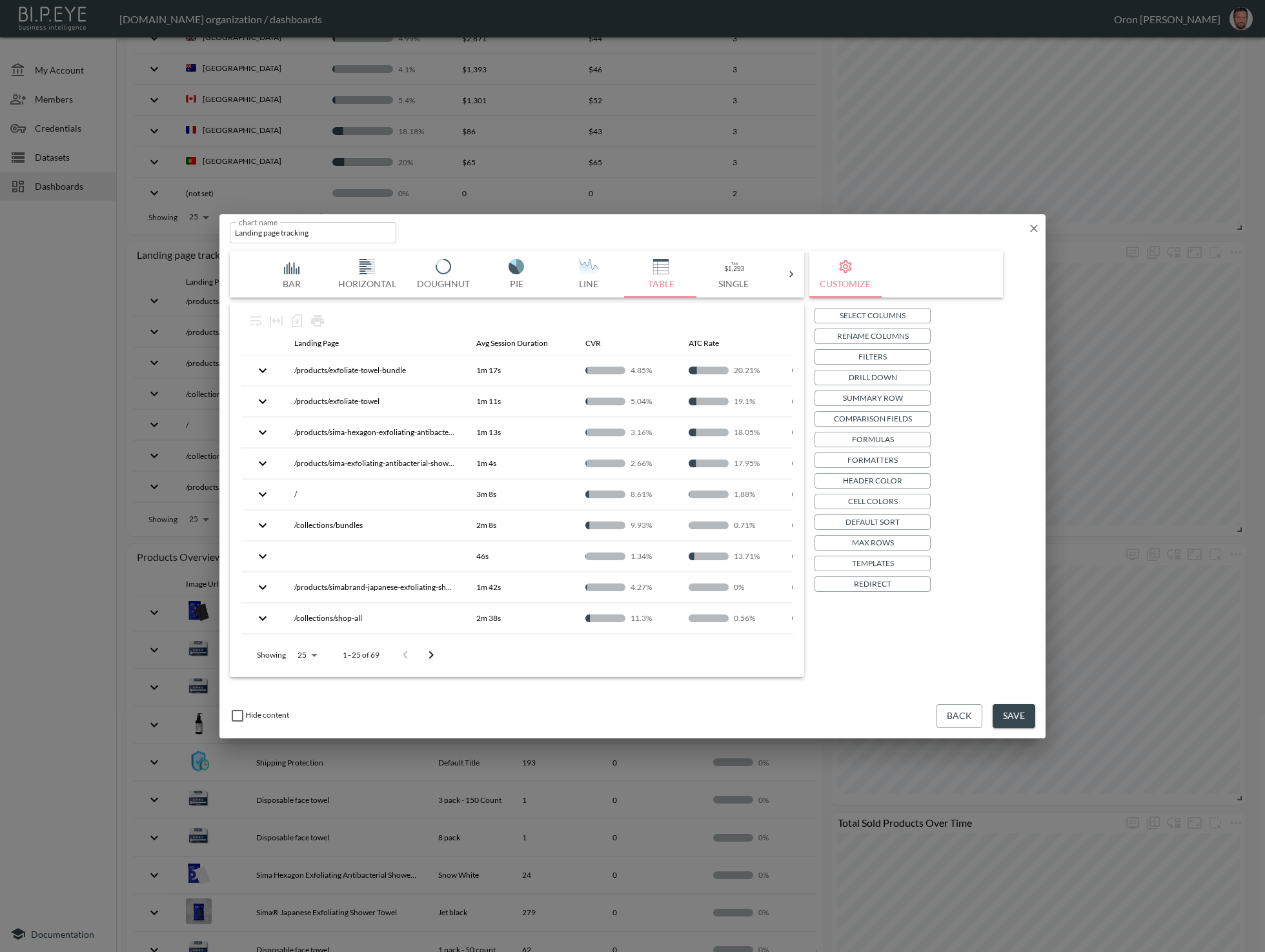
drag, startPoint x: 898, startPoint y: 298, endPoint x: 892, endPoint y: 315, distance: 18.0
click at [898, 300] on div "Customize Select Columns Rename Columns Filters Drill Down Summary Row Comparis…" at bounding box center [906, 464] width 194 height 426
click at [892, 315] on p "Select Columns" at bounding box center [872, 315] width 66 height 14
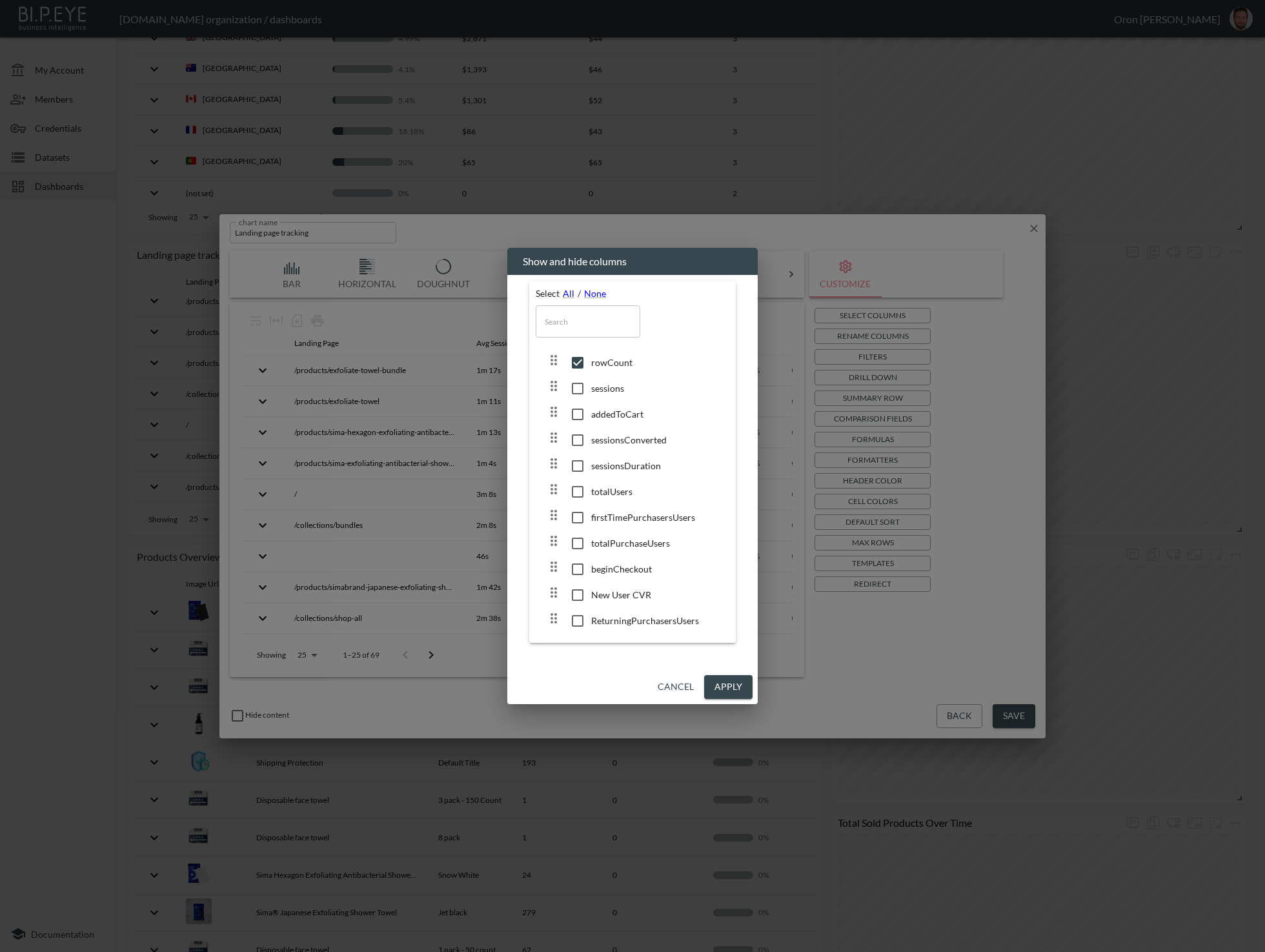
scroll to position [147, 0]
click at [574, 395] on input "checkbox" at bounding box center [578, 395] width 27 height 13
checkbox input "true"
click at [575, 419] on input "checkbox" at bounding box center [578, 421] width 27 height 13
checkbox input "true"
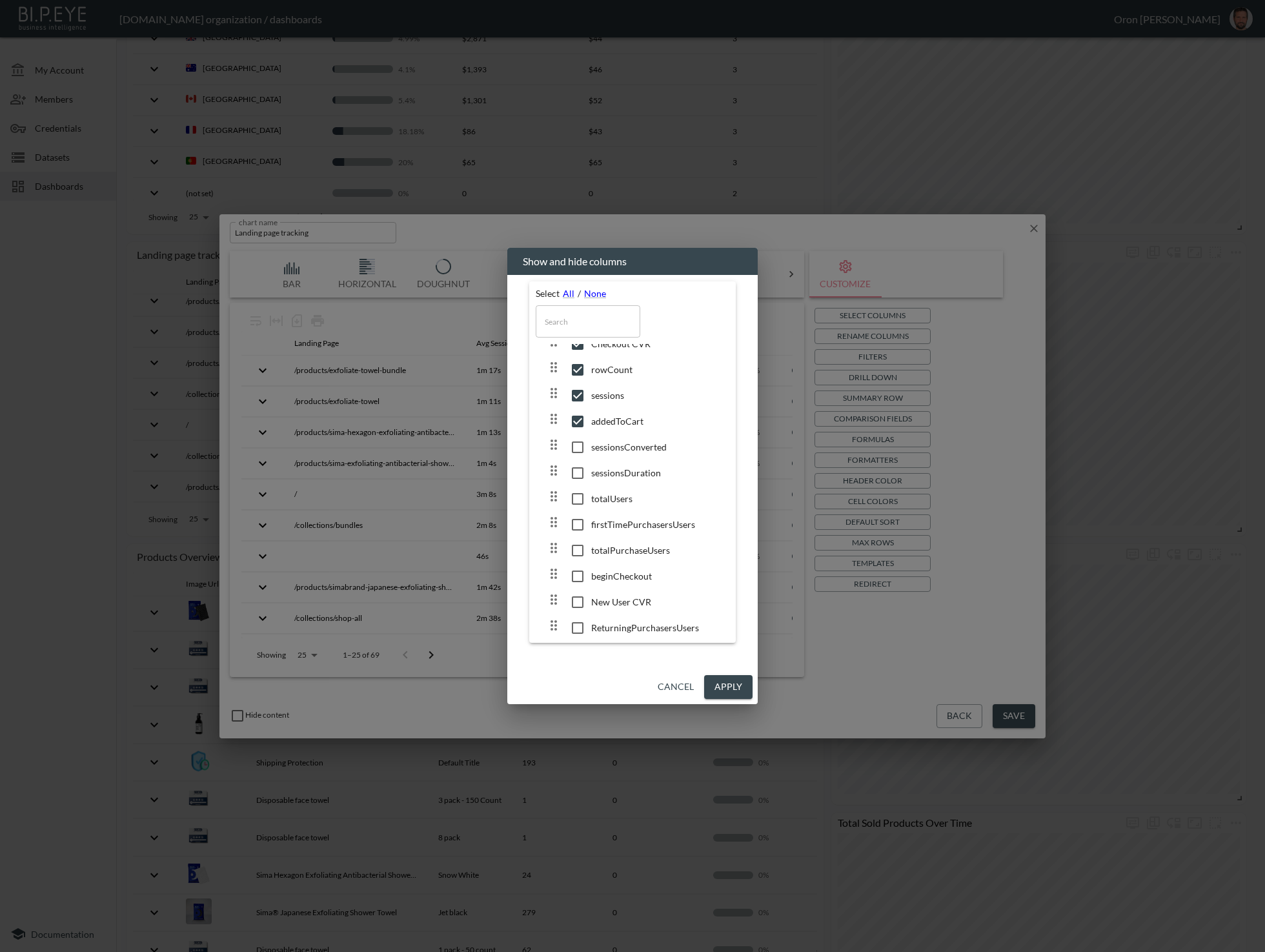
click at [576, 448] on input "checkbox" at bounding box center [578, 447] width 27 height 13
checkbox input "true"
click at [575, 474] on input "checkbox" at bounding box center [578, 473] width 27 height 13
checkbox input "true"
click at [574, 497] on input "checkbox" at bounding box center [578, 499] width 27 height 13
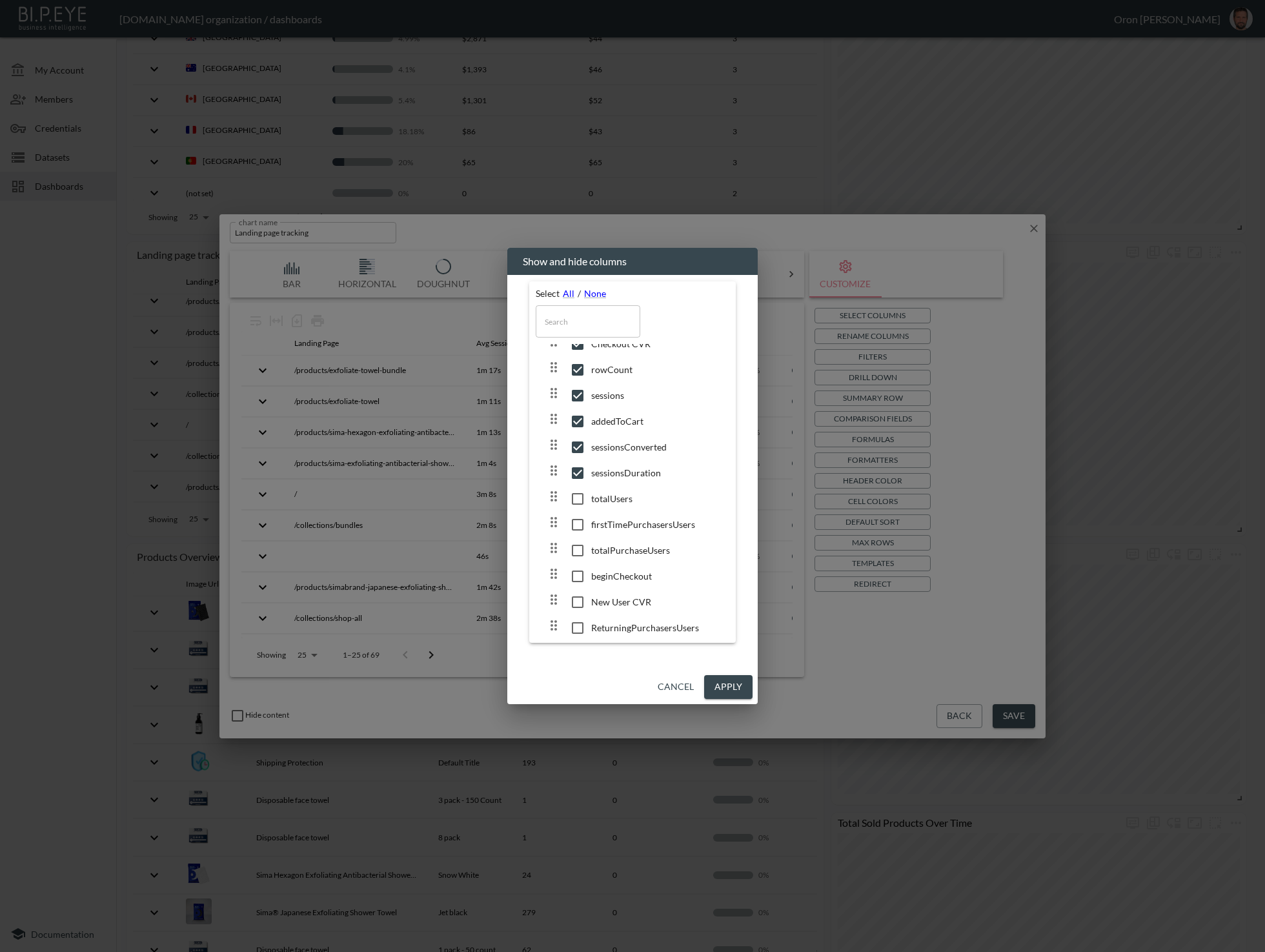
checkbox input "true"
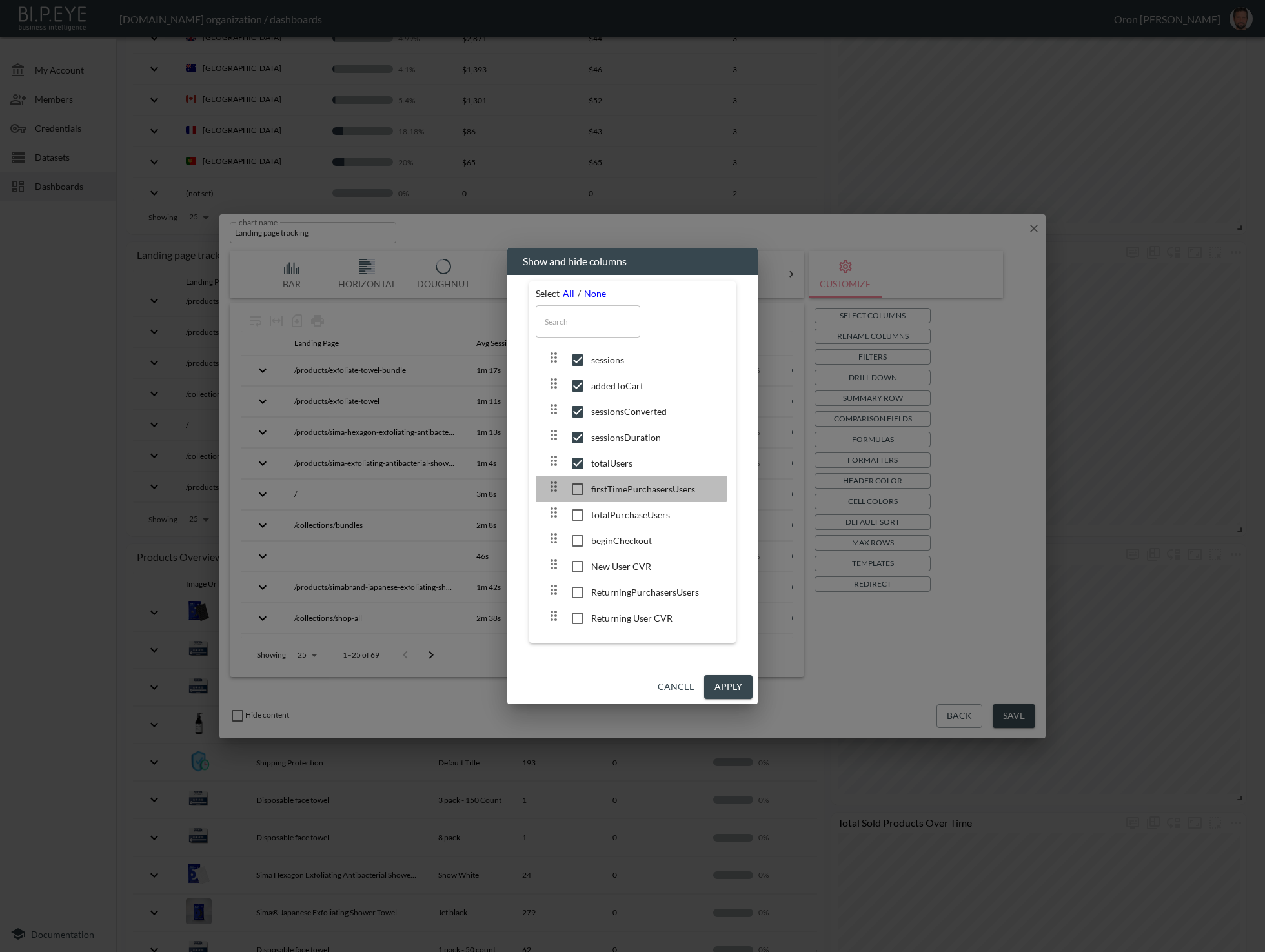
click at [576, 486] on input "checkbox" at bounding box center [578, 489] width 27 height 13
checkbox input "true"
click at [575, 510] on input "checkbox" at bounding box center [578, 515] width 27 height 13
checkbox input "true"
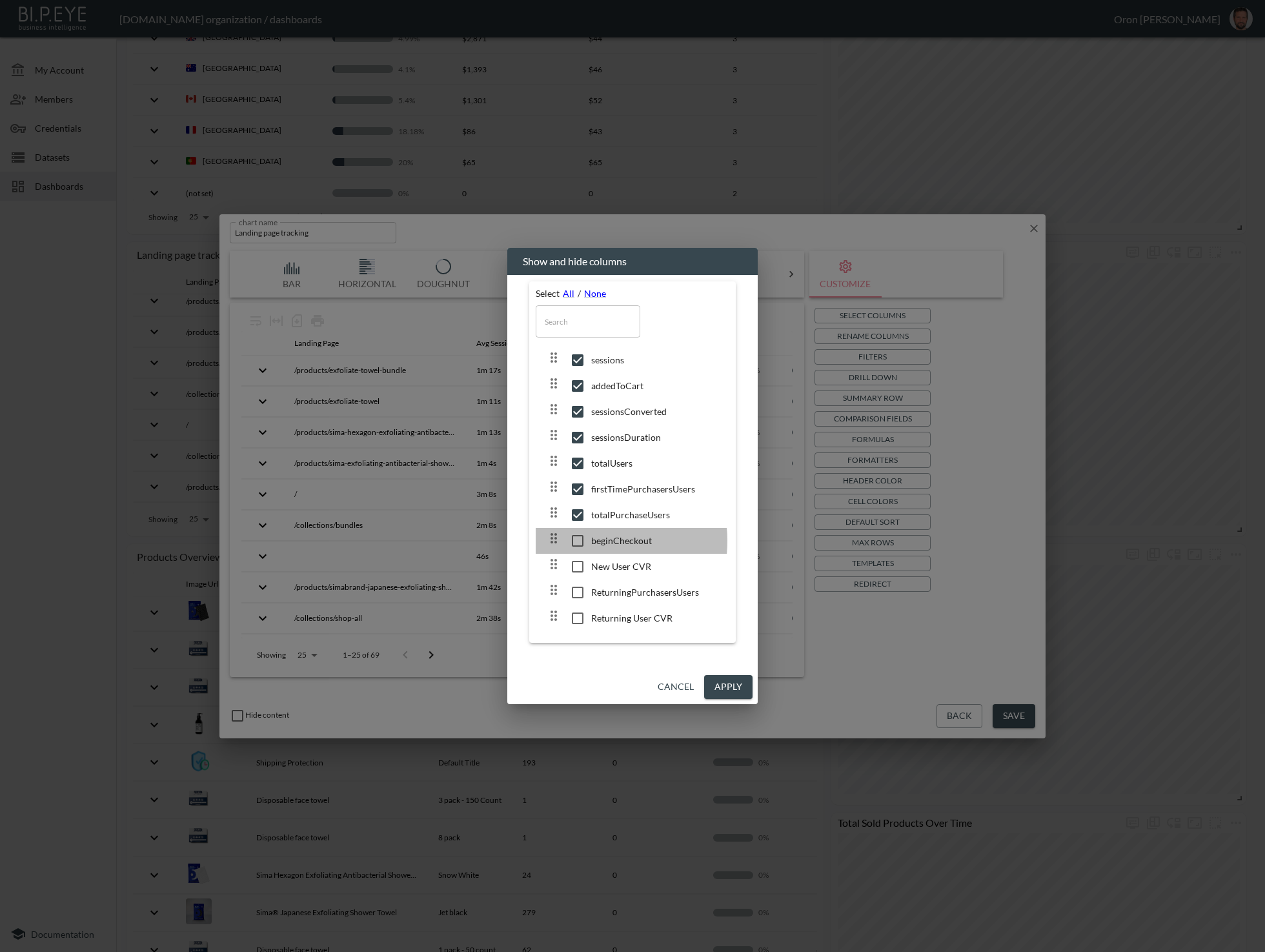
click at [577, 541] on input "checkbox" at bounding box center [578, 540] width 27 height 13
checkbox input "true"
click at [577, 571] on input "checkbox" at bounding box center [578, 566] width 27 height 13
checkbox input "true"
drag, startPoint x: 581, startPoint y: 602, endPoint x: 580, endPoint y: 609, distance: 7.1
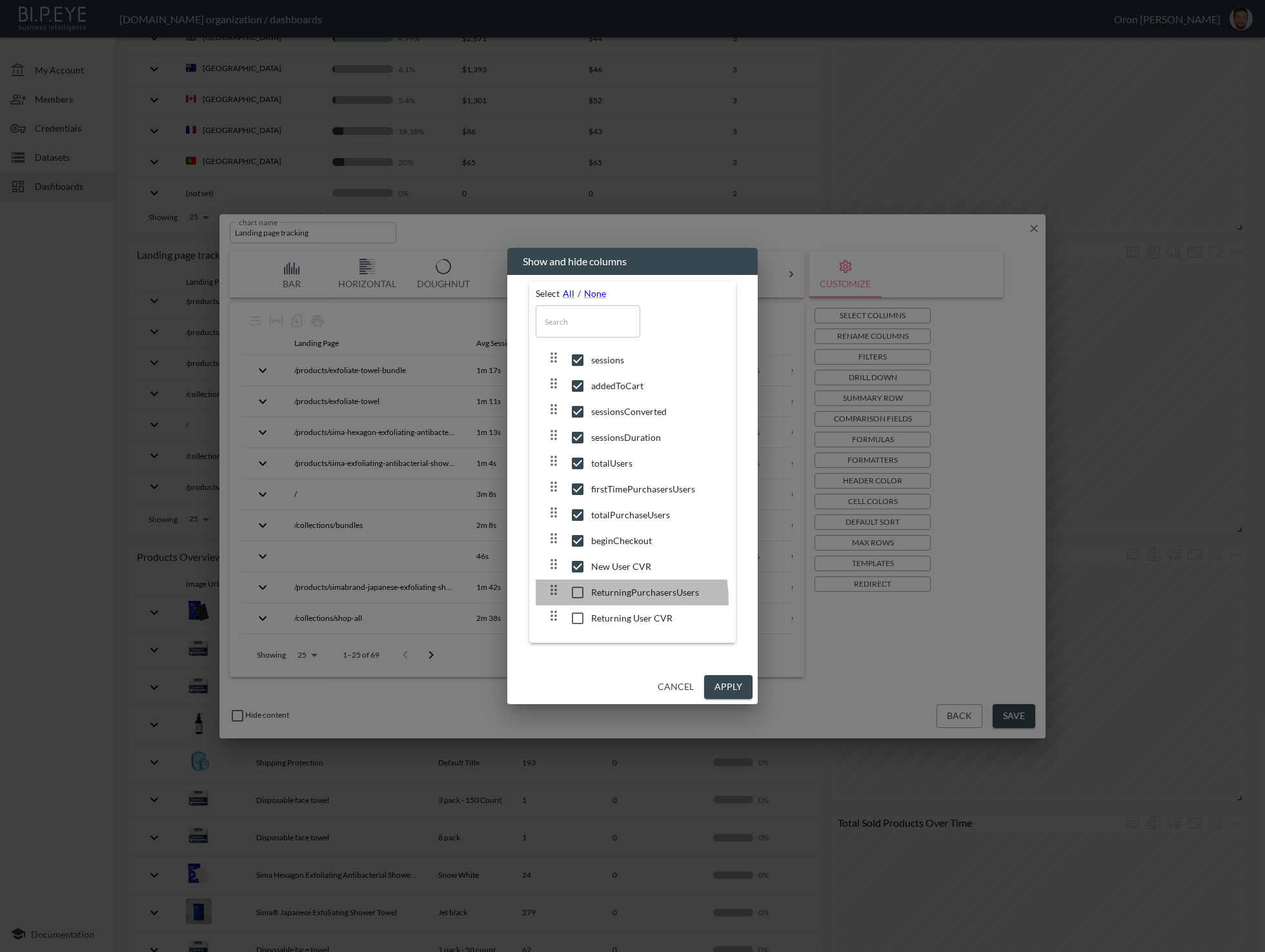
click at [581, 601] on div at bounding box center [569, 592] width 45 height 20
checkbox input "true"
drag, startPoint x: 580, startPoint y: 617, endPoint x: 595, endPoint y: 626, distance: 17.5
click at [581, 618] on input "checkbox" at bounding box center [578, 618] width 27 height 13
checkbox input "true"
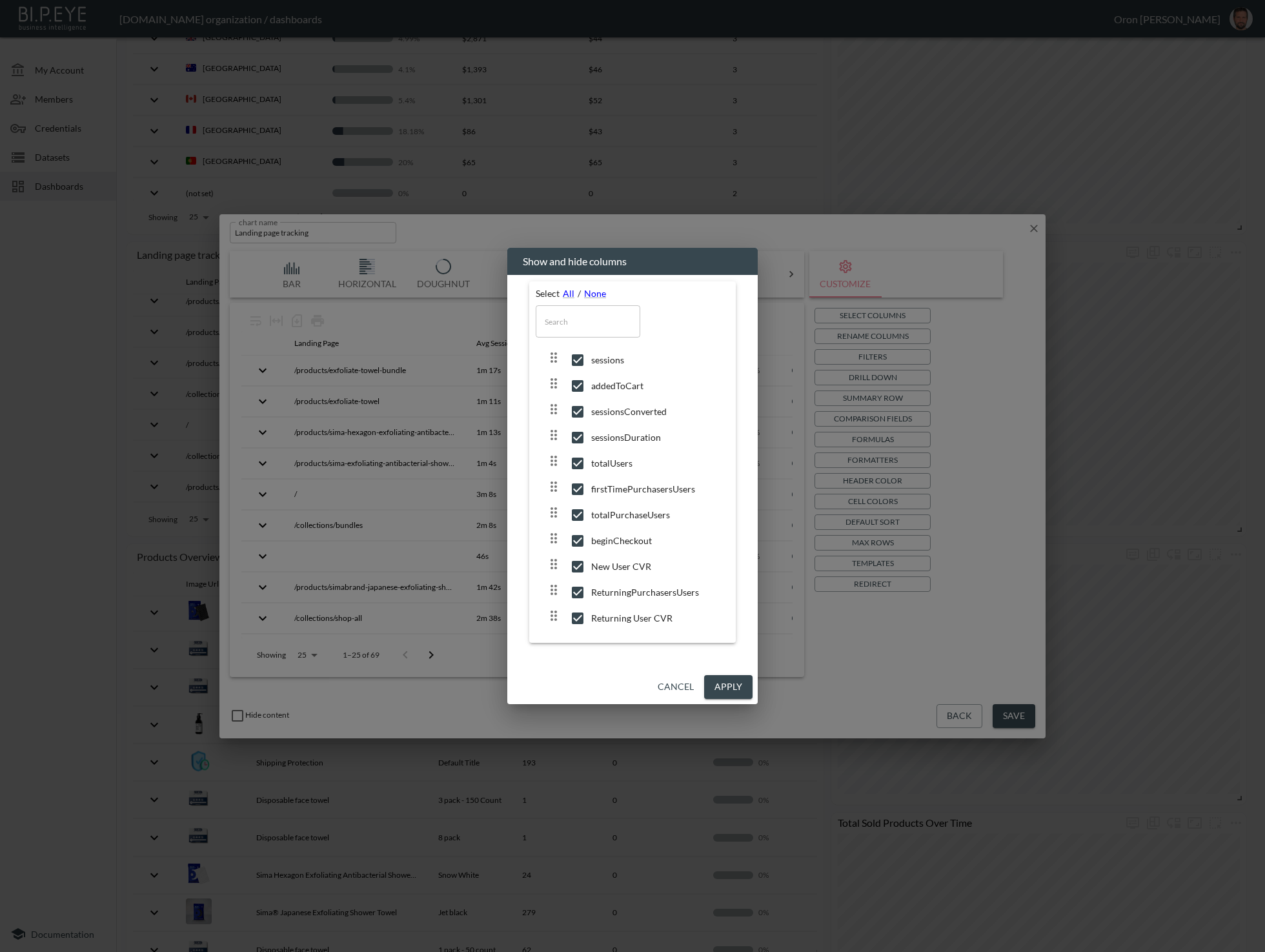
drag, startPoint x: 736, startPoint y: 691, endPoint x: 728, endPoint y: 689, distance: 8.2
click at [736, 691] on button "Apply" at bounding box center [728, 687] width 49 height 24
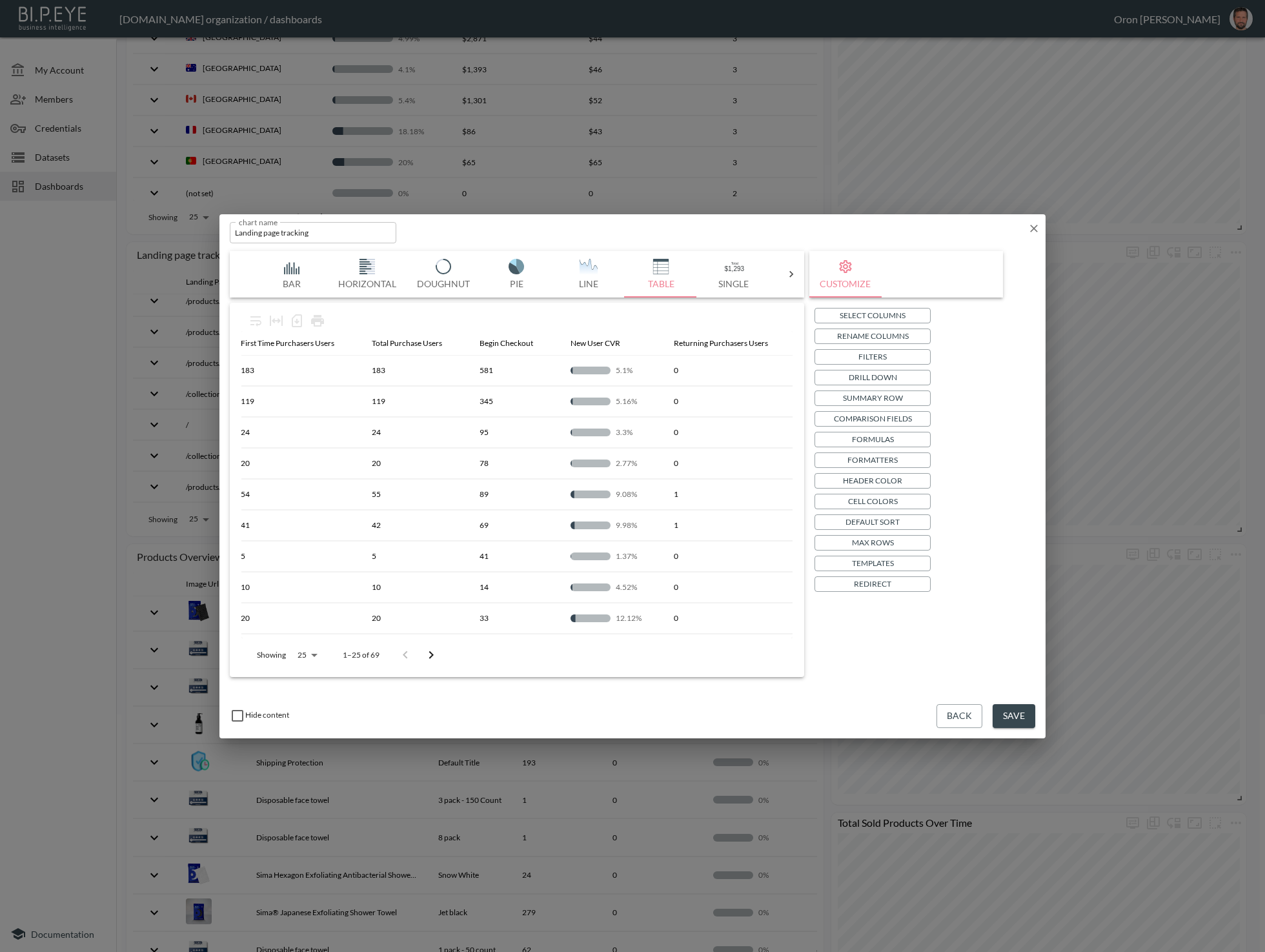
scroll to position [0, 1381]
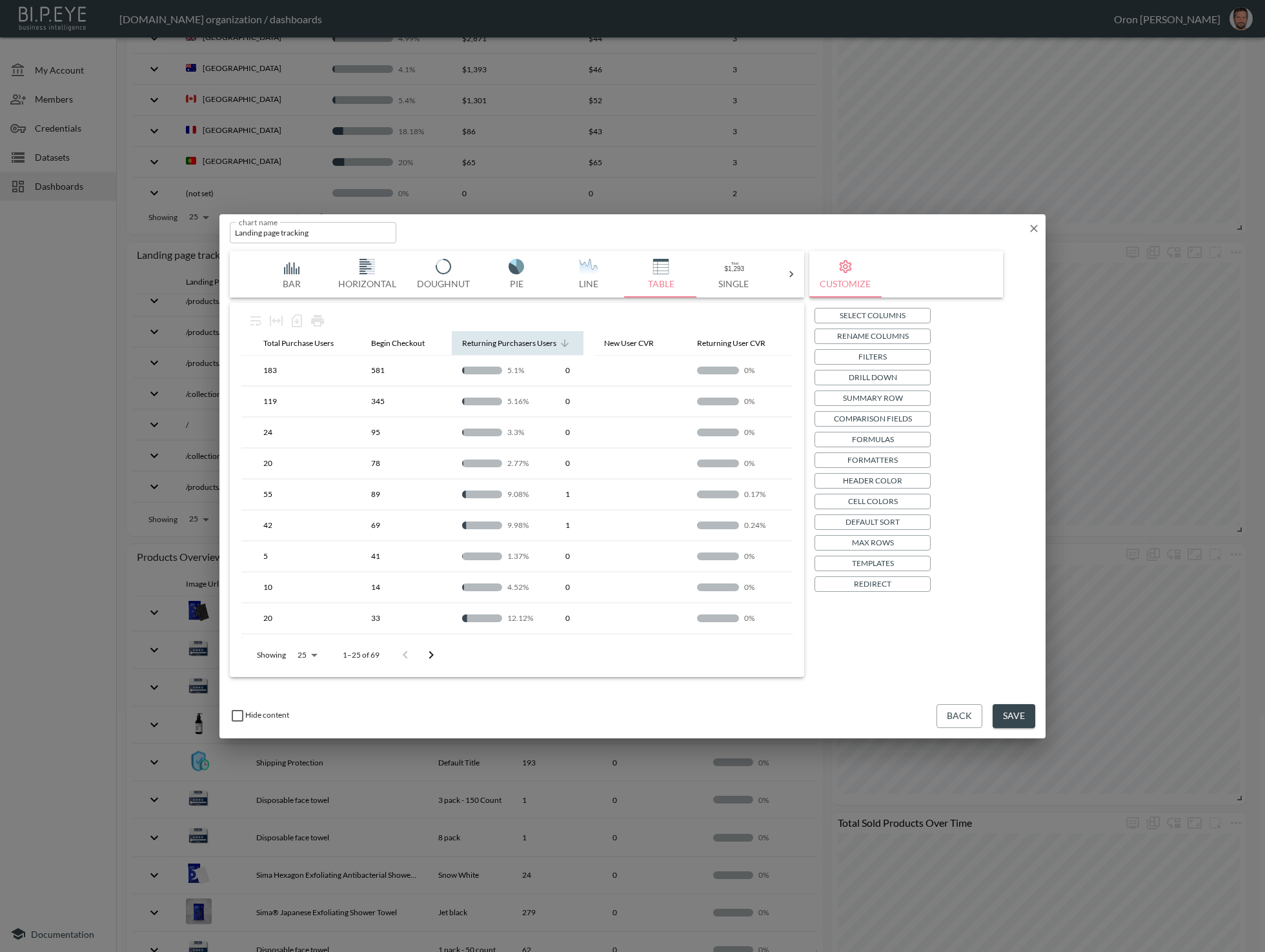
drag, startPoint x: 490, startPoint y: 344, endPoint x: 622, endPoint y: 344, distance: 132.0
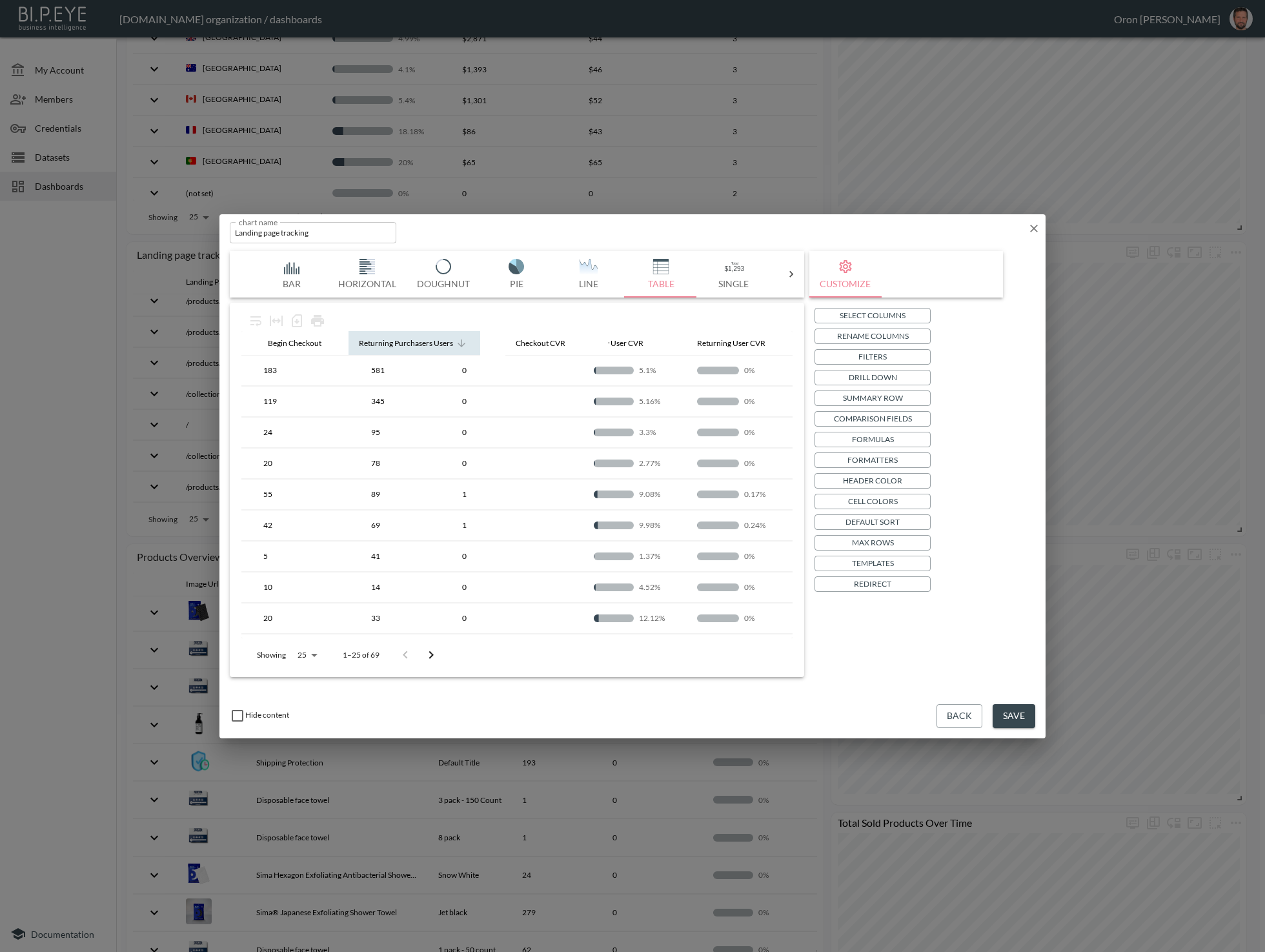
drag, startPoint x: 410, startPoint y: 343, endPoint x: 543, endPoint y: 343, distance: 133.0
drag, startPoint x: 396, startPoint y: 345, endPoint x: 548, endPoint y: 347, distance: 152.0
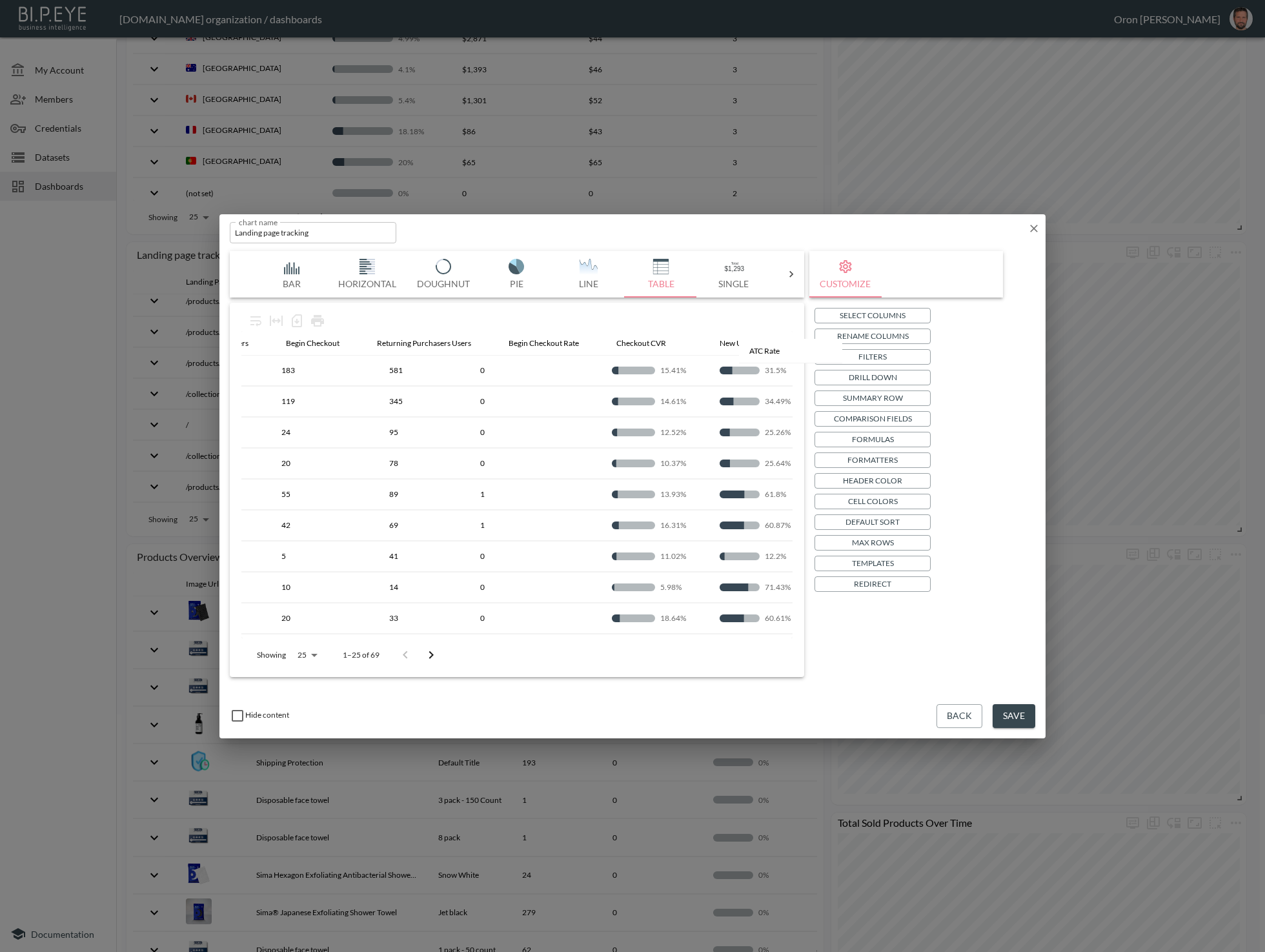
scroll to position [0, 1152]
drag, startPoint x: 363, startPoint y: 344, endPoint x: 570, endPoint y: 353, distance: 207.2
click at [571, 353] on table "Landing Page Avg Session Duration CVR ATC Rate Row Count Sessions Added To Cart…" at bounding box center [52, 731] width 1926 height 799
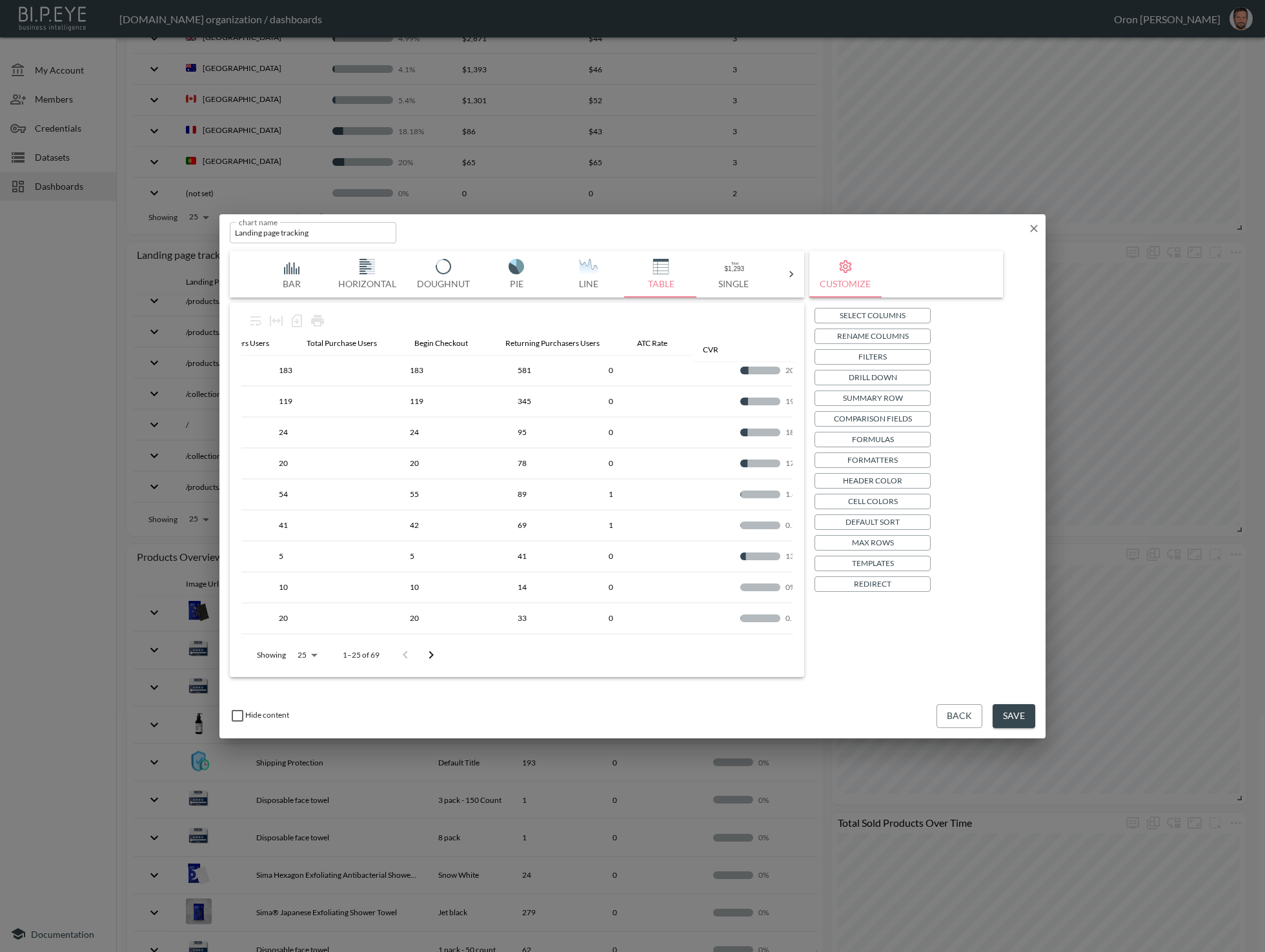
scroll to position [0, 917]
drag, startPoint x: 656, startPoint y: 346, endPoint x: 674, endPoint y: 353, distance: 19.3
click at [674, 353] on table "Landing Page Avg Session Duration CVR Row Count Sessions Added To Cart Sessions…" at bounding box center [286, 731] width 1926 height 799
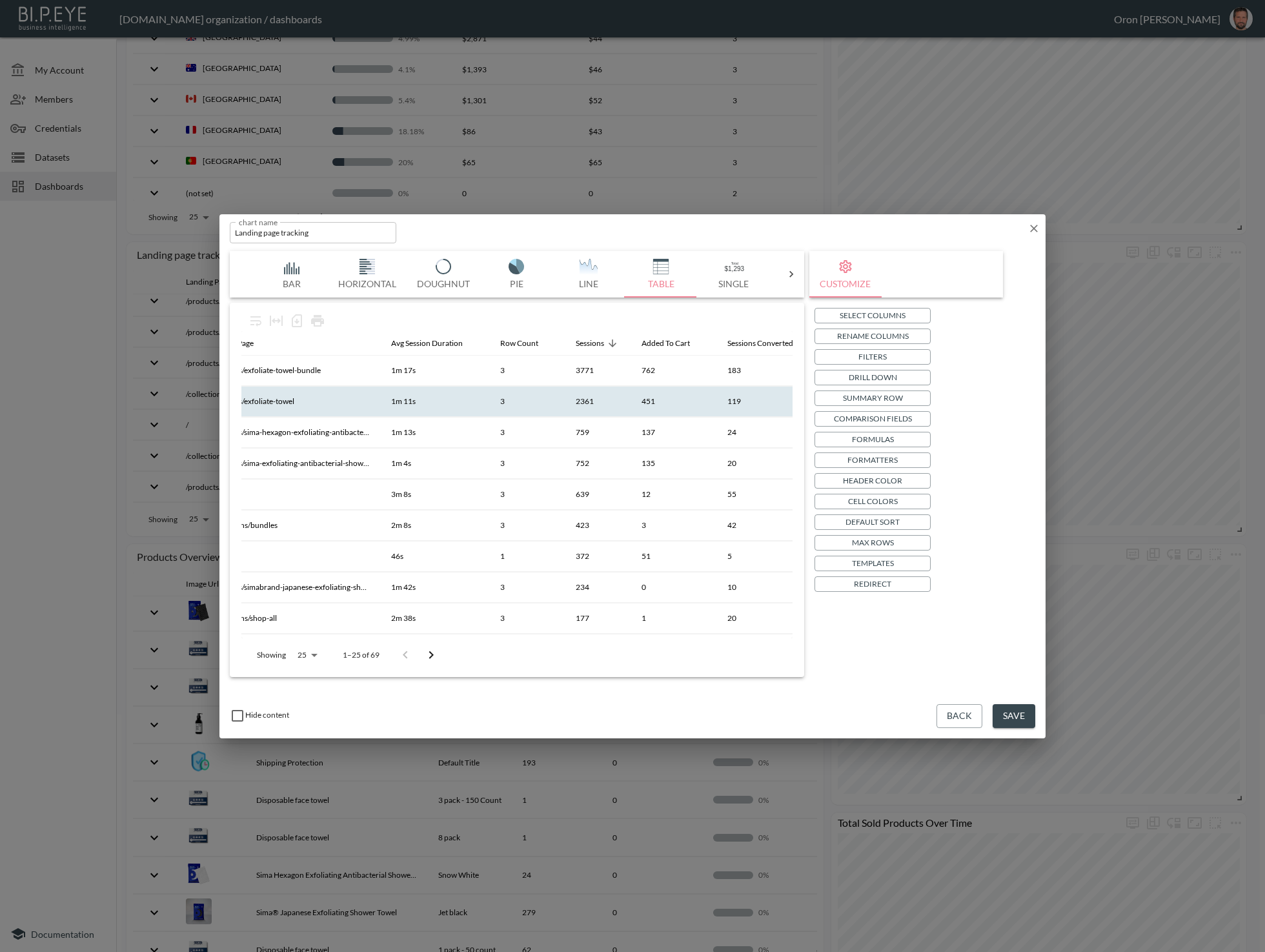
scroll to position [0, 95]
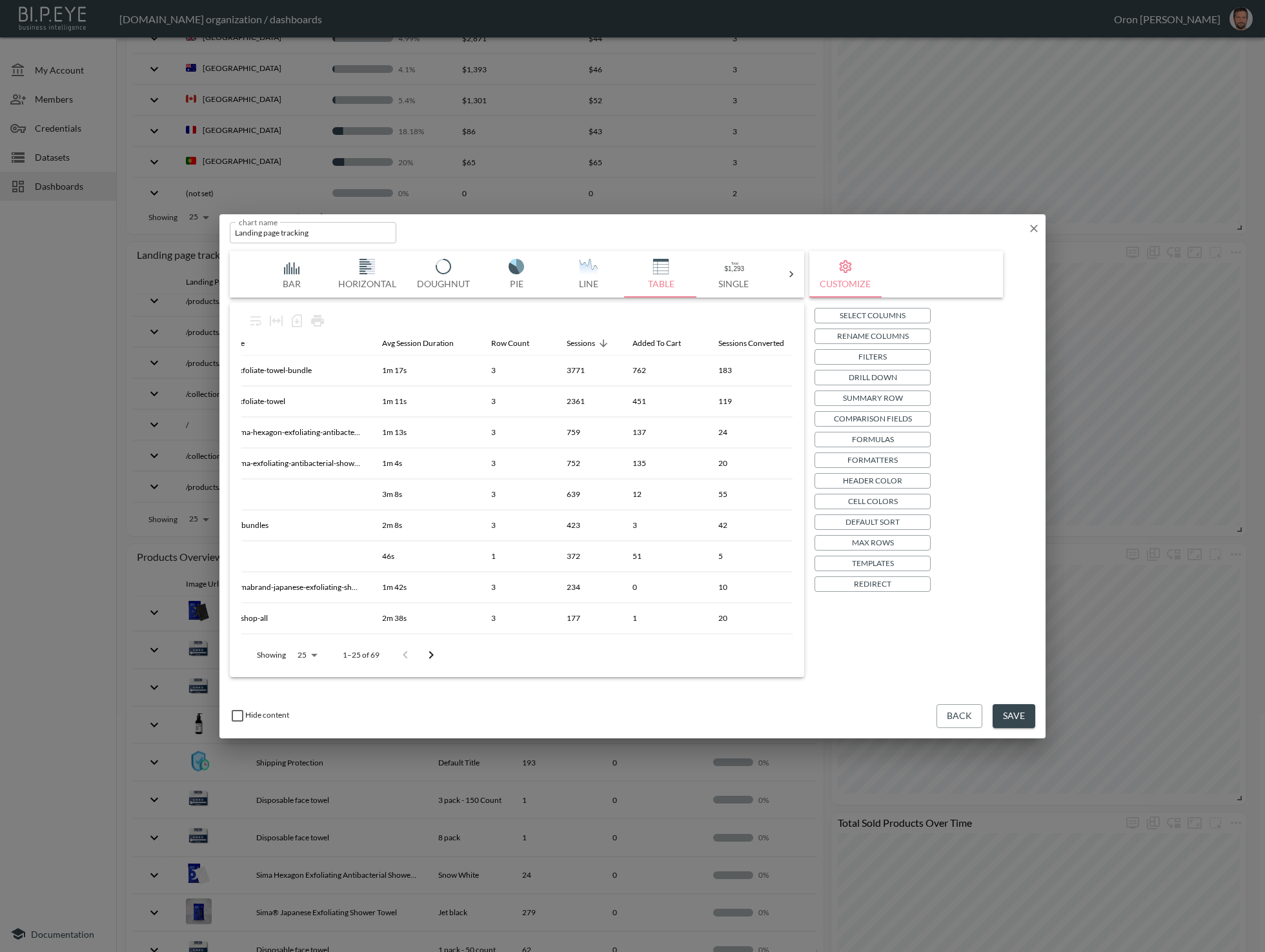
click at [904, 312] on p "Select Columns" at bounding box center [872, 315] width 66 height 14
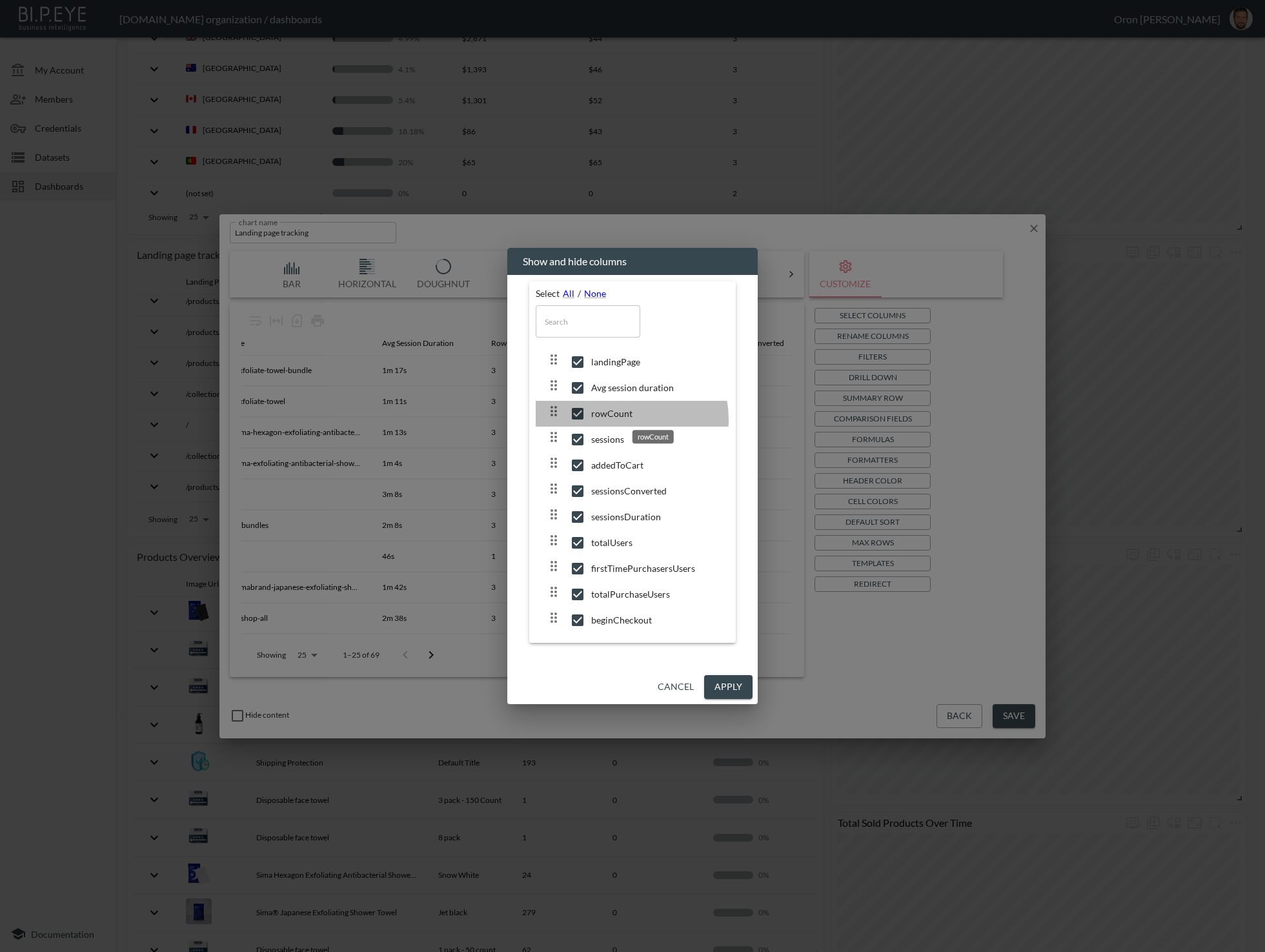
click at [613, 420] on span "rowCount" at bounding box center [656, 413] width 128 height 13
checkbox input "false"
click at [734, 676] on button "Apply" at bounding box center [728, 687] width 49 height 24
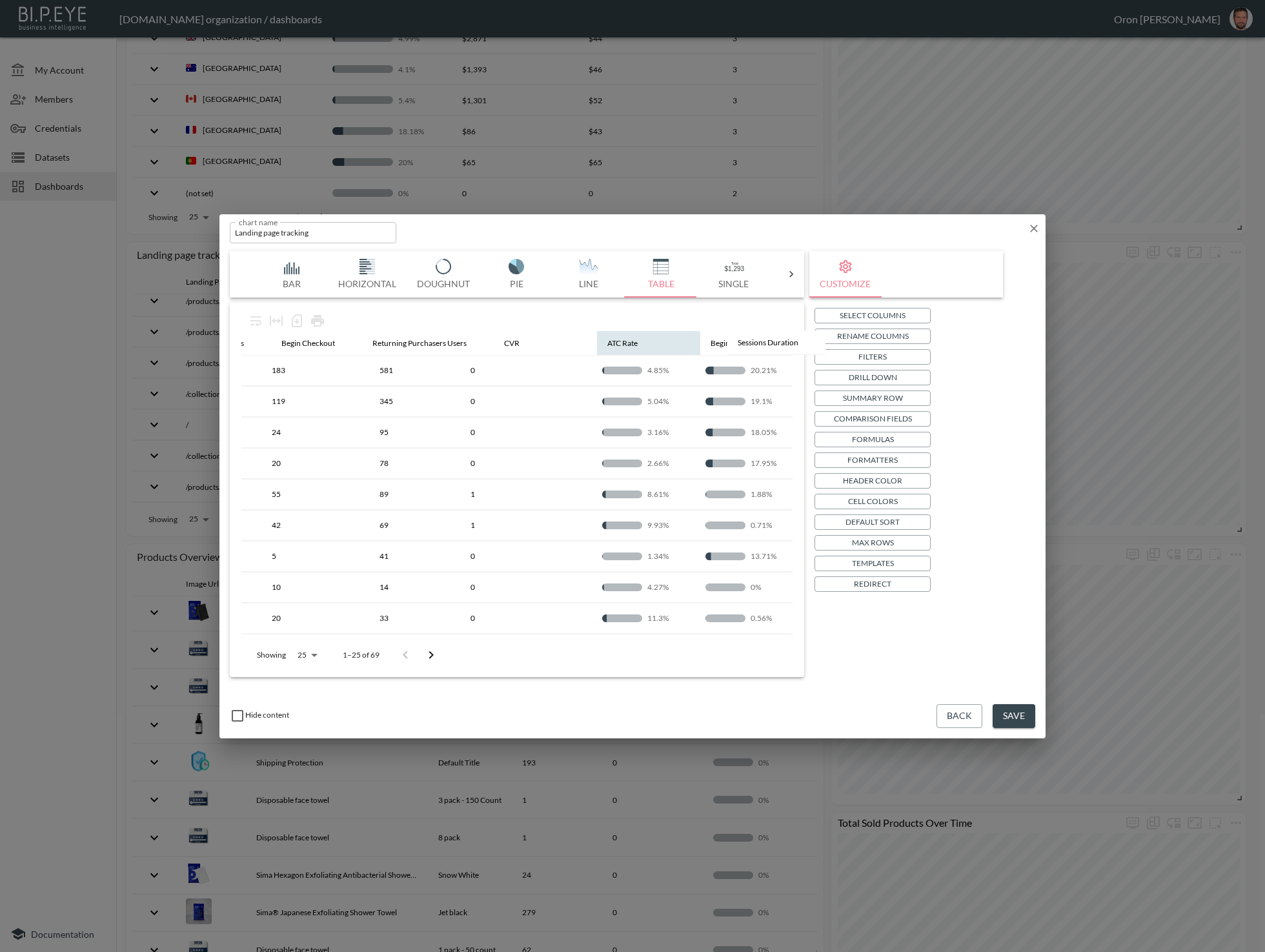
scroll to position [0, 875]
drag, startPoint x: 648, startPoint y: 347, endPoint x: 563, endPoint y: 350, distance: 85.1
click at [563, 350] on table "Landing Page Avg Session Duration Sessions Added To Cart Sessions Converted Ses…" at bounding box center [292, 731] width 1851 height 799
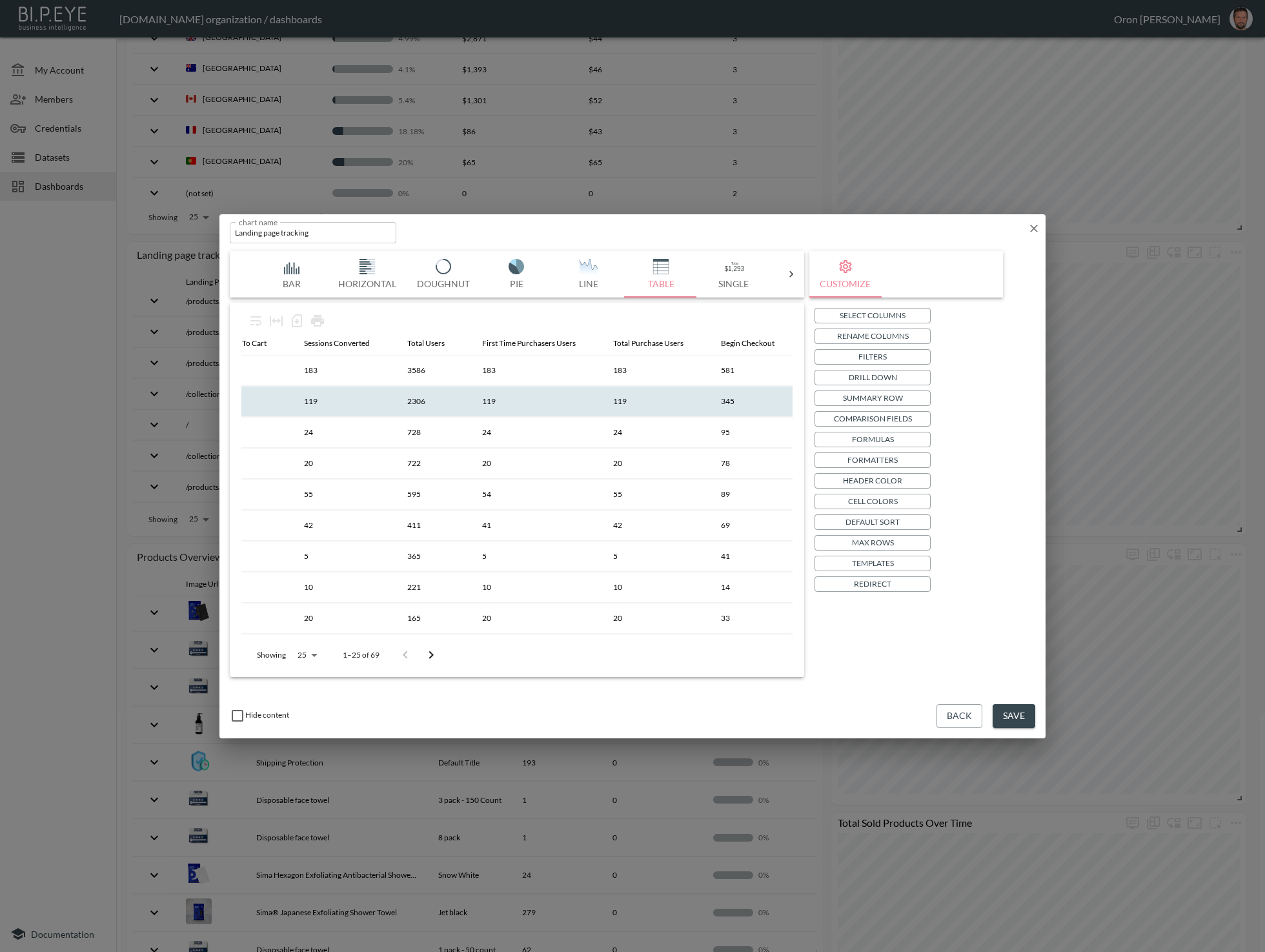
scroll to position [0, 436]
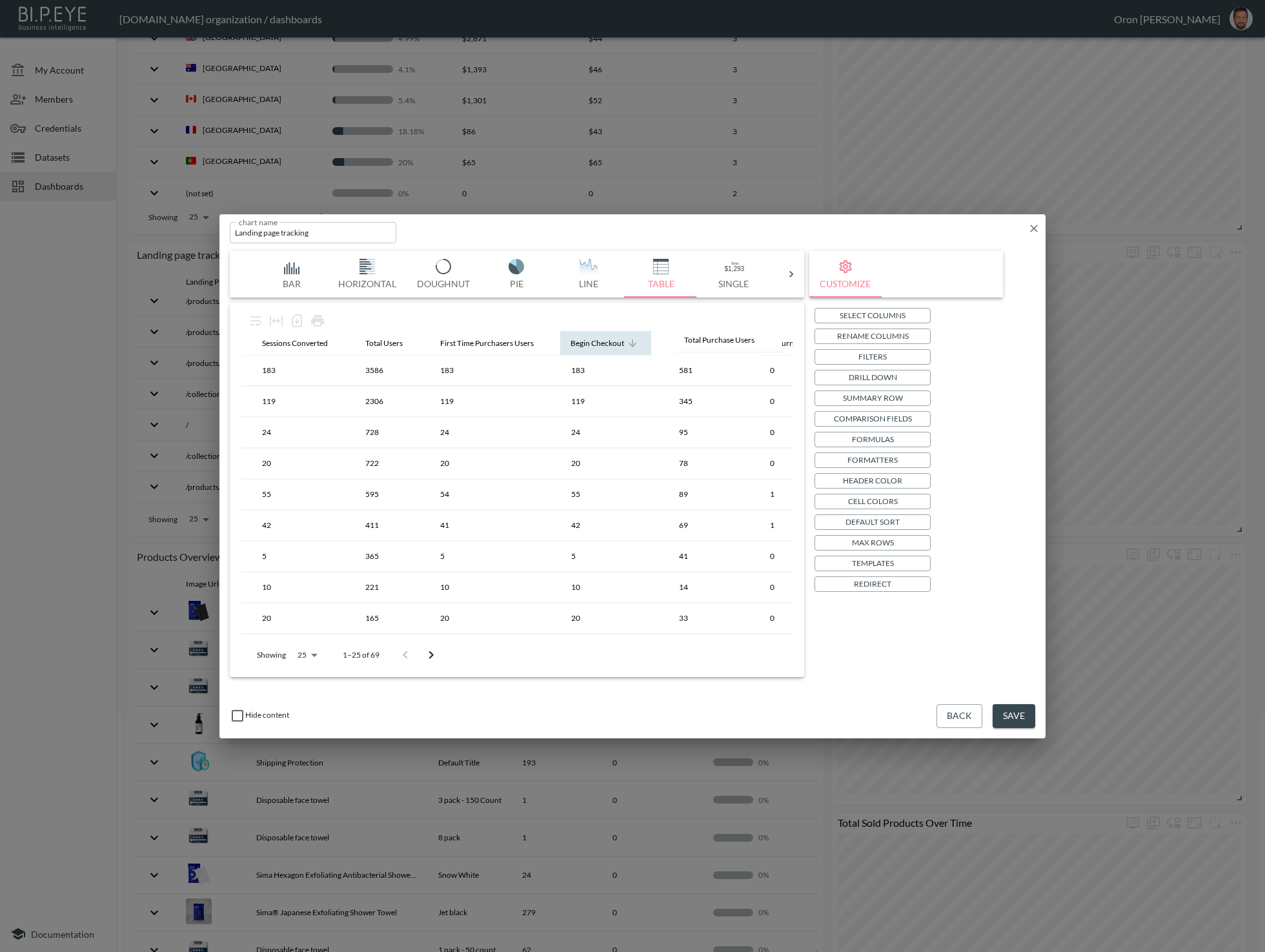
drag, startPoint x: 636, startPoint y: 347, endPoint x: 704, endPoint y: 344, distance: 68.1
click at [707, 344] on table "Landing Page Avg Session Duration Sessions Added To Cart Sessions Converted Tot…" at bounding box center [691, 731] width 1851 height 799
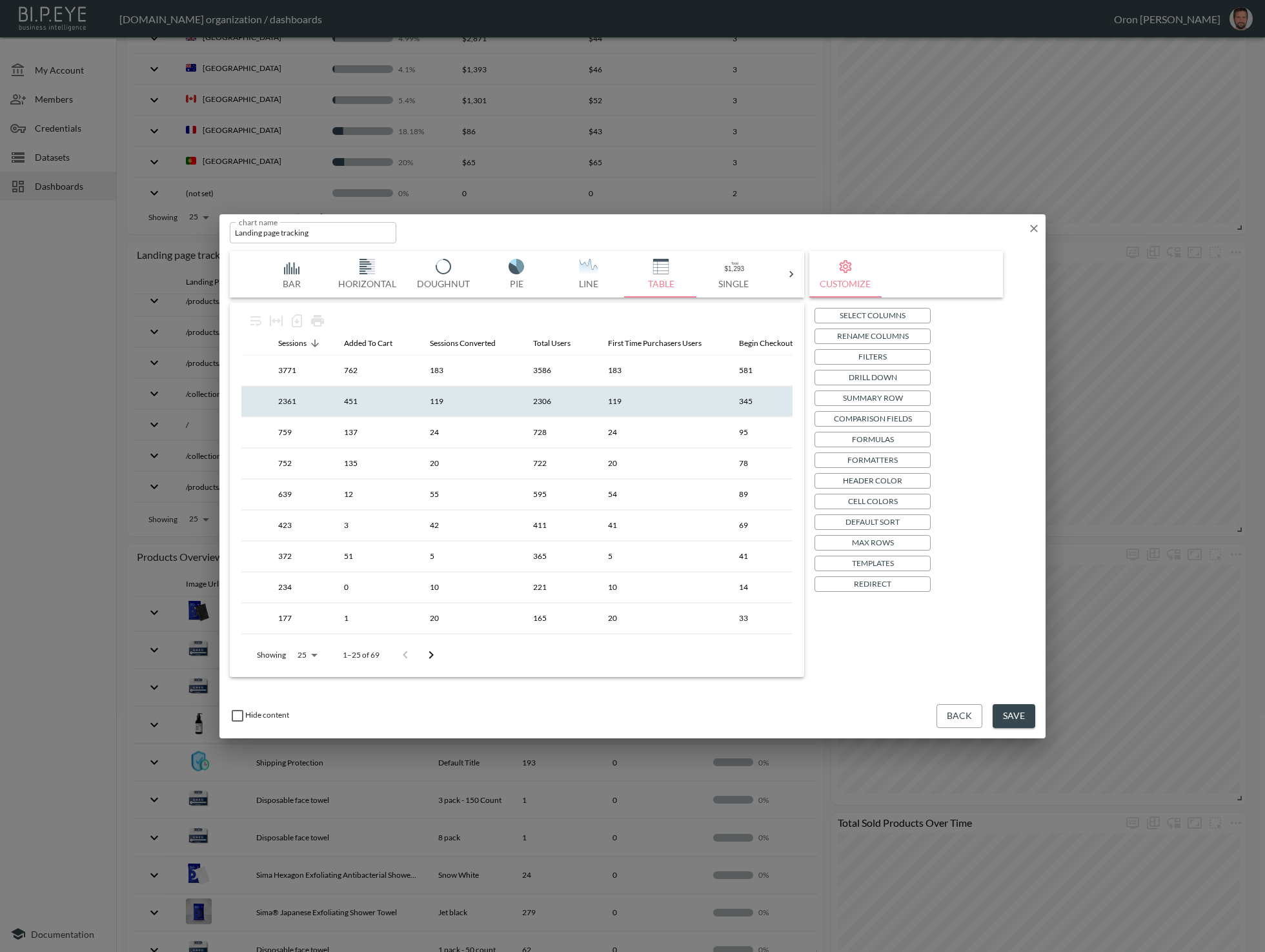
scroll to position [0, 282]
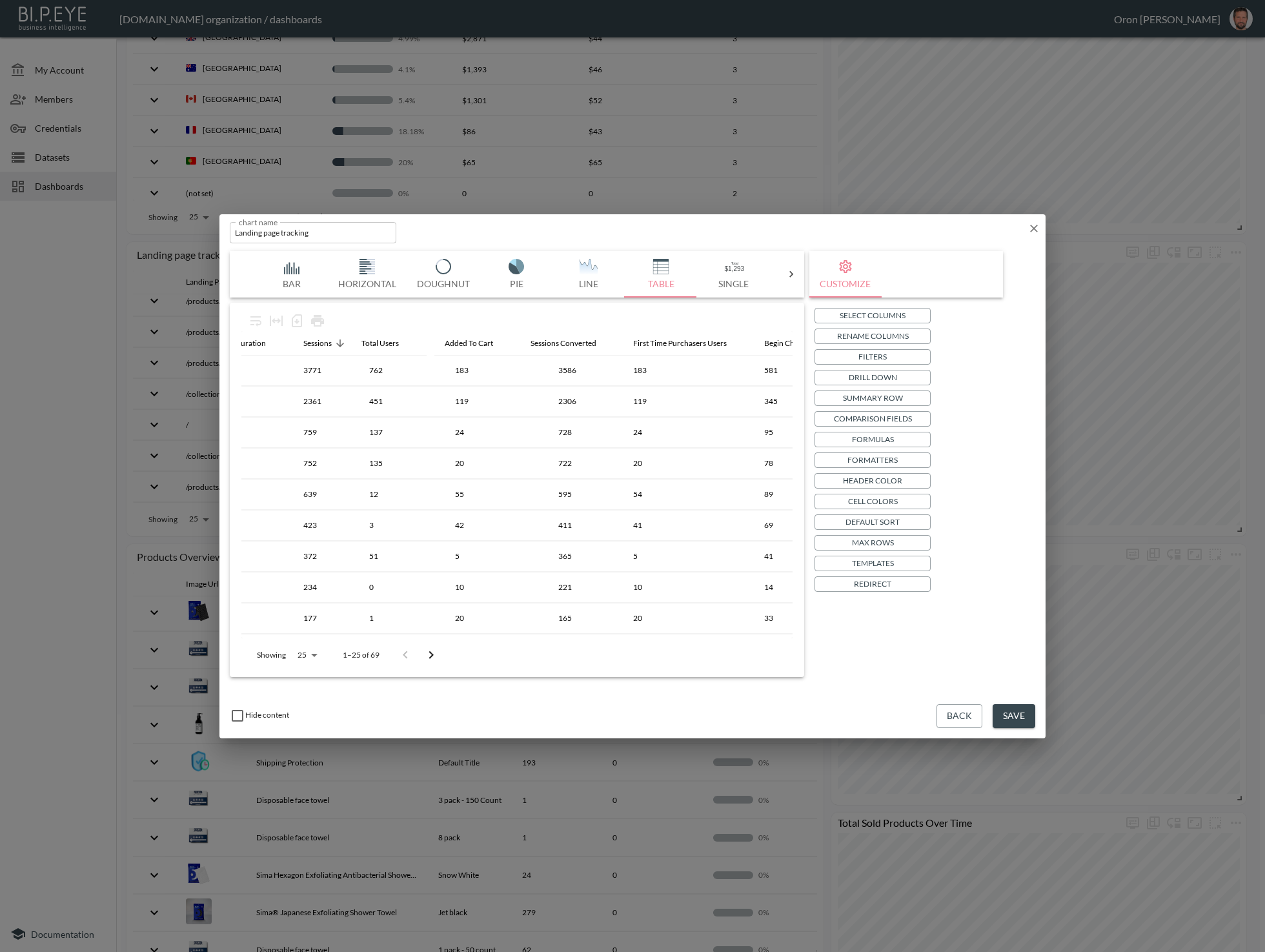
drag, startPoint x: 575, startPoint y: 343, endPoint x: 372, endPoint y: 342, distance: 203.0
click at [372, 342] on table "Landing Page Avg Session Duration Sessions Added To Cart Sessions Converted Tot…" at bounding box center [884, 731] width 1851 height 799
drag, startPoint x: 379, startPoint y: 342, endPoint x: 387, endPoint y: 342, distance: 8.0
click at [387, 342] on table "Landing Page Avg Session Duration Sessions Total Users Added To Cart Sessions C…" at bounding box center [884, 731] width 1851 height 799
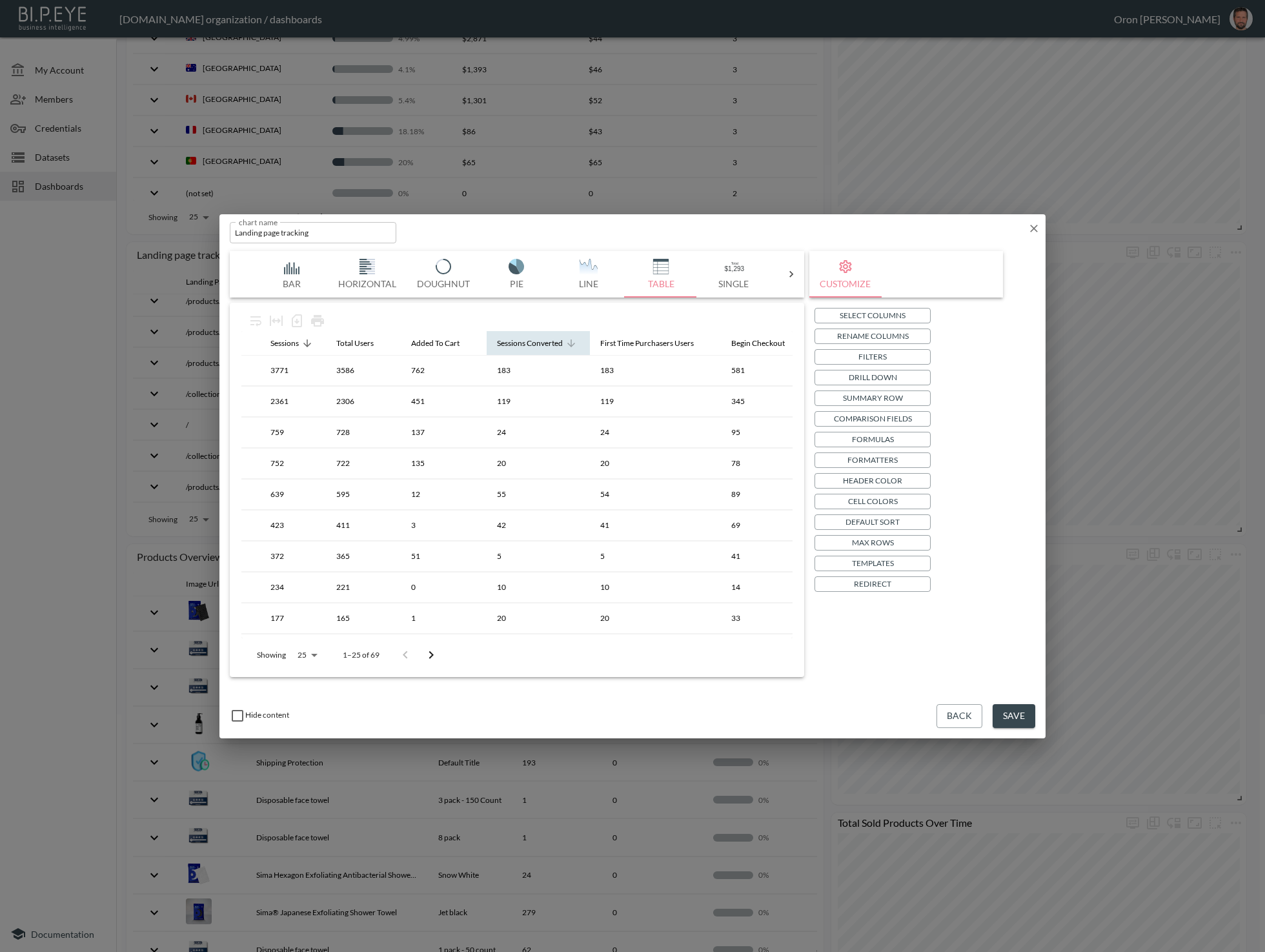
scroll to position [0, 324]
drag, startPoint x: 526, startPoint y: 347, endPoint x: 368, endPoint y: 347, distance: 158.0
click at [368, 347] on table "Landing Page Avg Session Duration Sessions Total Users Added To Cart Sessions C…" at bounding box center [842, 731] width 1851 height 799
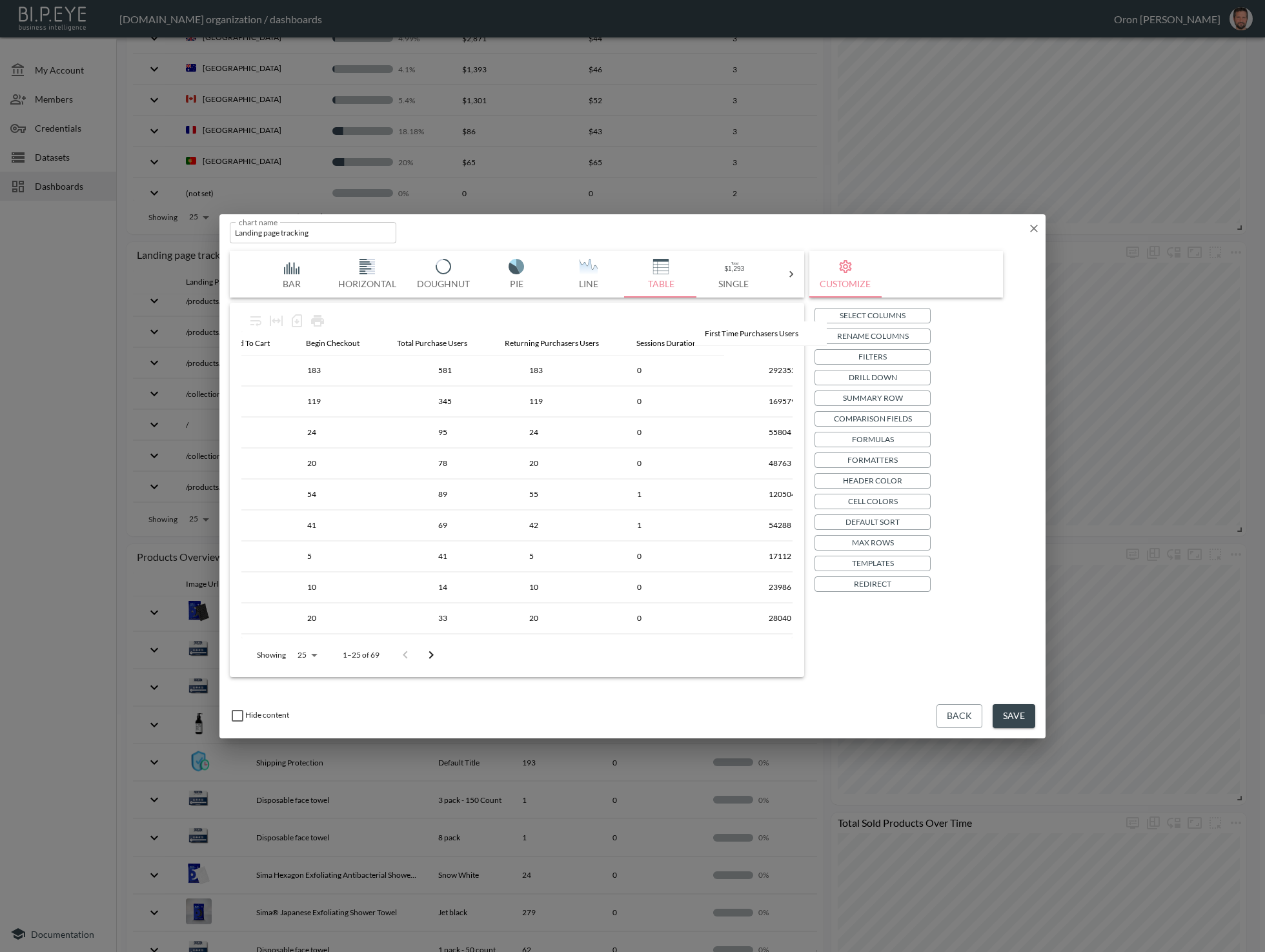
scroll to position [0, 610]
drag, startPoint x: 487, startPoint y: 345, endPoint x: 688, endPoint y: 342, distance: 201.0
click at [688, 342] on table "Landing Page Avg Session Duration Sessions Sessions Converted Total Users Added…" at bounding box center [556, 731] width 1851 height 799
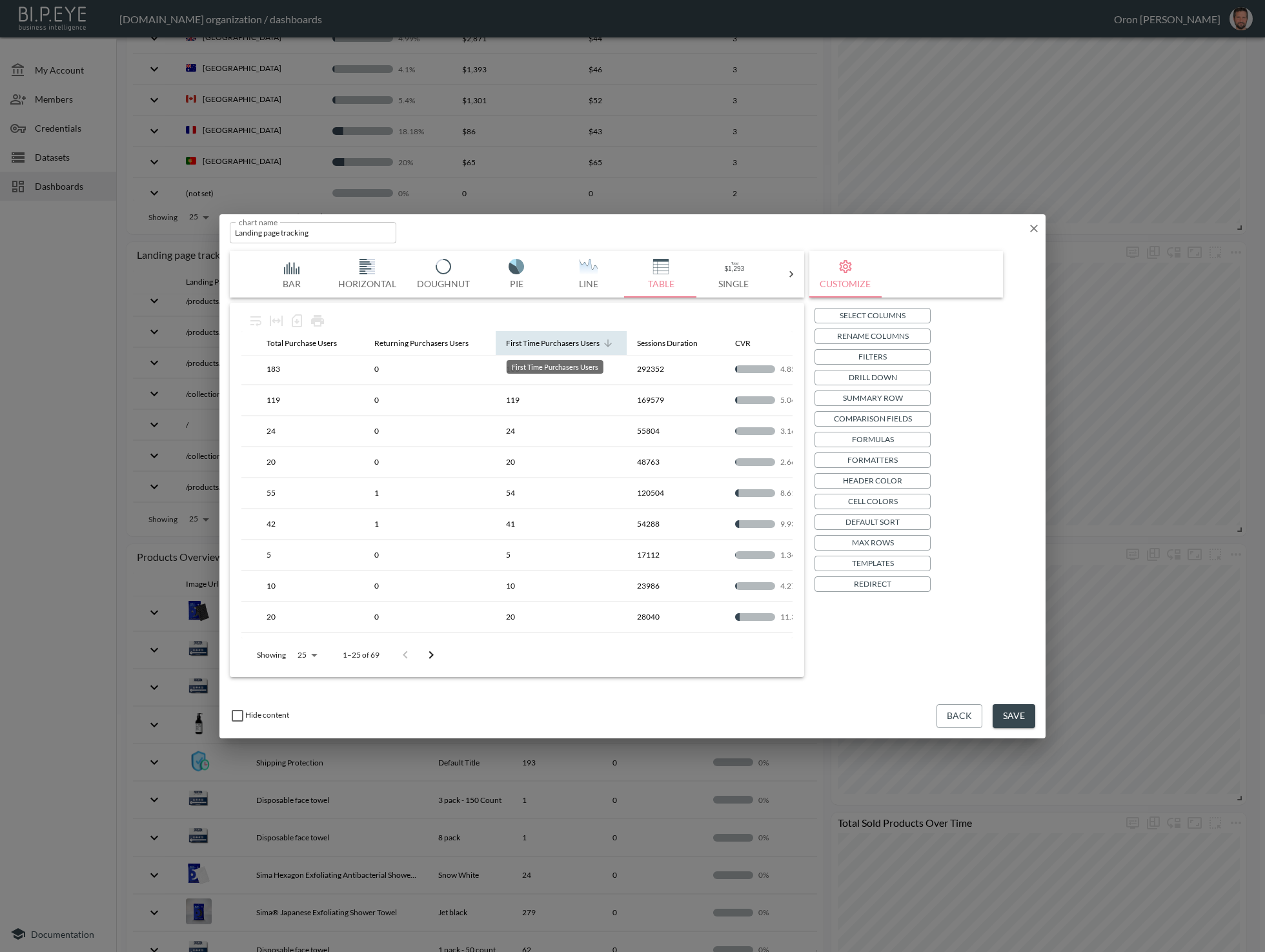
scroll to position [2, 741]
drag, startPoint x: 558, startPoint y: 344, endPoint x: 675, endPoint y: 342, distance: 117.0
click at [678, 342] on table "Landing Page Avg Session Duration Sessions Sessions Converted Total Users Added…" at bounding box center [426, 730] width 1851 height 799
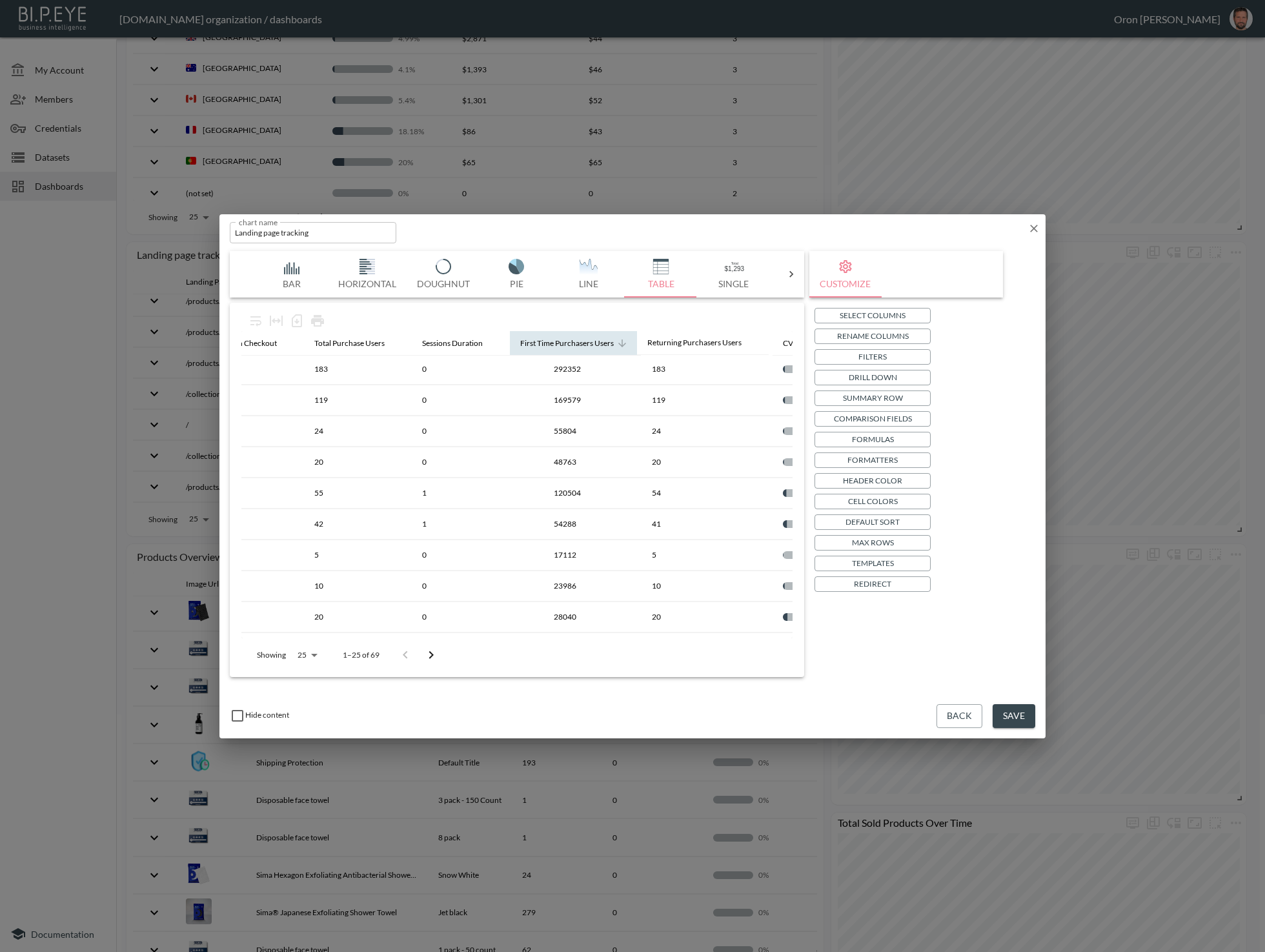
drag, startPoint x: 465, startPoint y: 341, endPoint x: 667, endPoint y: 343, distance: 202.0
click at [694, 339] on table "Landing Page Avg Session Duration Sessions Sessions Converted Total Users Added…" at bounding box center [474, 730] width 1851 height 799
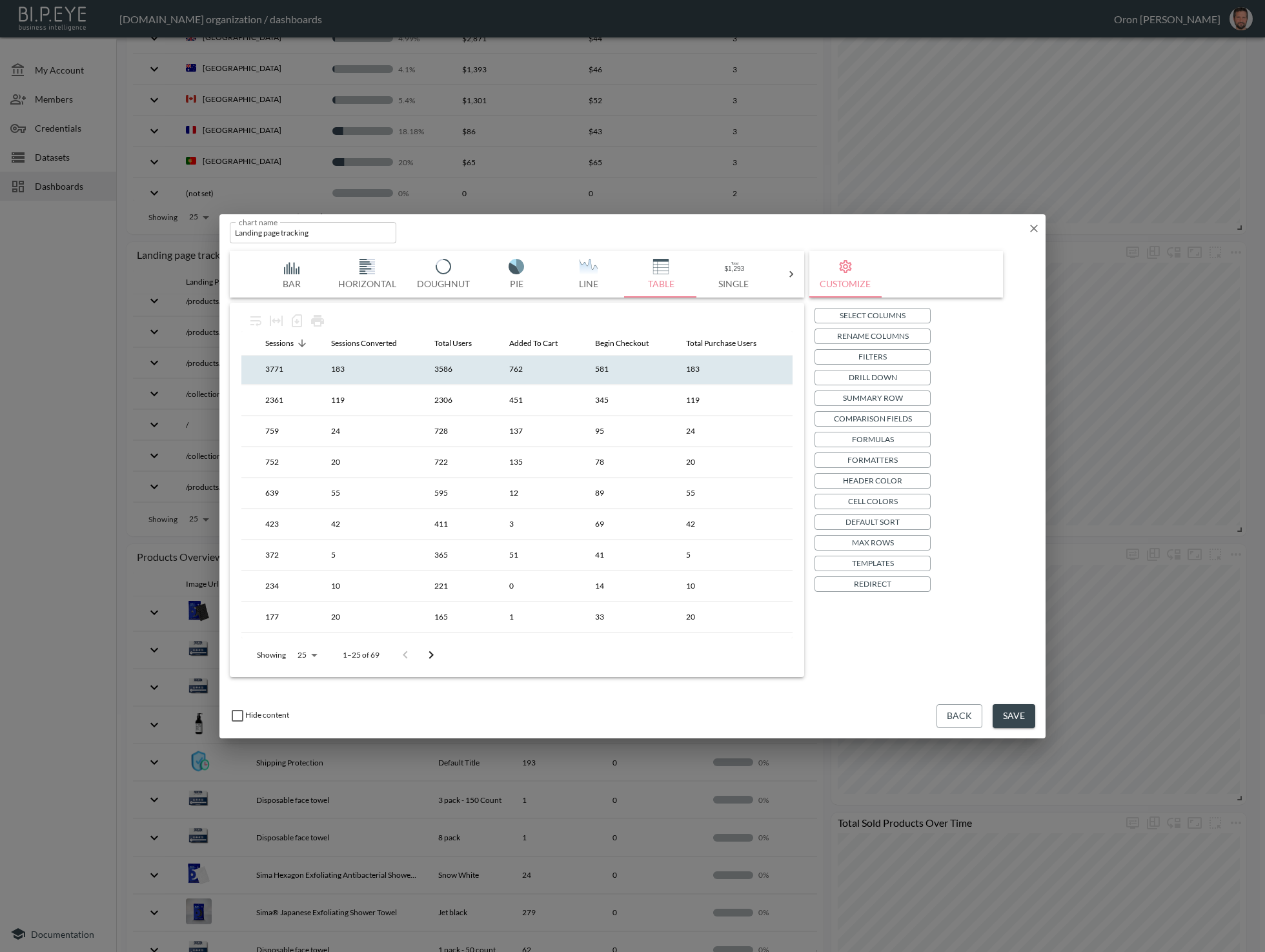
scroll to position [2, 321]
drag, startPoint x: 1003, startPoint y: 710, endPoint x: 1004, endPoint y: 701, distance: 9.1
click at [1003, 709] on button "Save" at bounding box center [1014, 716] width 43 height 24
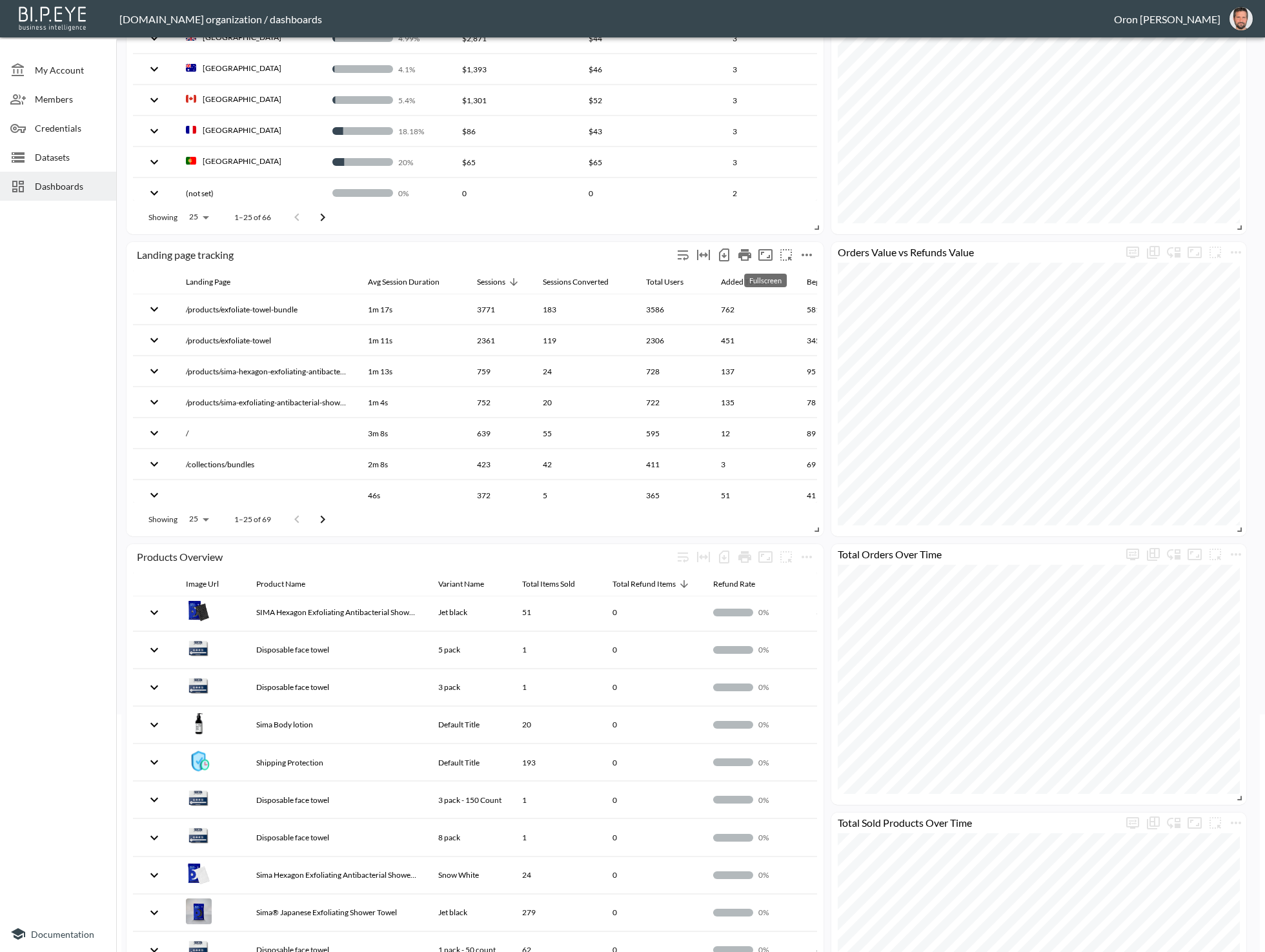
click at [770, 254] on icon "Fullscreen" at bounding box center [765, 255] width 14 height 12
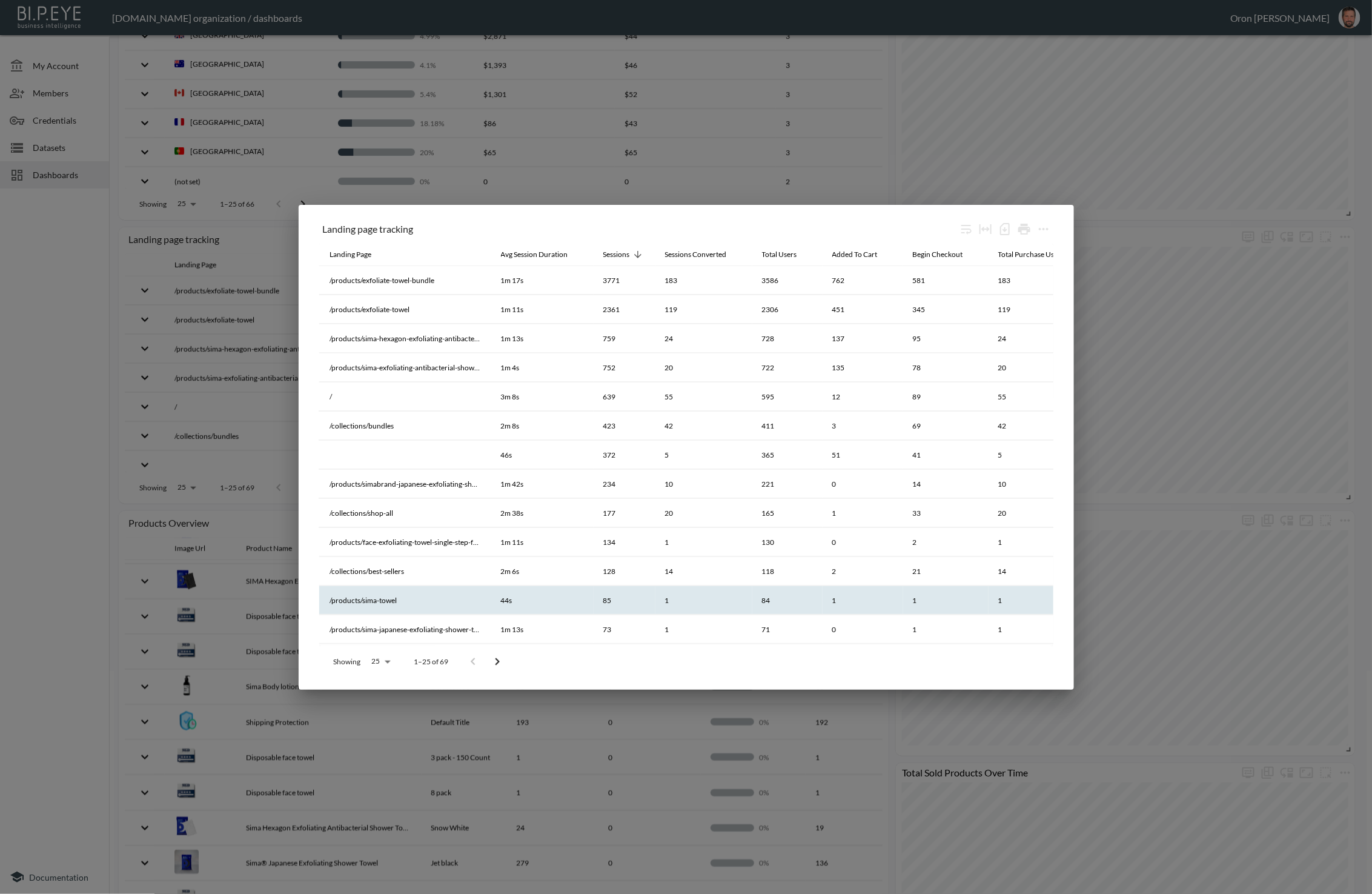
scroll to position [0, 39]
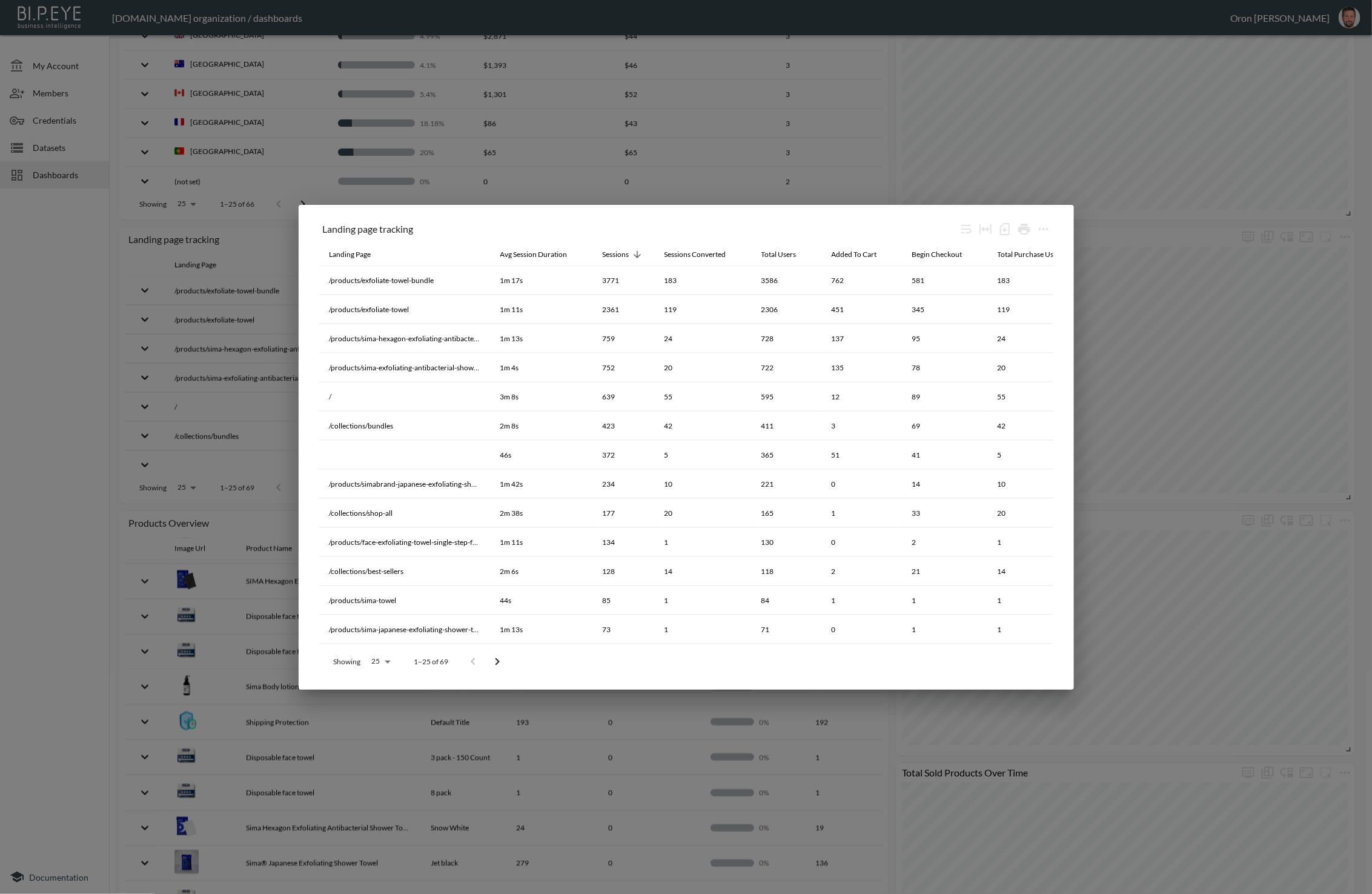
click at [1187, 583] on div "Landing page tracking Landing Page Avg Session Duration Sessions Sessions Conve…" at bounding box center [686, 447] width 1372 height 894
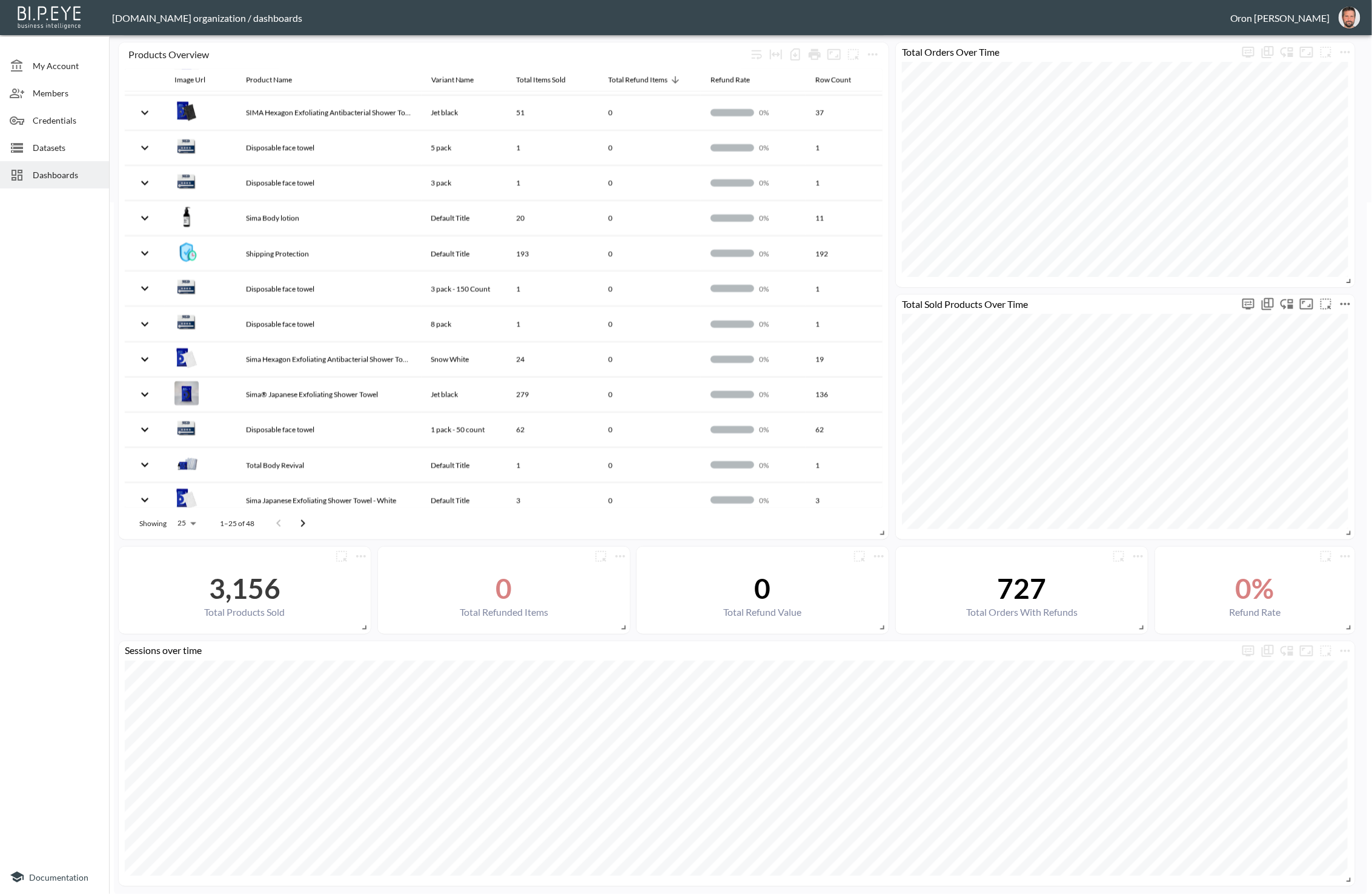
scroll to position [0, 0]
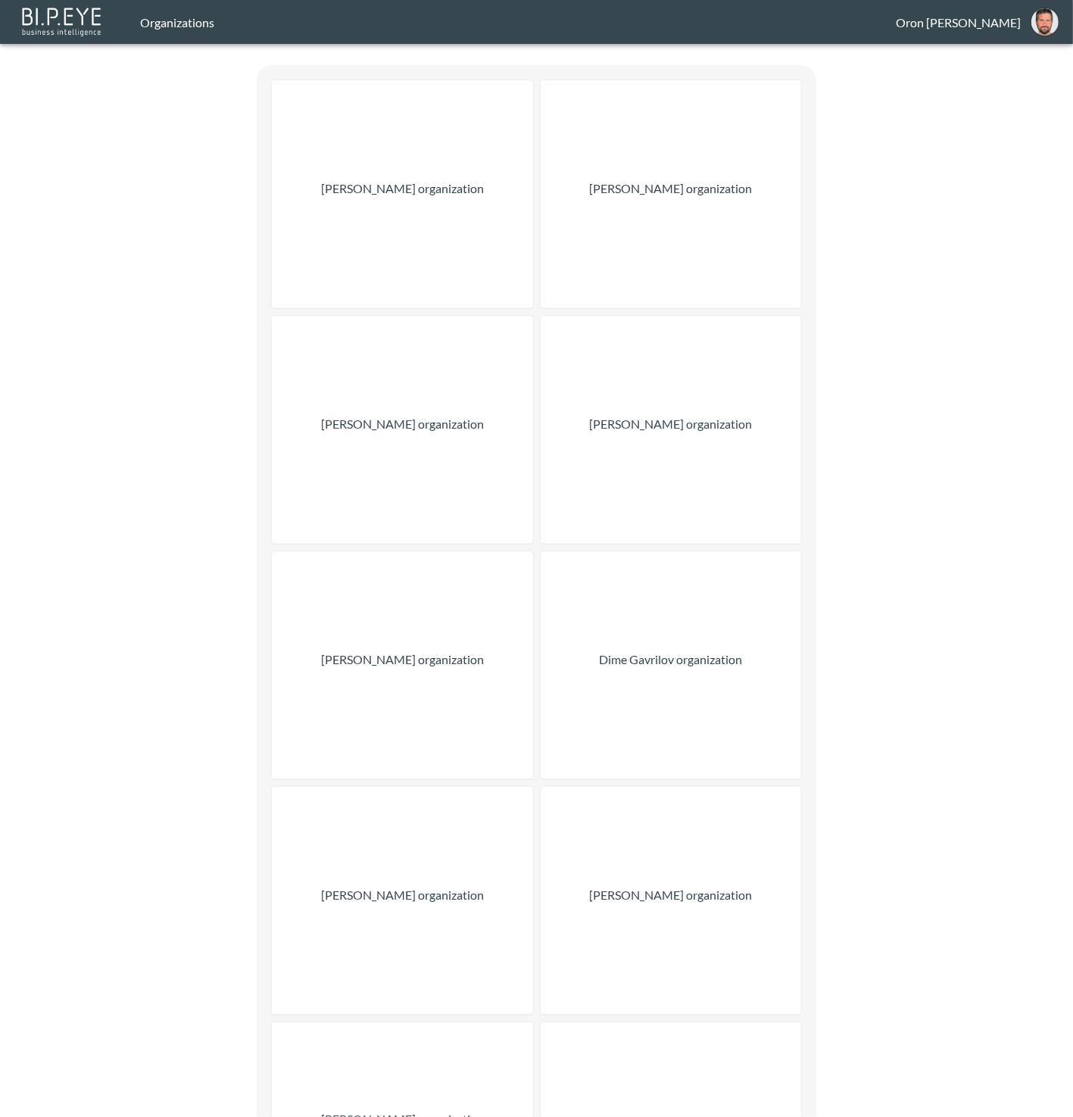
click at [379, 167] on div "[PERSON_NAME] organization" at bounding box center [402, 194] width 261 height 228
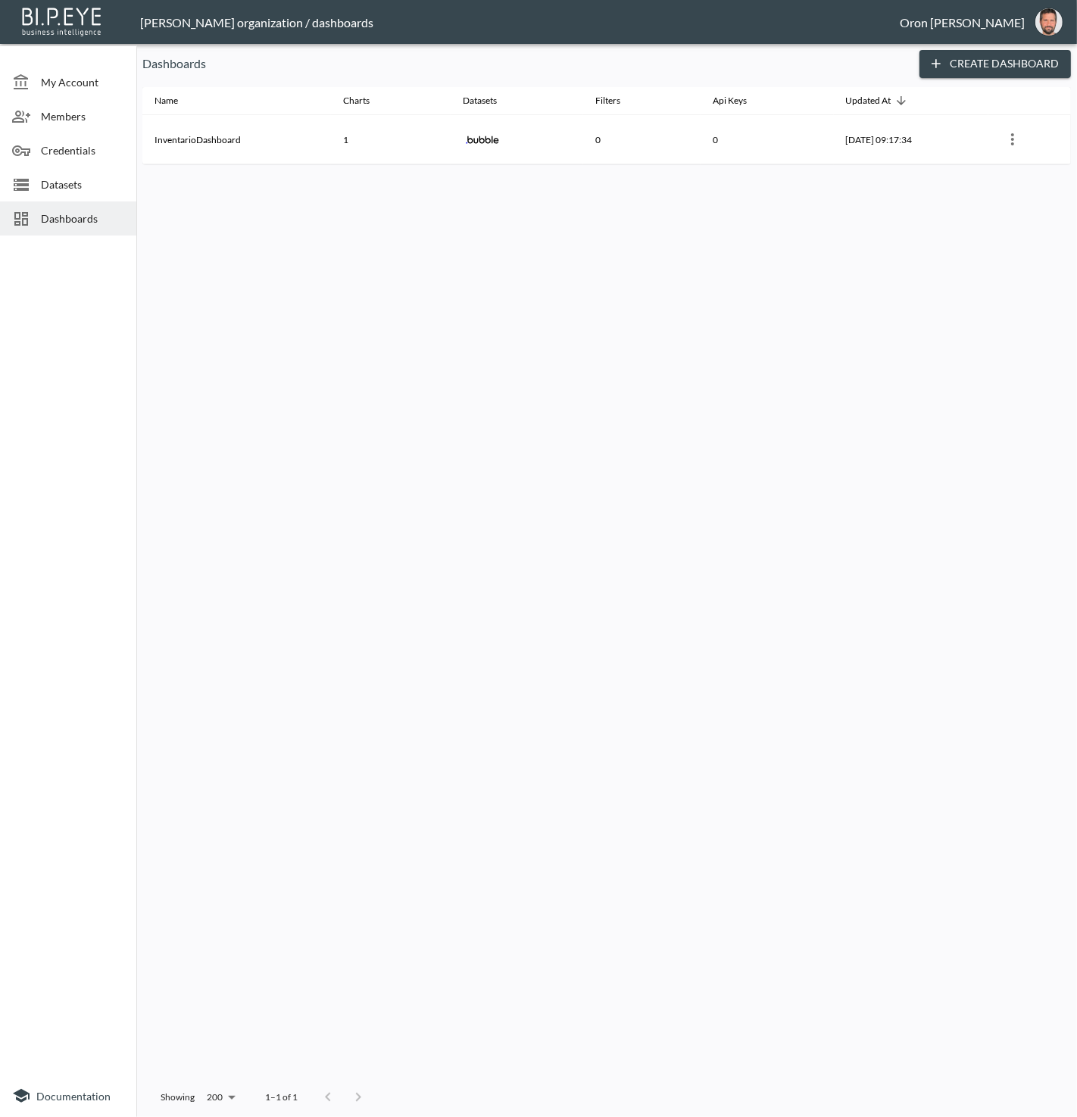
drag, startPoint x: 79, startPoint y: 177, endPoint x: 133, endPoint y: 174, distance: 53.9
click at [82, 176] on span "Datasets" at bounding box center [82, 184] width 83 height 16
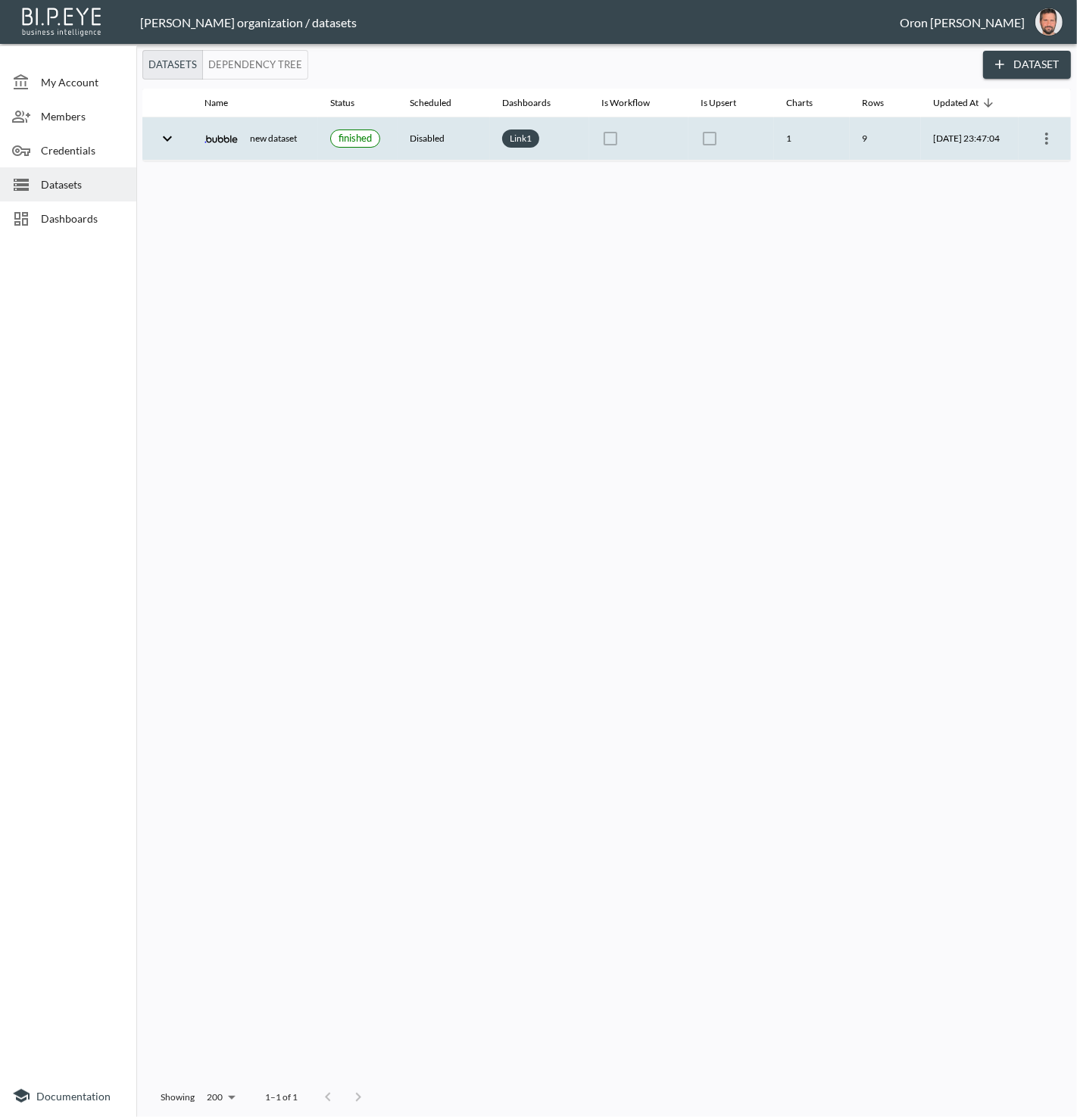
click at [1047, 131] on icon "more" at bounding box center [1047, 139] width 18 height 18
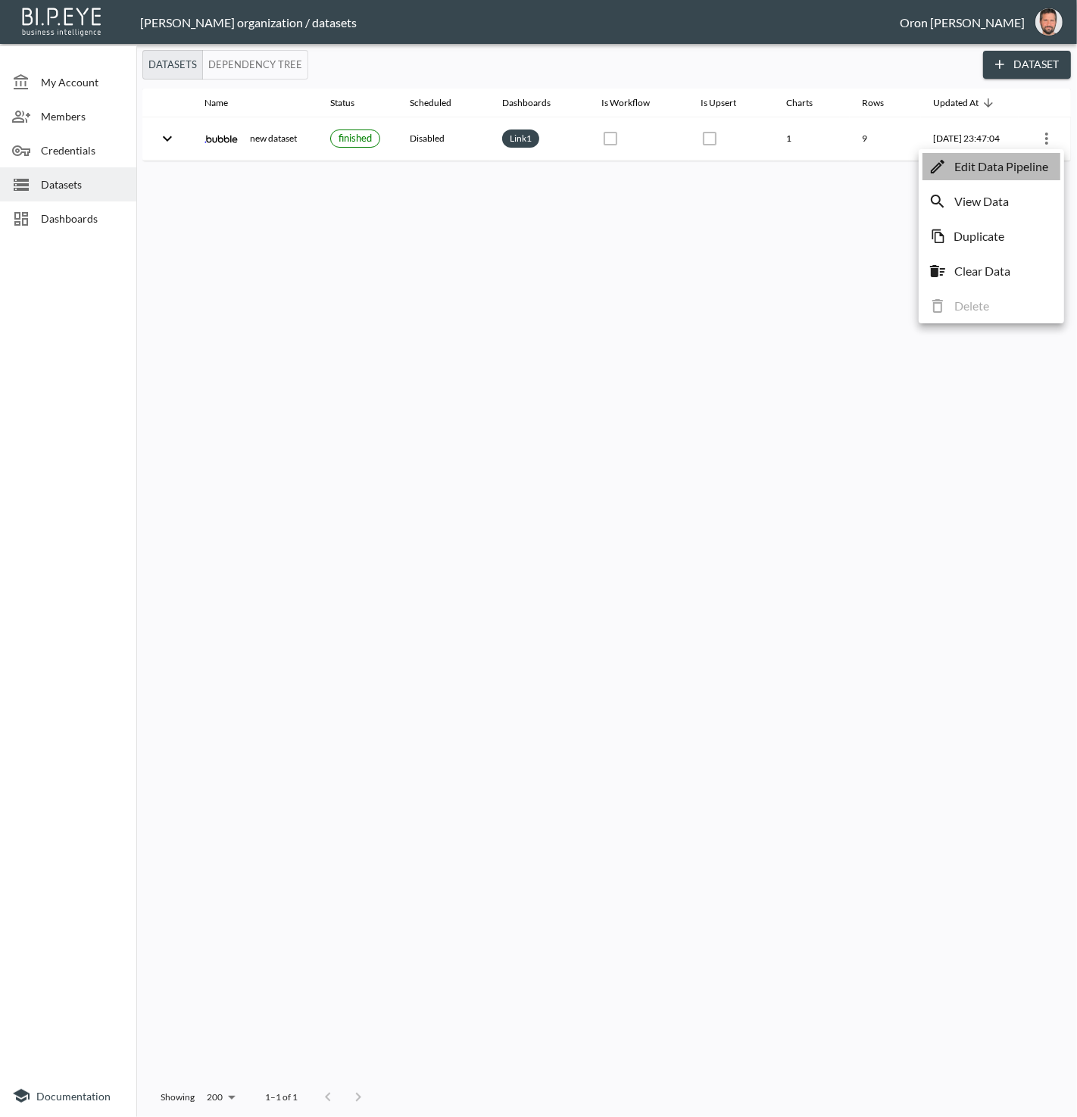
drag, startPoint x: 1035, startPoint y: 161, endPoint x: 988, endPoint y: 166, distance: 46.4
click at [1035, 161] on p "Edit Data Pipeline" at bounding box center [1001, 167] width 94 height 18
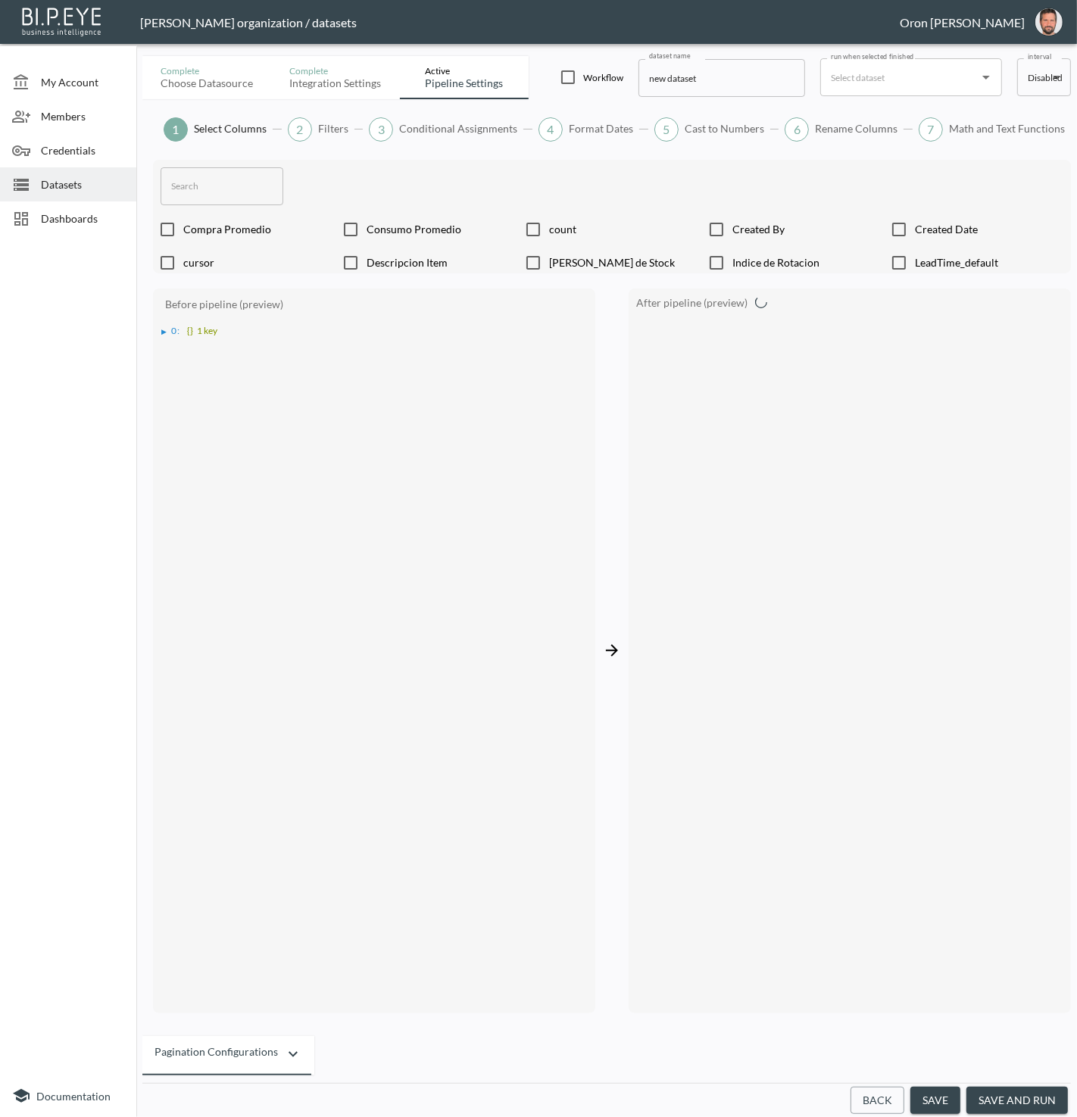
click at [887, 1097] on button "Back" at bounding box center [878, 1101] width 54 height 28
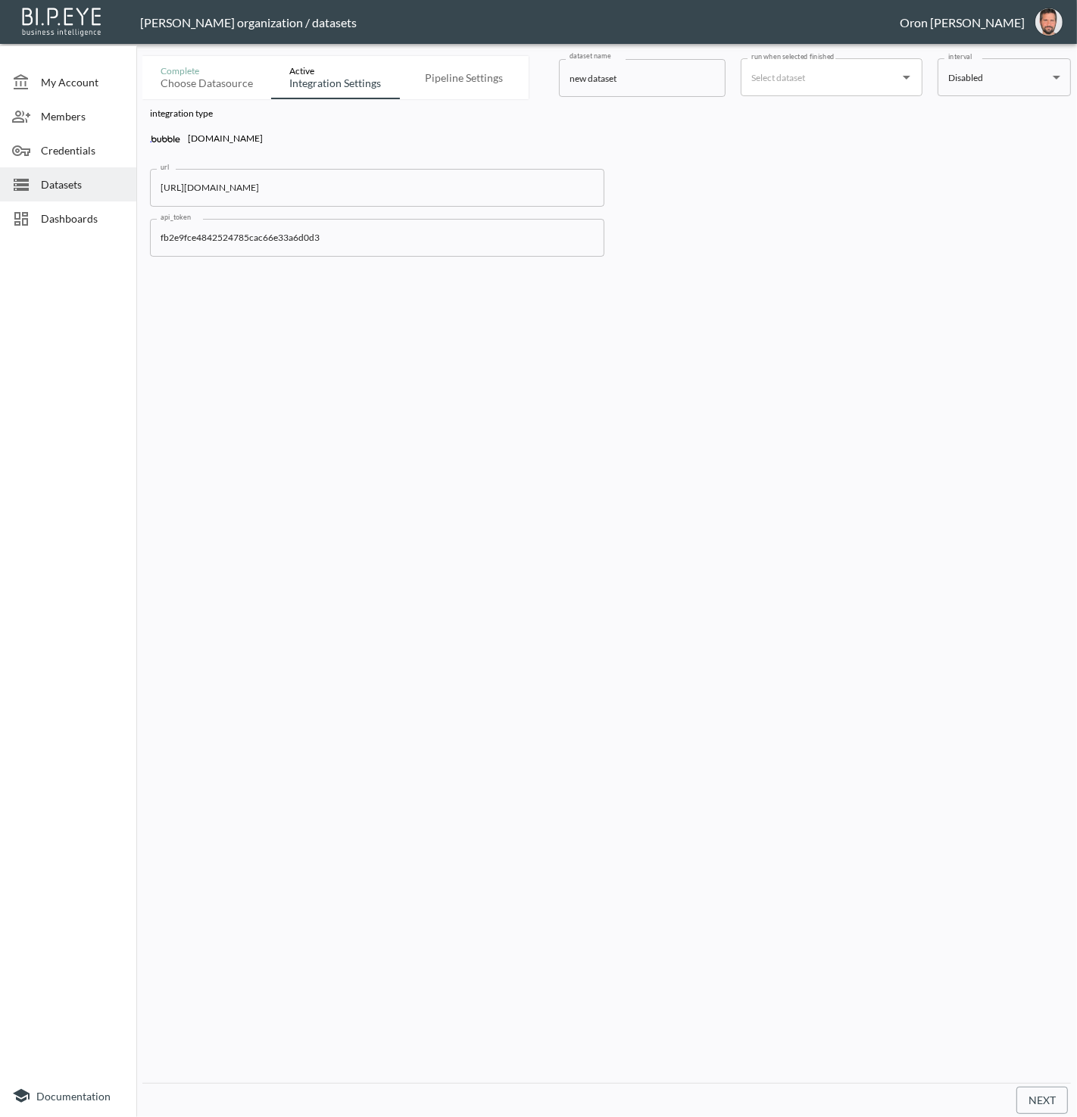
click at [373, 189] on input "[URL][DOMAIN_NAME]" at bounding box center [377, 188] width 454 height 38
click at [186, 223] on input "fb2e9fce4842524785cac66e33a6d0d3" at bounding box center [377, 238] width 454 height 38
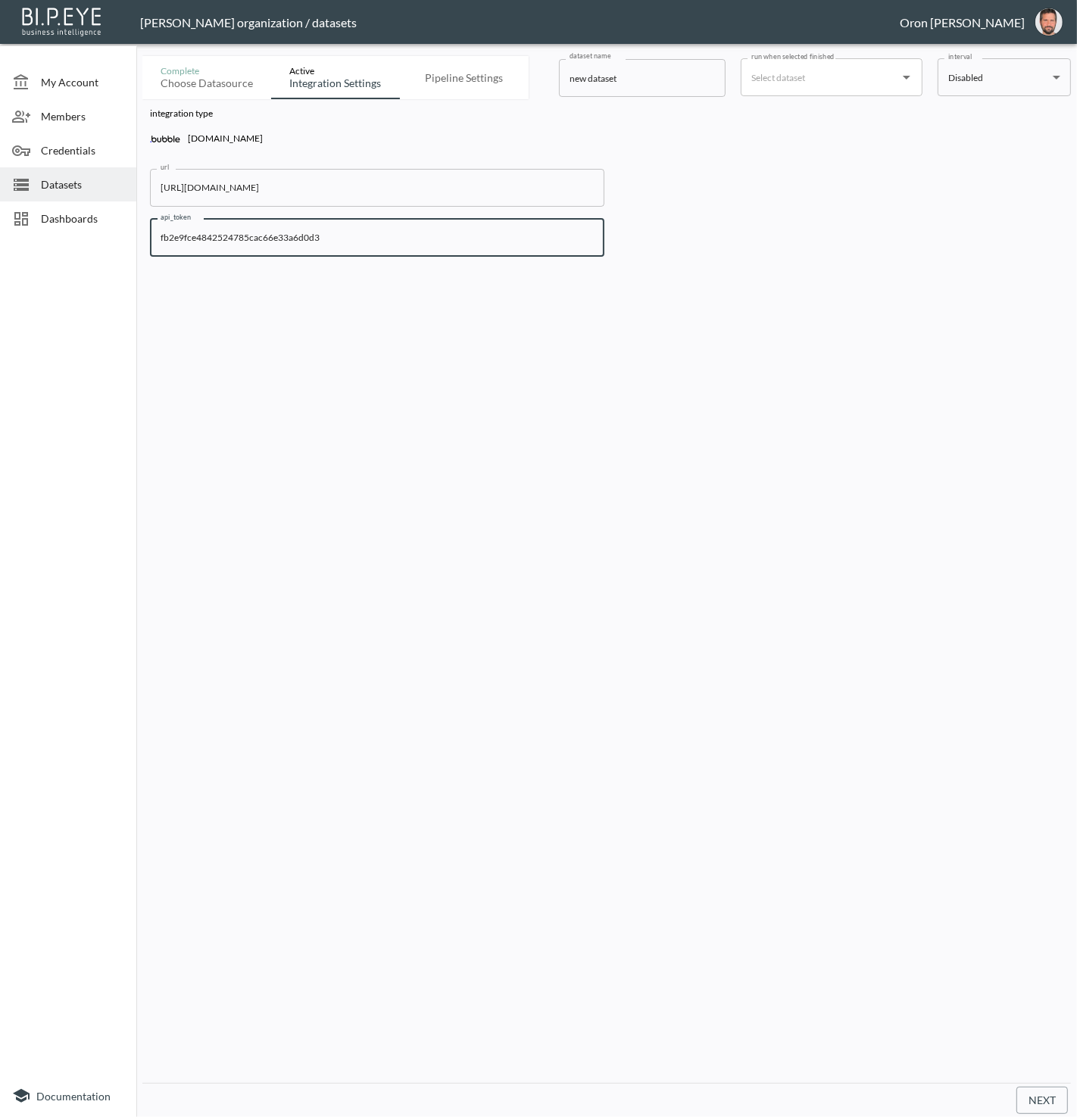
click at [186, 223] on input "fb2e9fce4842524785cac66e33a6d0d3" at bounding box center [377, 238] width 454 height 38
